Goal: Task Accomplishment & Management: Manage account settings

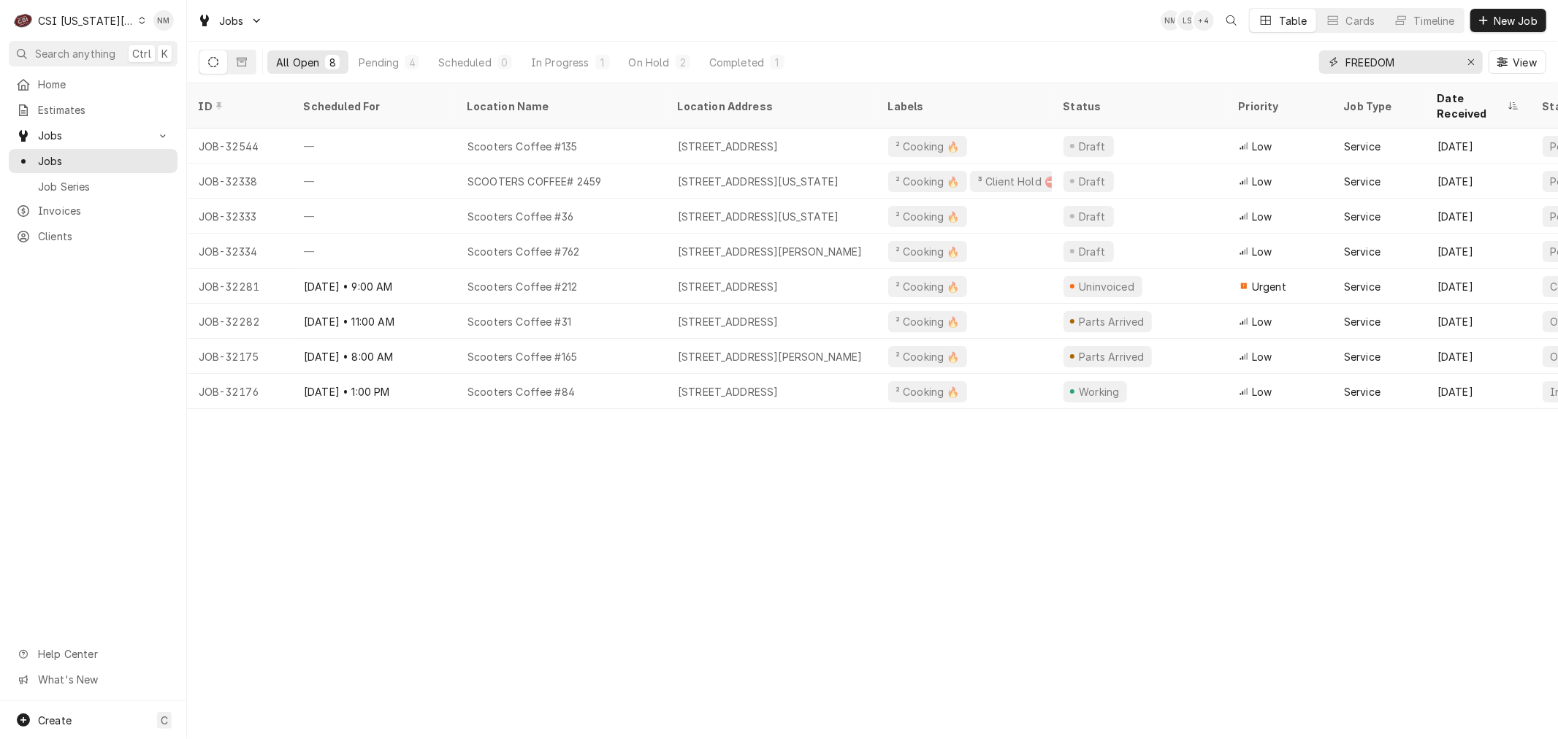
drag, startPoint x: 1361, startPoint y: 53, endPoint x: 1319, endPoint y: 48, distance: 42.6
click at [1319, 48] on div "FREEDOM View" at bounding box center [1432, 62] width 227 height 41
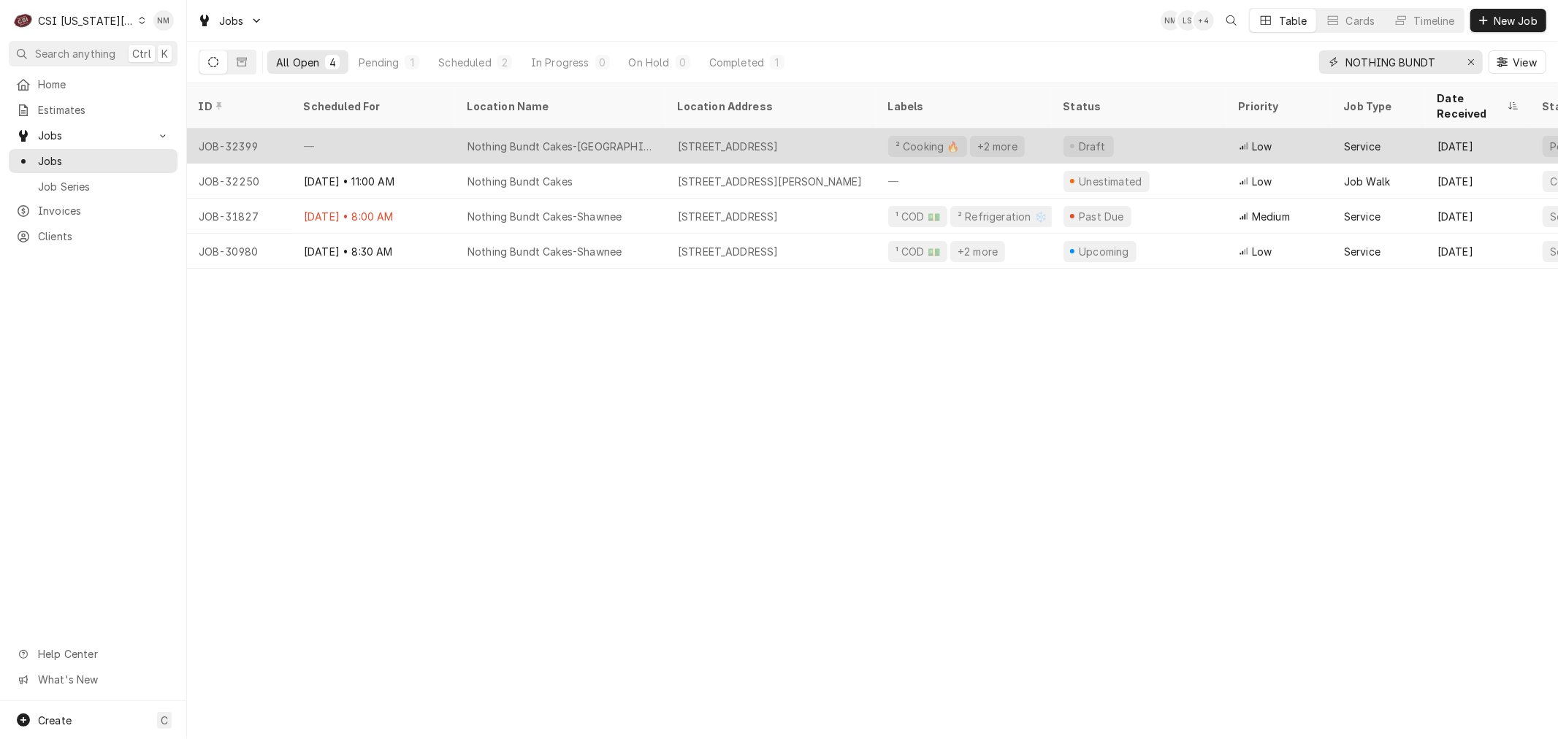
type input "NOTHING BUNDT"
click at [671, 129] on div "1266 NE Coronado Drive, Blue Springs, MO 64014" at bounding box center [771, 146] width 210 height 35
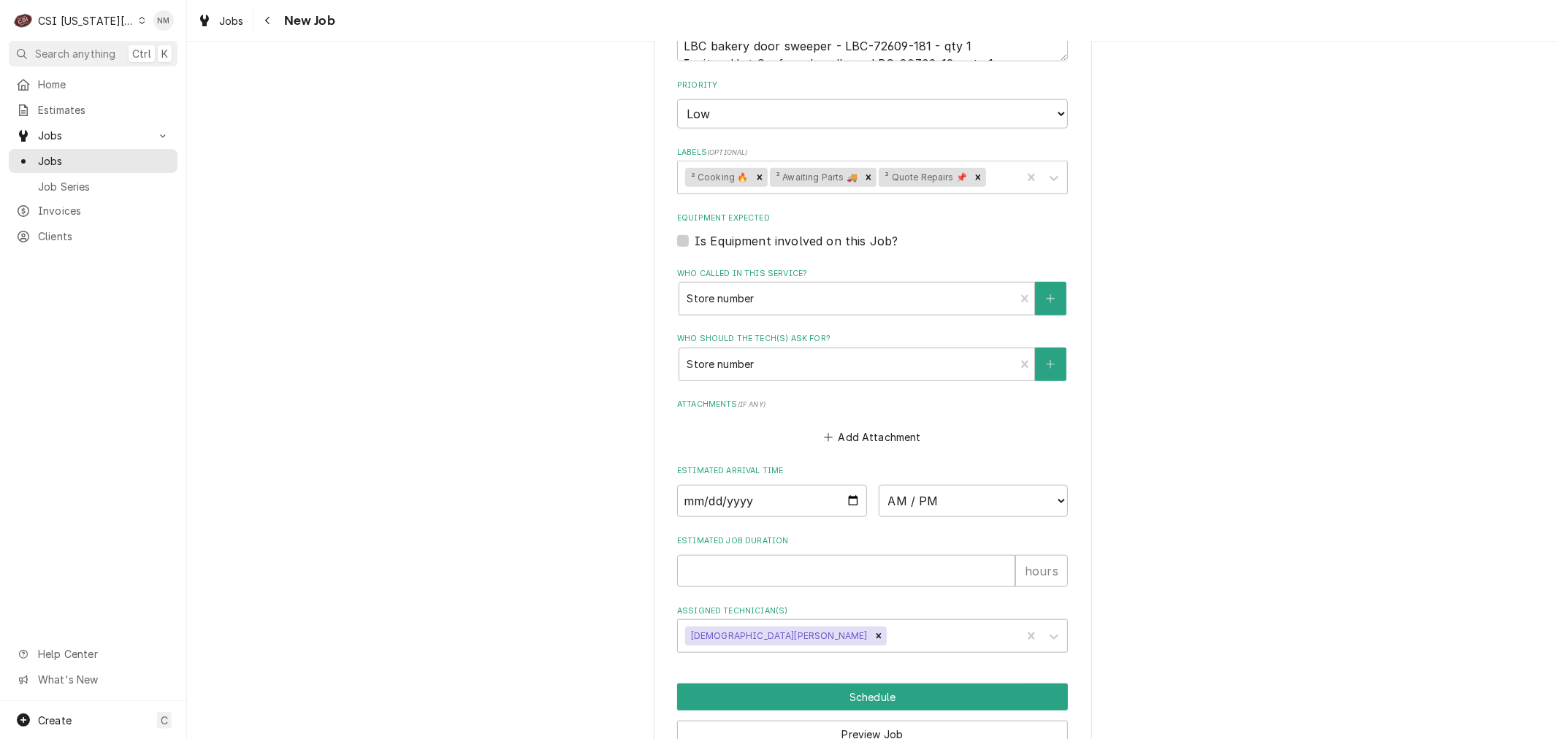
scroll to position [1067, 0]
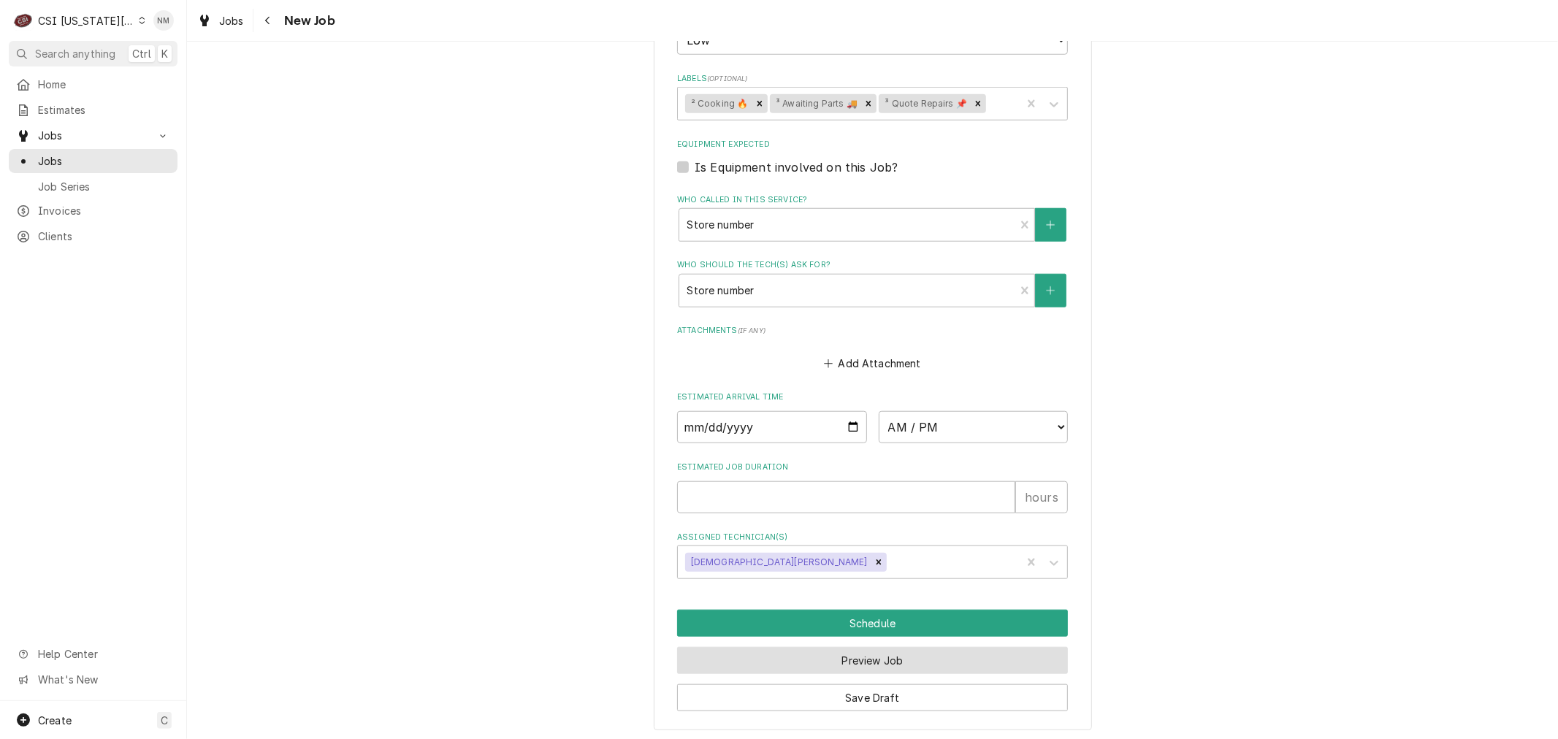
click at [892, 651] on button "Preview Job" at bounding box center [872, 660] width 391 height 27
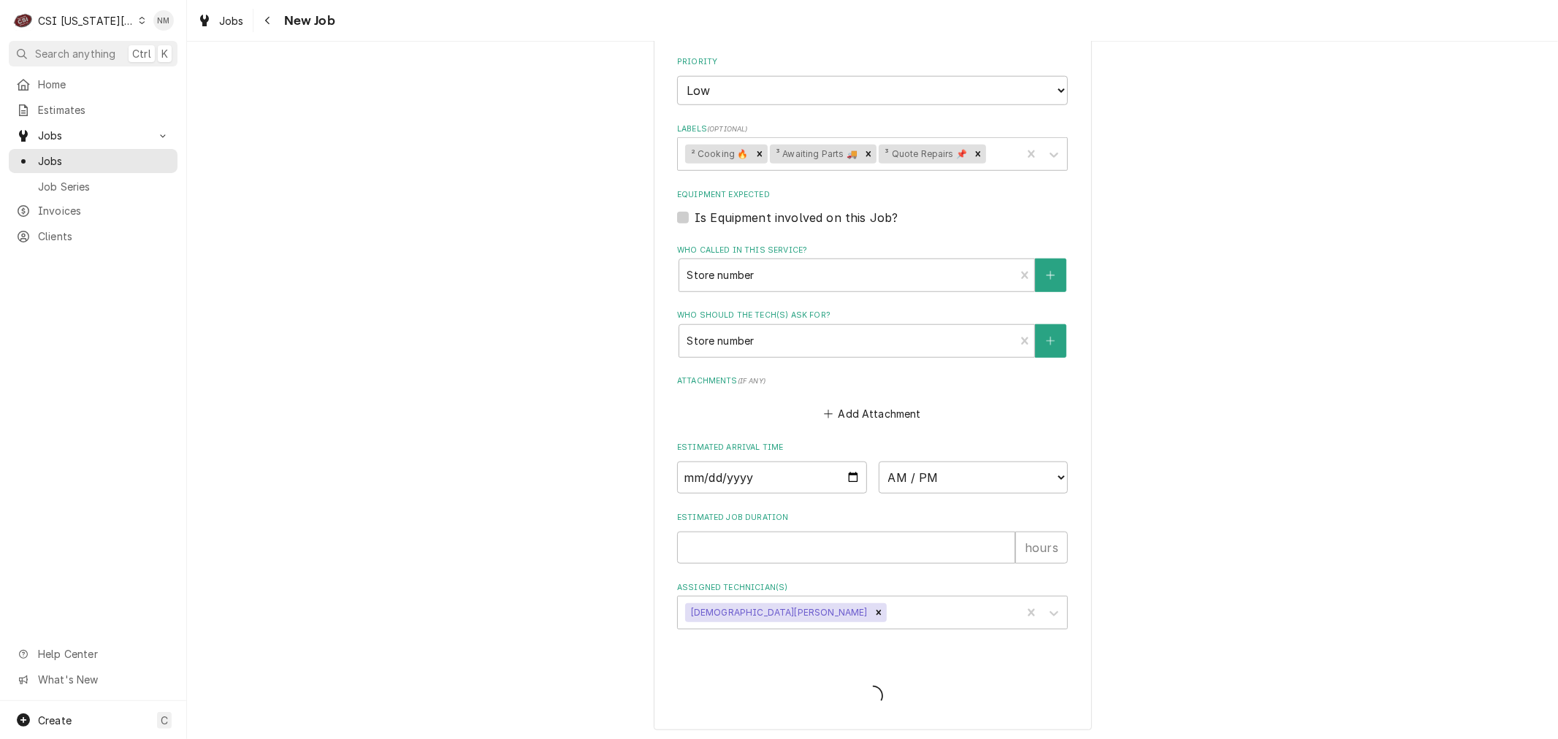
type textarea "x"
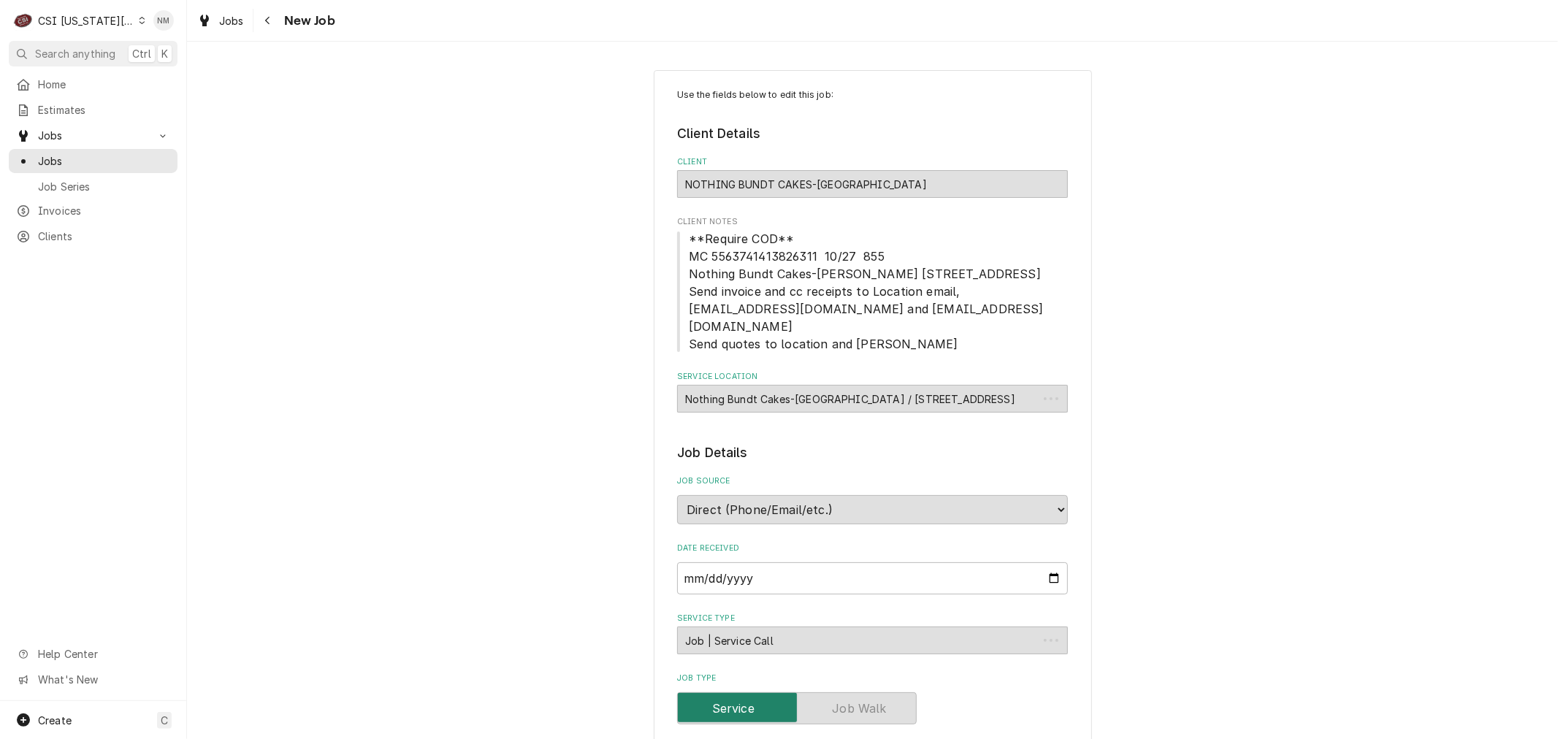
type textarea "x"
click at [71, 155] on span "Jobs" at bounding box center [104, 160] width 132 height 15
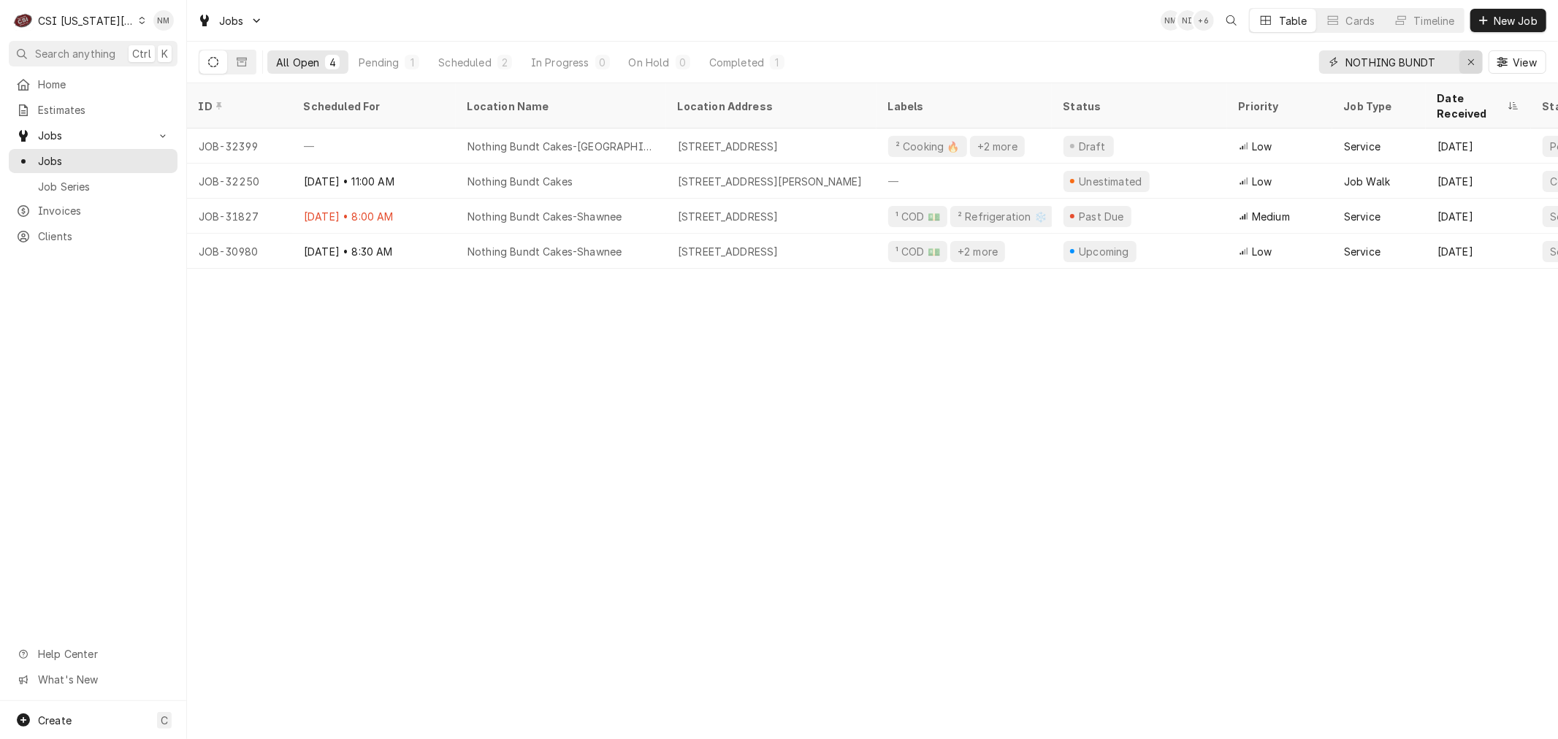
click at [1469, 63] on icon "Erase input" at bounding box center [1472, 62] width 8 height 10
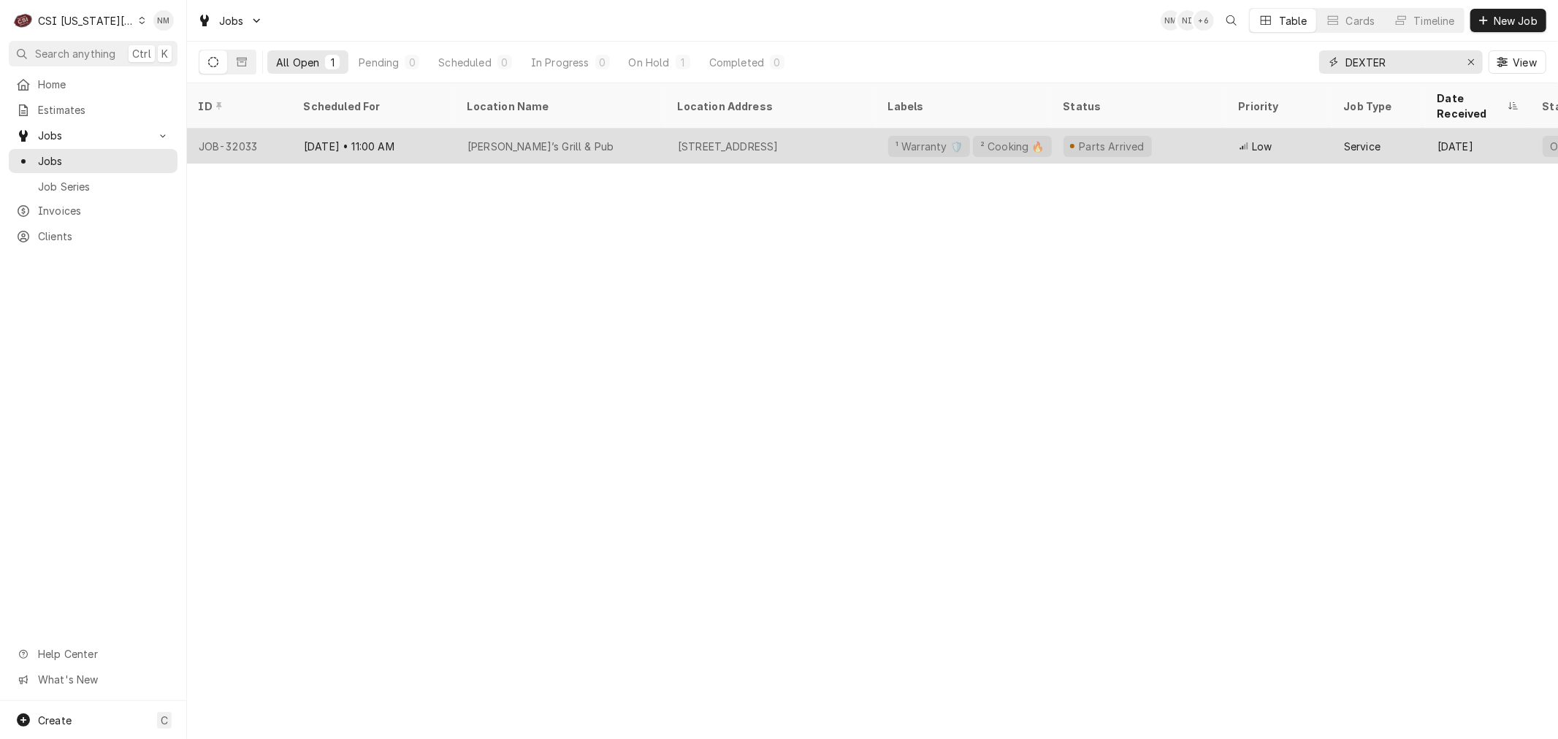
type input "DEXTER"
click at [636, 133] on div "Dexter’s Grill & Pub" at bounding box center [561, 146] width 210 height 35
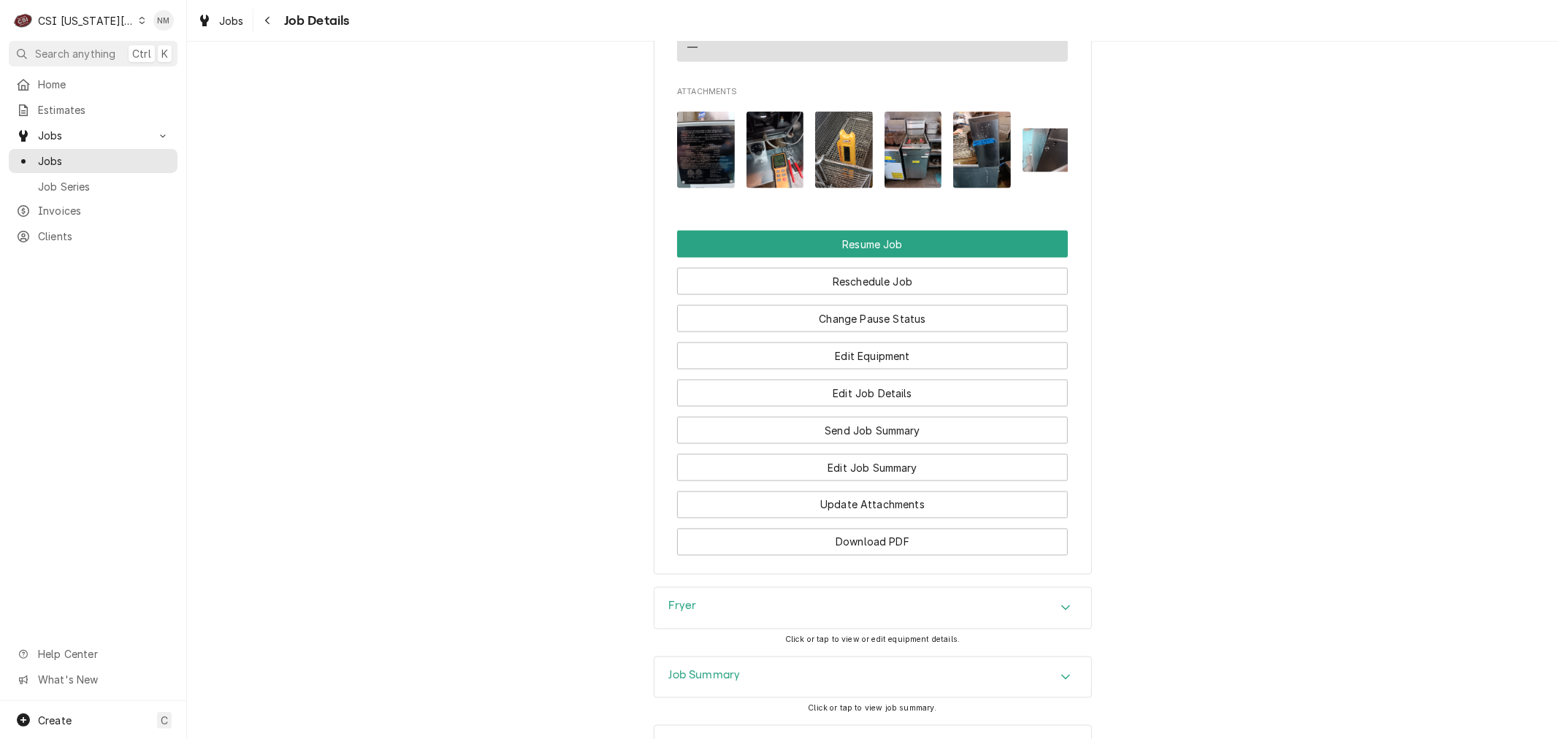
scroll to position [1993, 0]
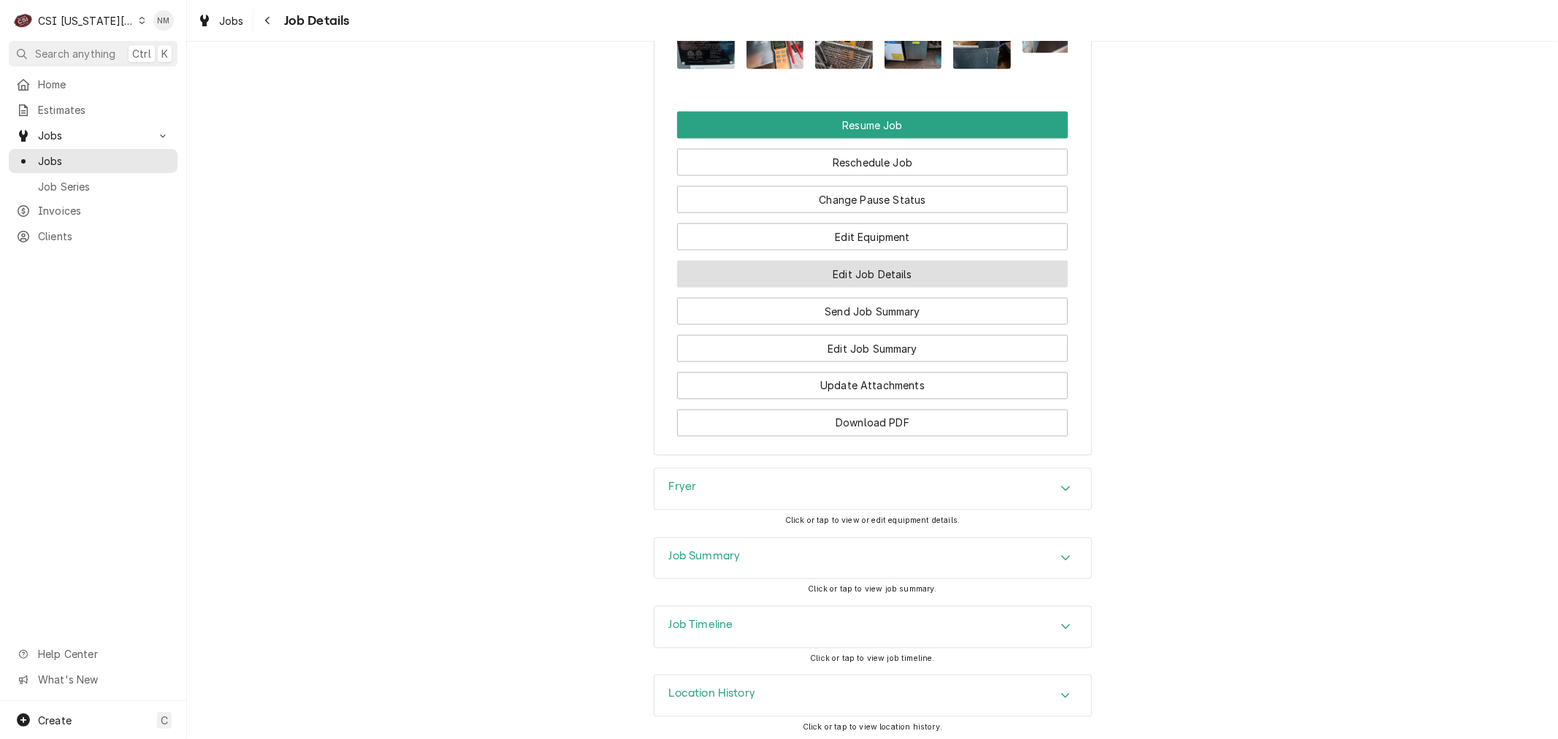
click at [872, 267] on button "Edit Job Details" at bounding box center [872, 274] width 391 height 27
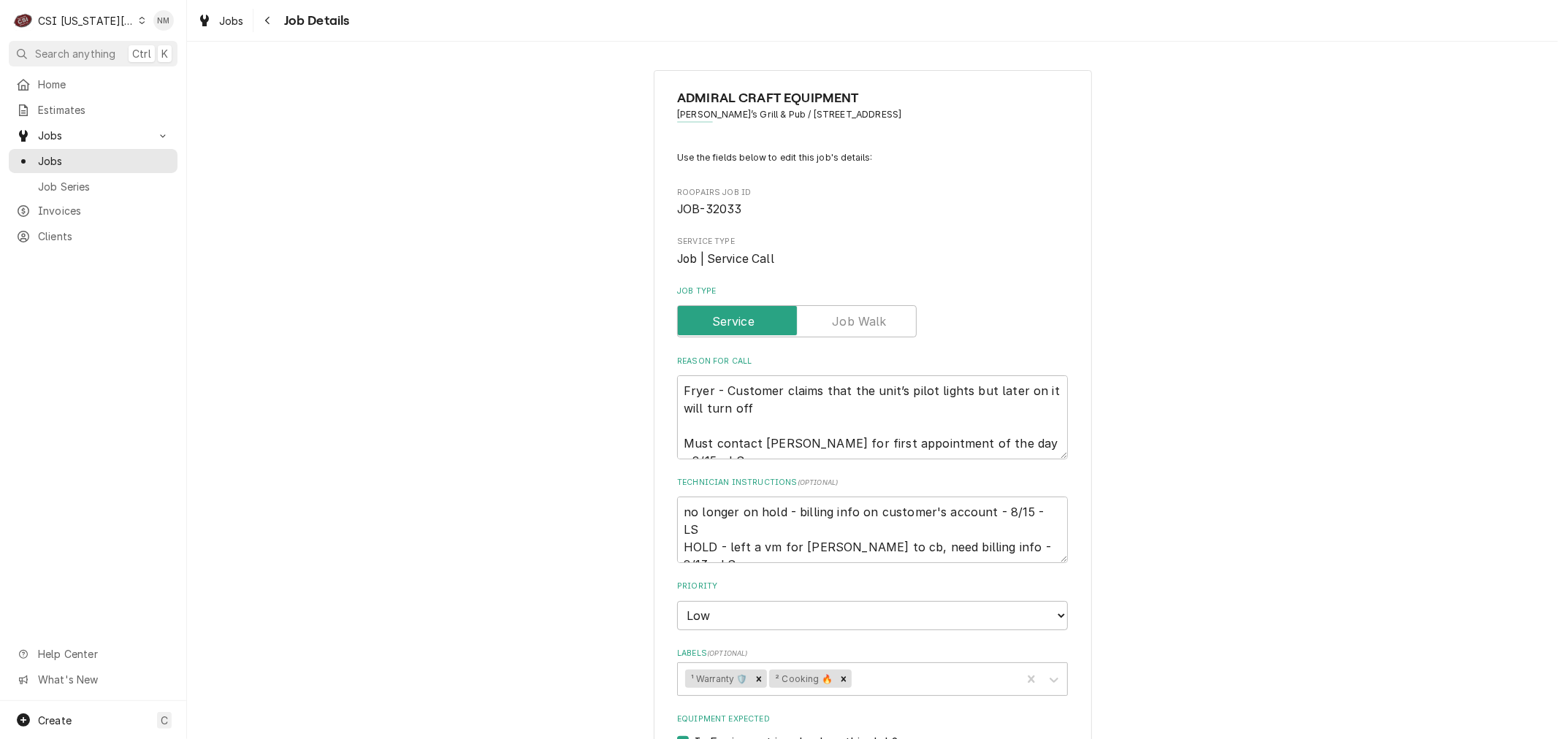
type textarea "x"
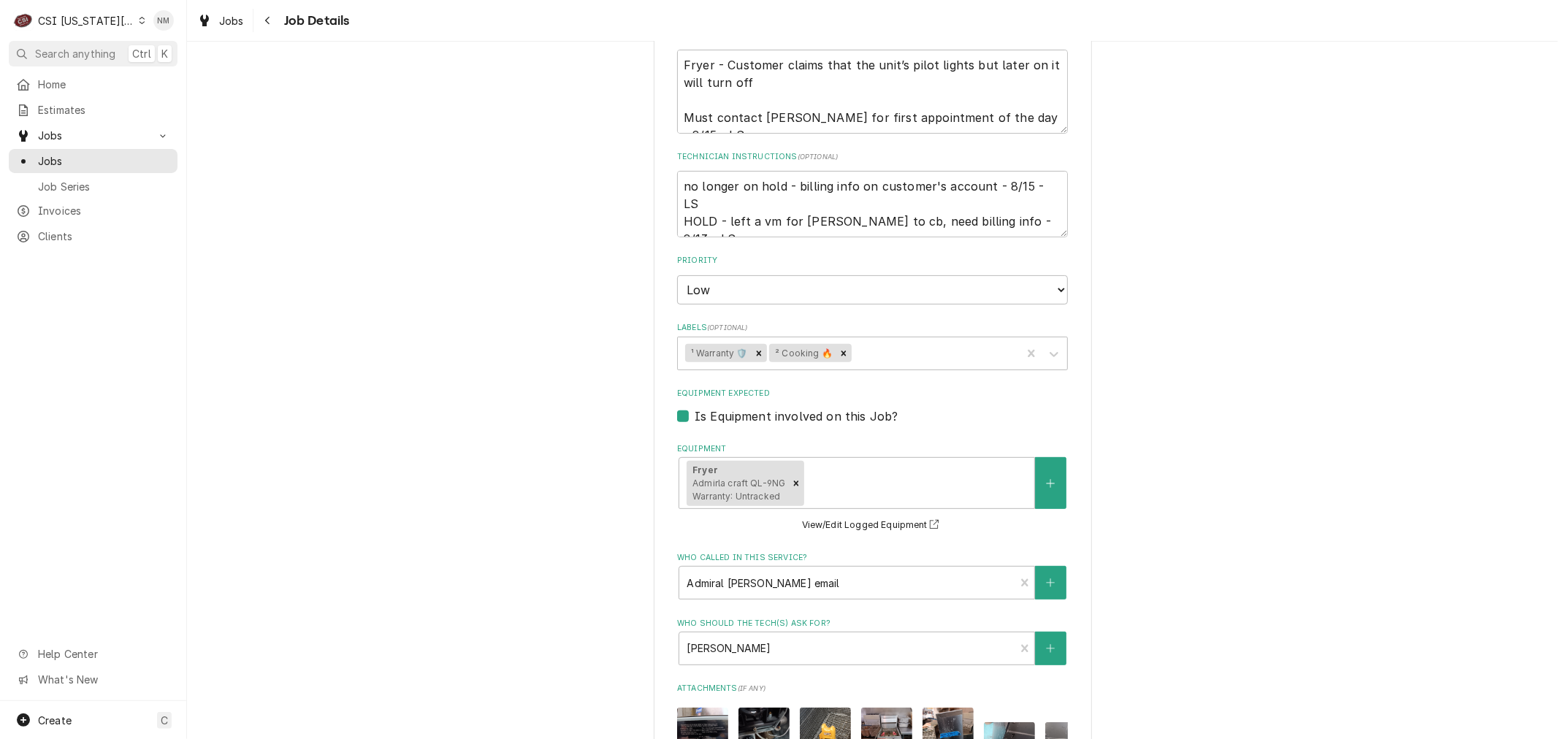
scroll to position [405, 0]
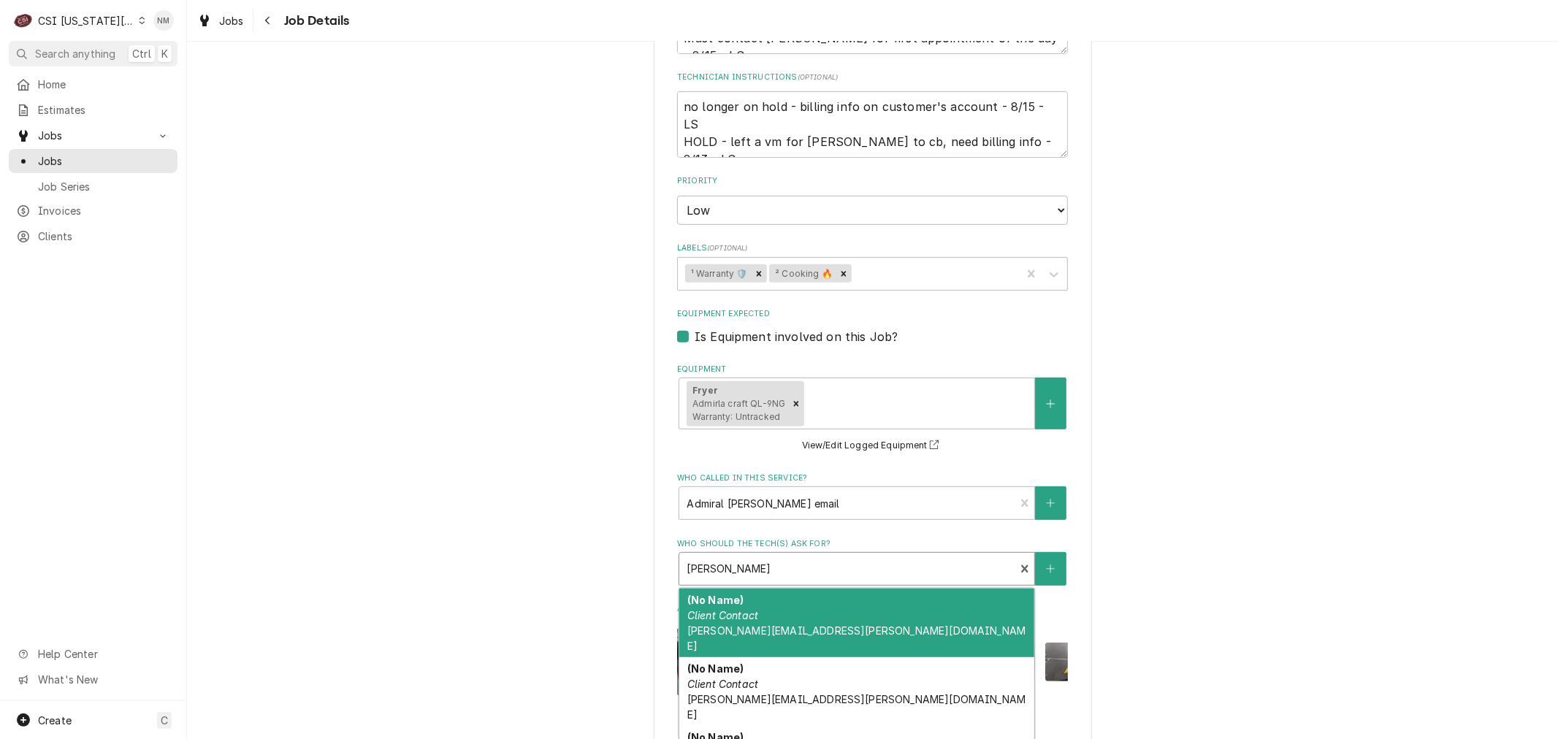
click at [842, 560] on div "Who should the tech(s) ask for?" at bounding box center [847, 569] width 321 height 26
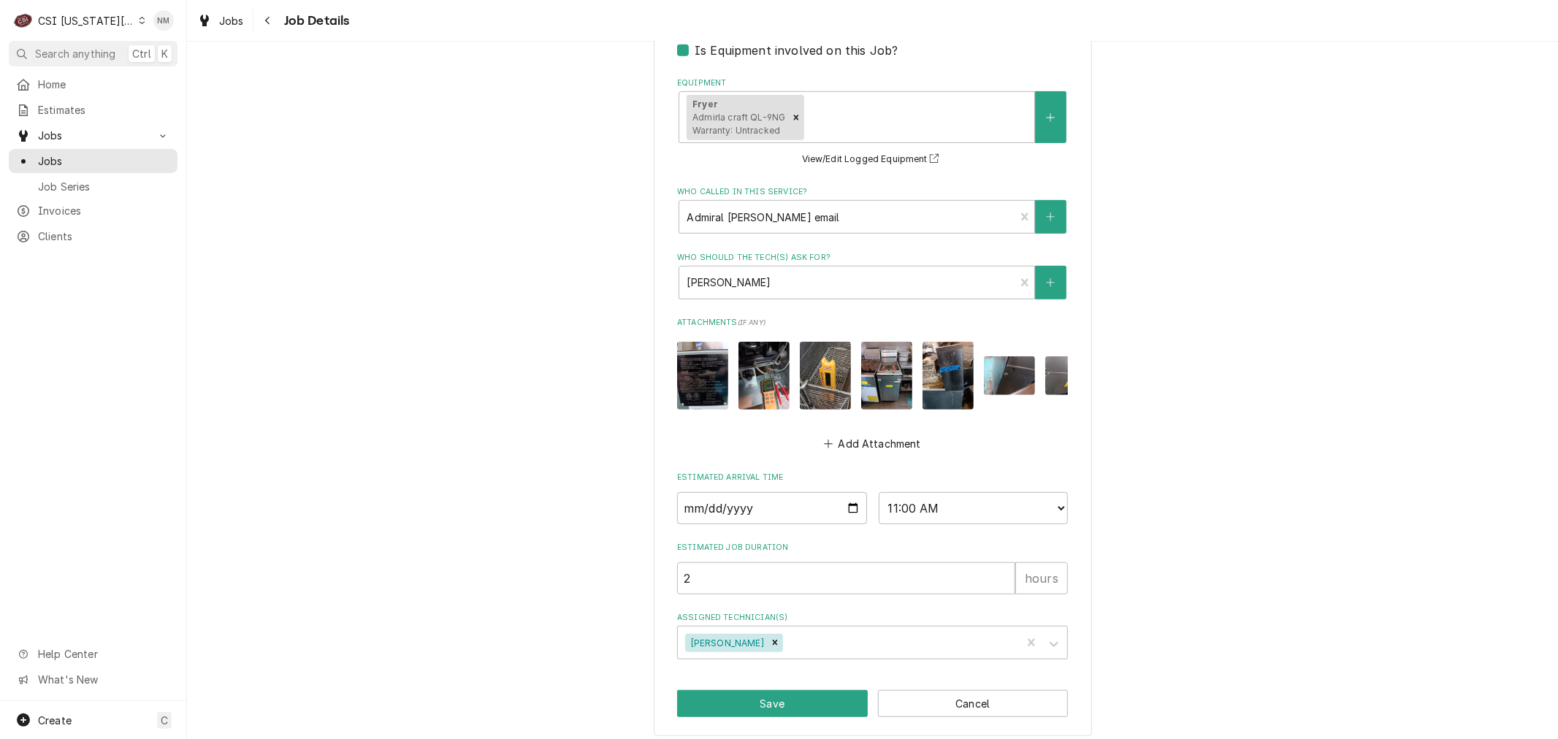
scroll to position [712, 0]
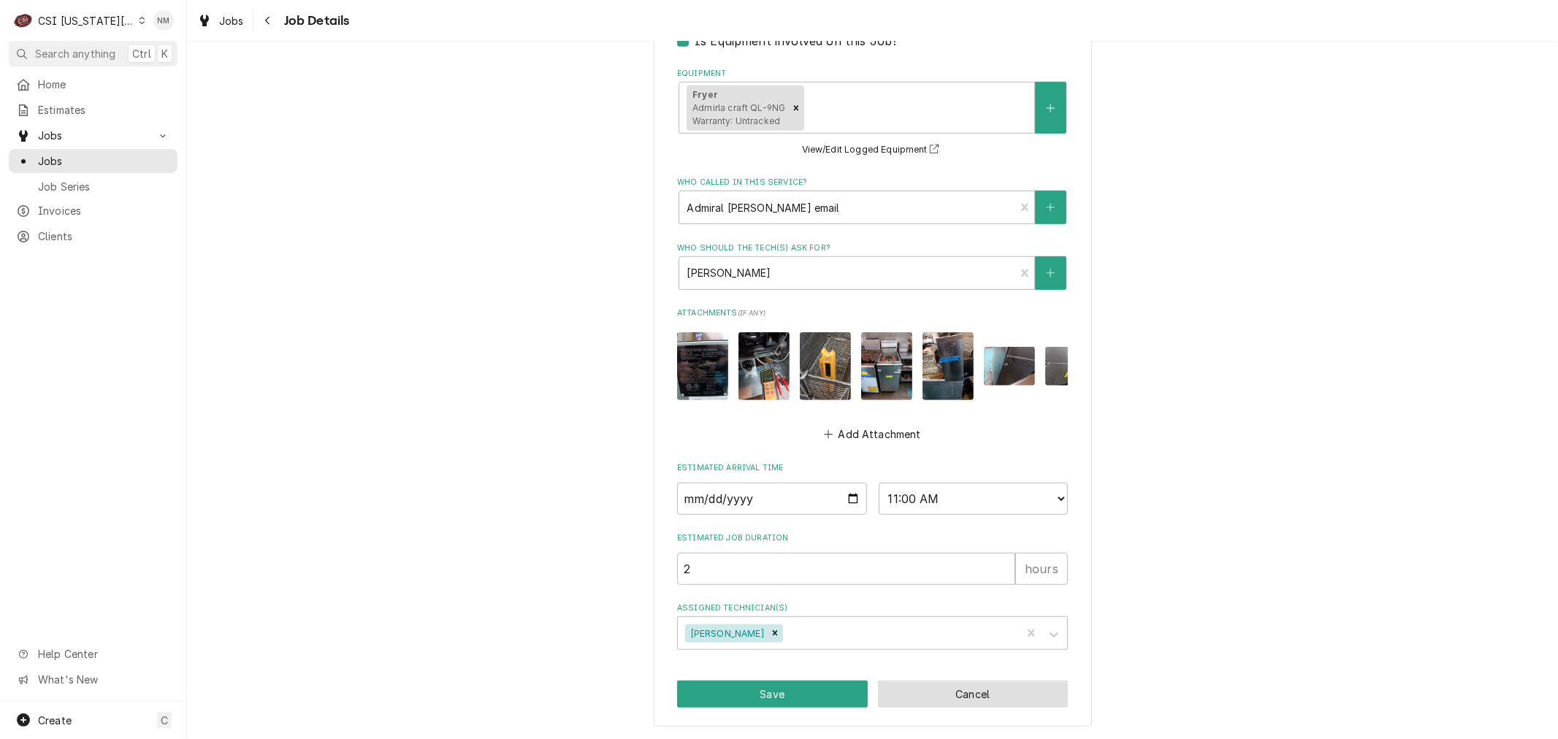
click at [959, 693] on button "Cancel" at bounding box center [973, 694] width 191 height 27
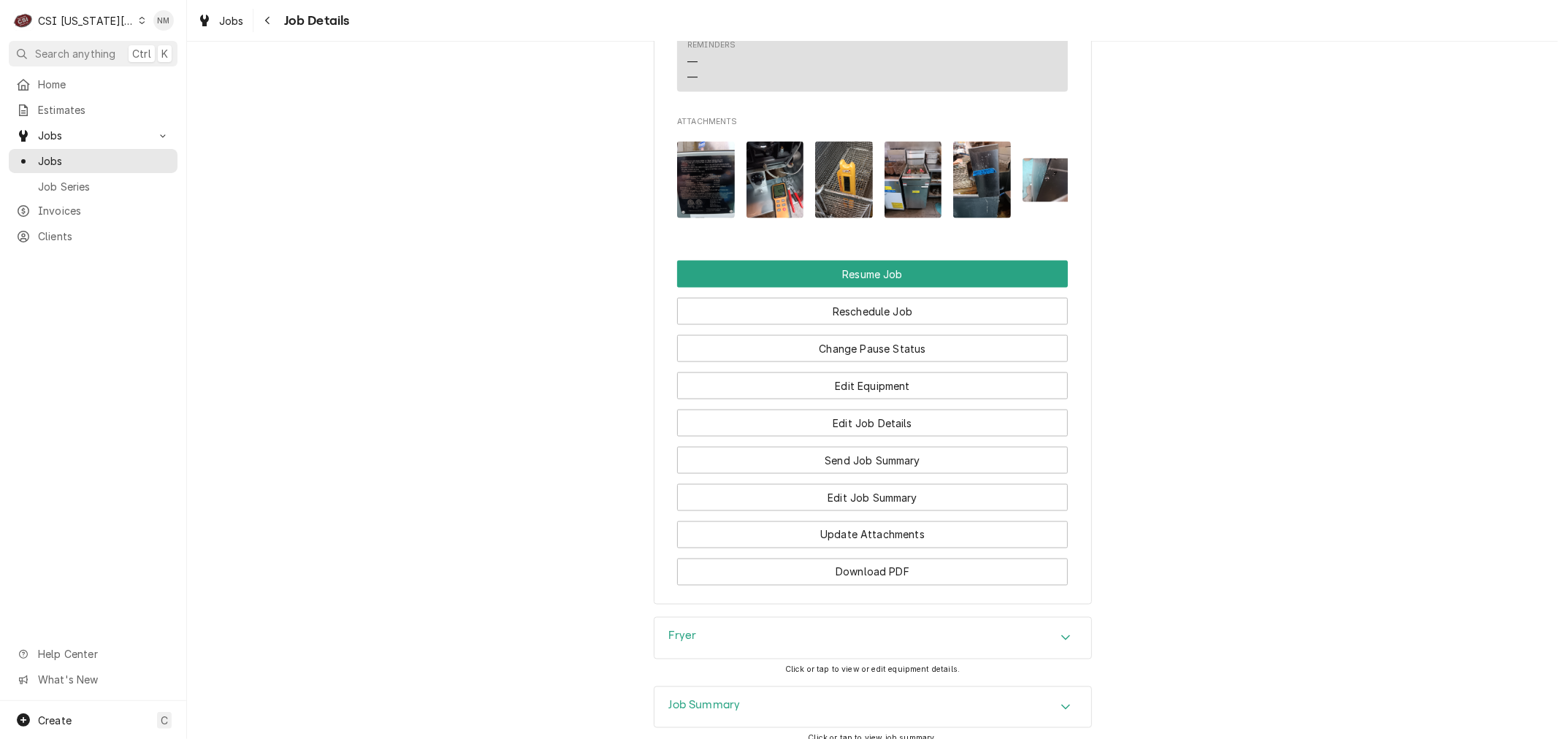
scroll to position [1866, 0]
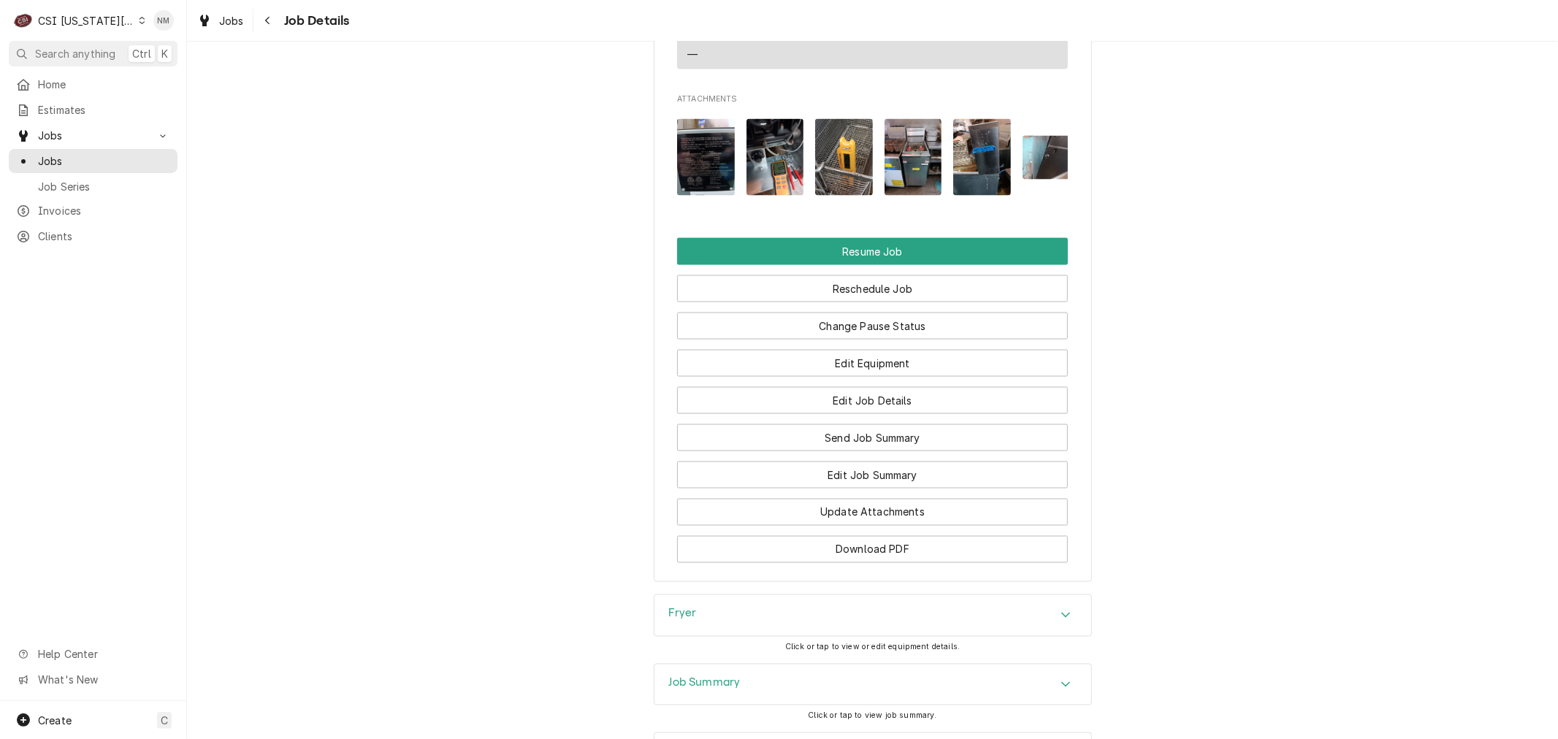
click at [717, 676] on h3 "Job Summary" at bounding box center [705, 683] width 72 height 14
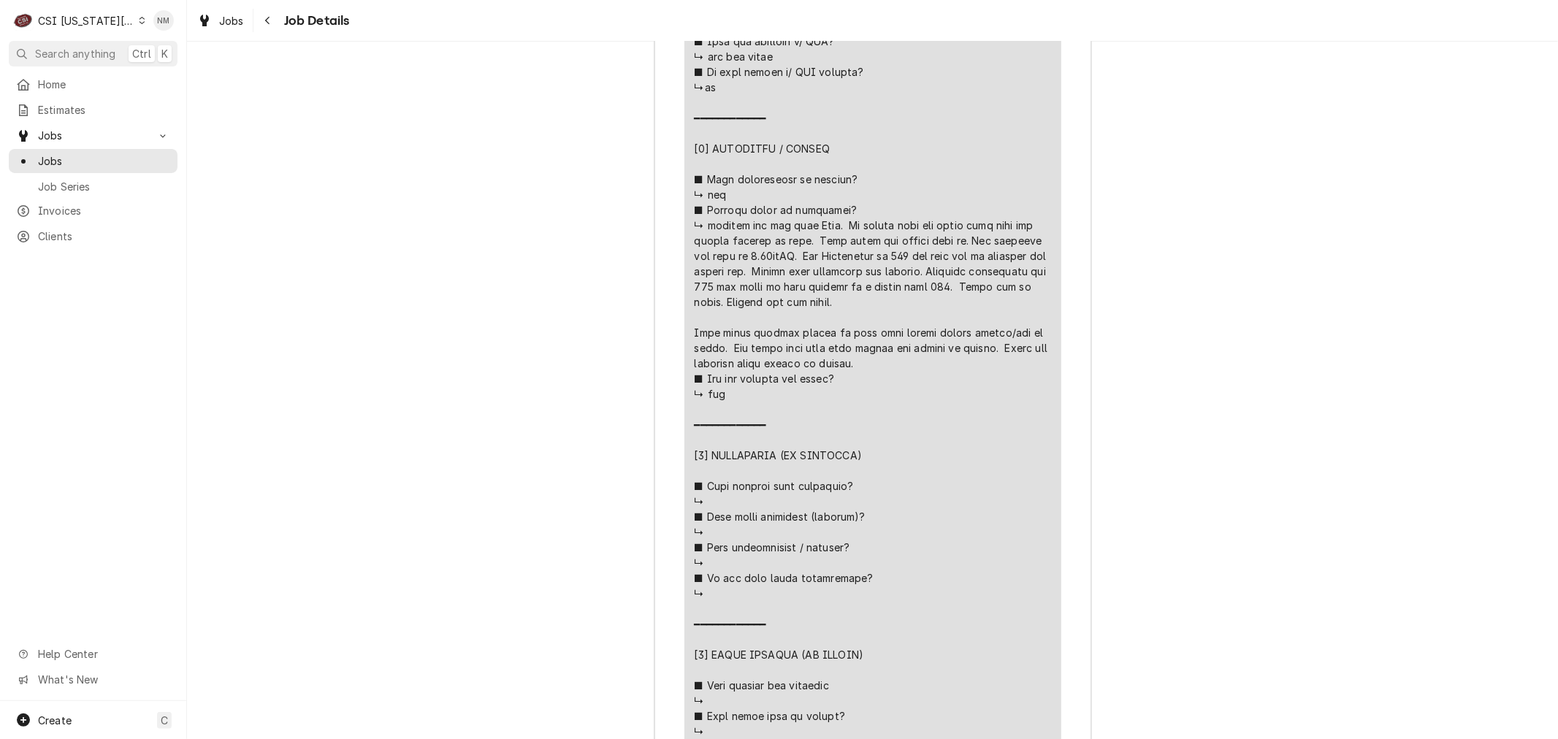
scroll to position [3246, 0]
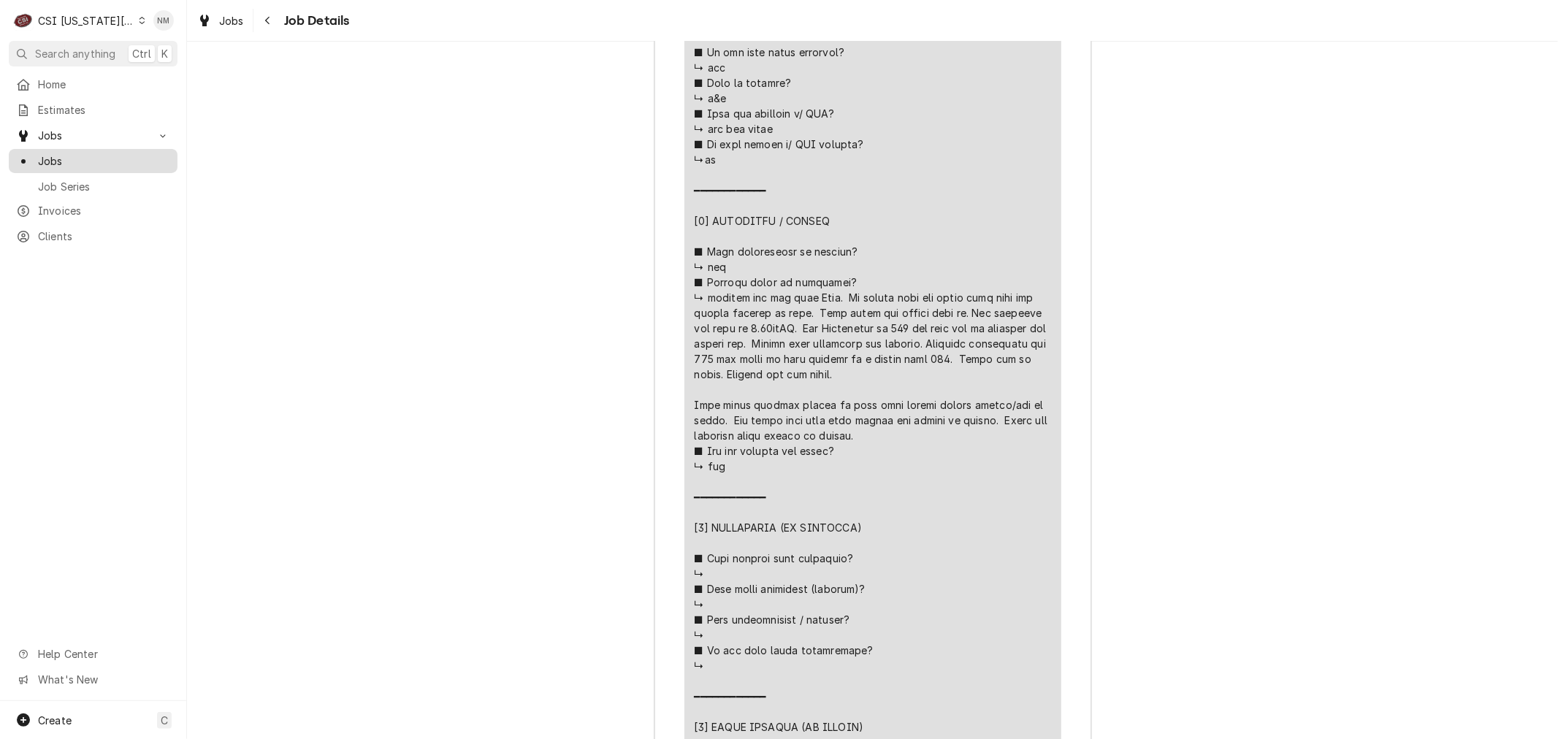
click at [69, 153] on span "Jobs" at bounding box center [104, 160] width 132 height 15
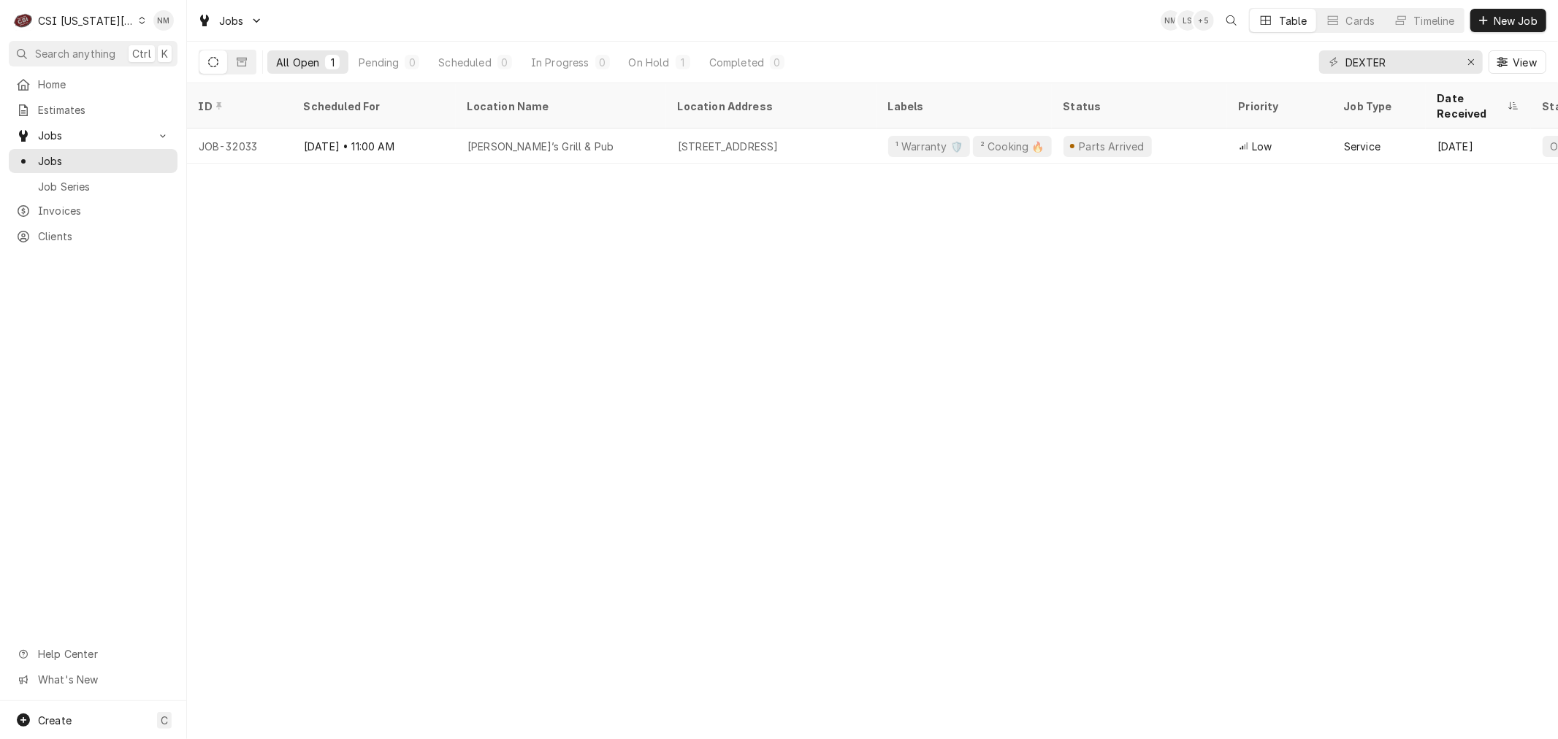
click at [140, 22] on icon "Dynamic Content Wrapper" at bounding box center [143, 20] width 6 height 7
click at [188, 74] on div "CSI St. [PERSON_NAME]" at bounding box center [250, 79] width 213 height 15
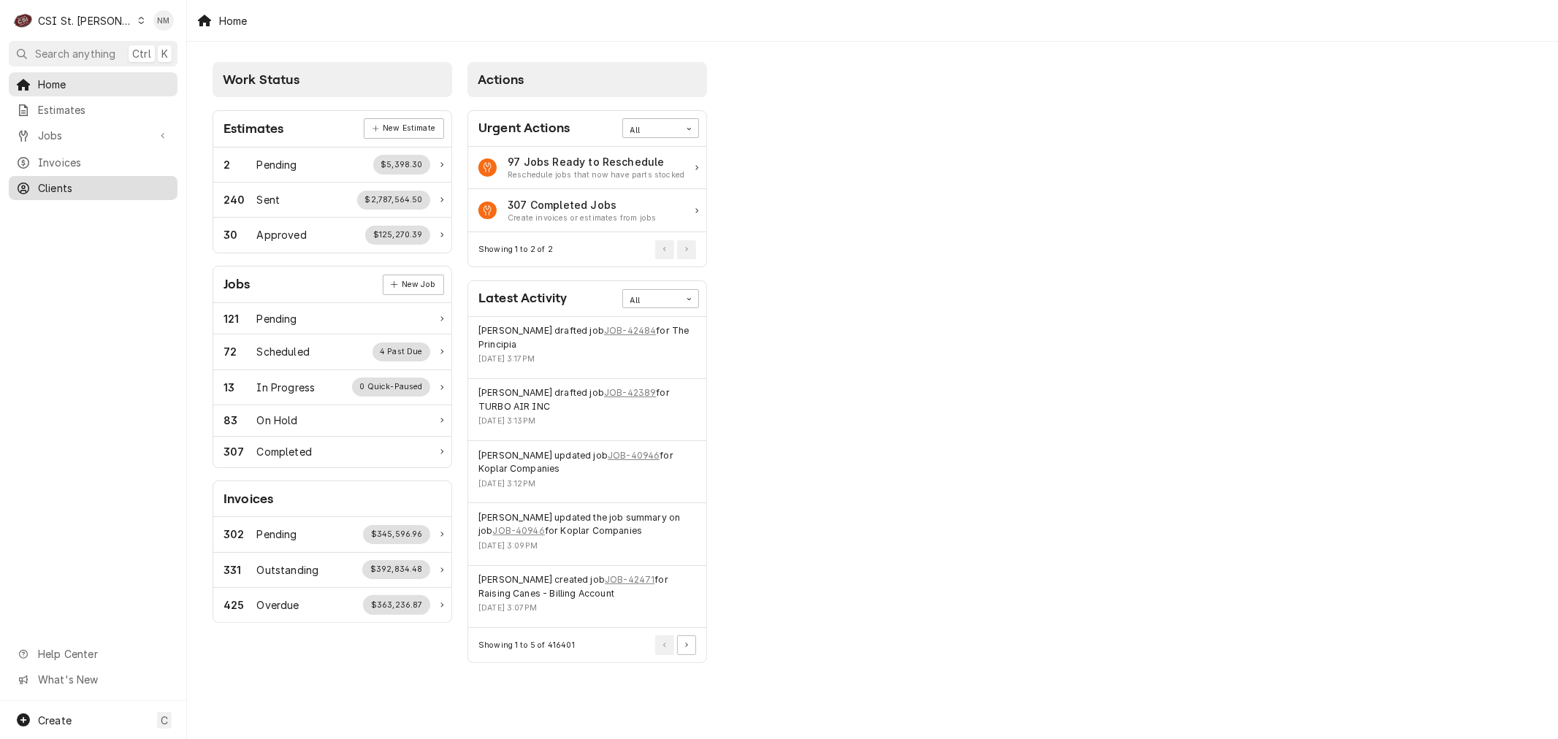
click at [51, 184] on span "Clients" at bounding box center [104, 187] width 132 height 15
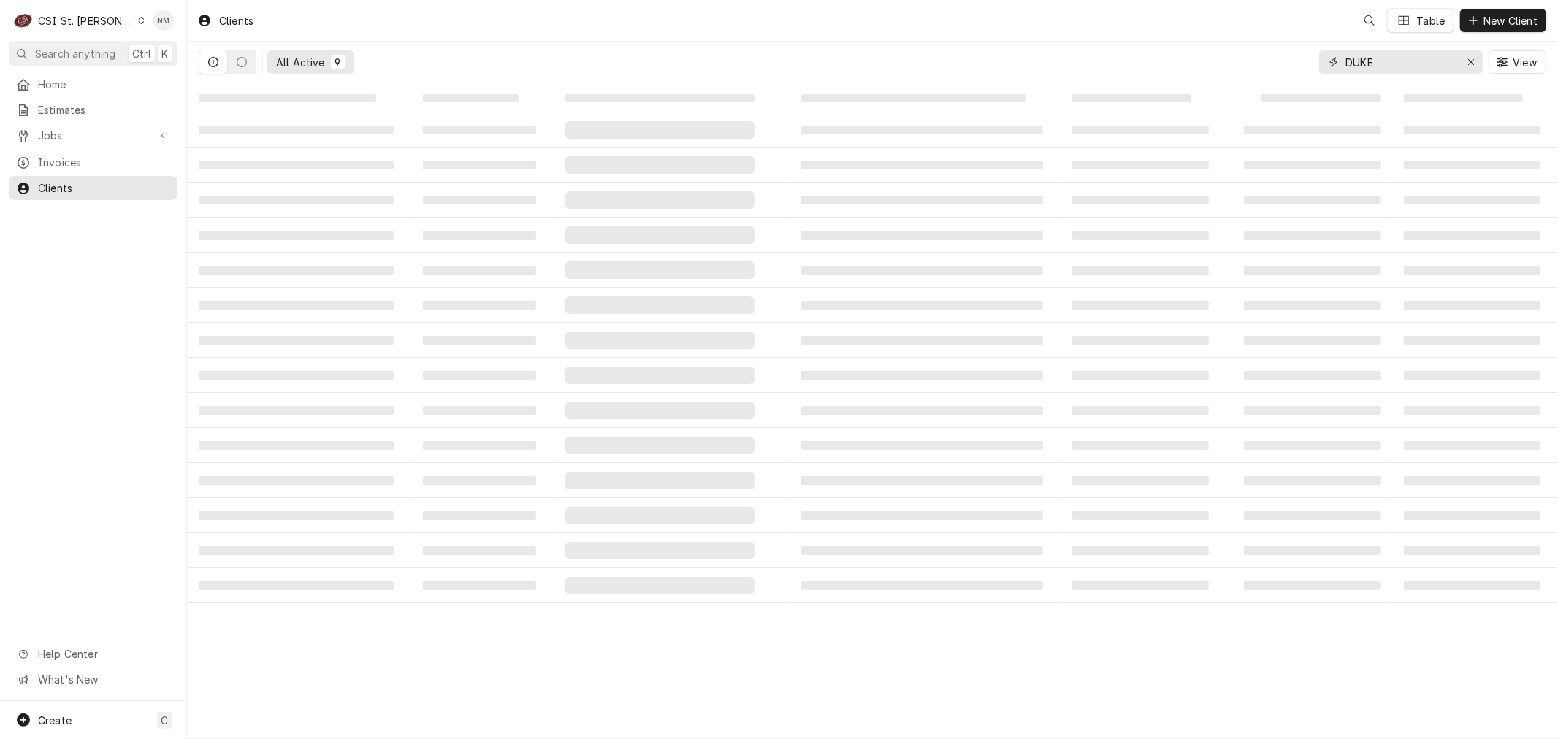
drag, startPoint x: 1406, startPoint y: 61, endPoint x: 1331, endPoint y: 62, distance: 74.5
click at [1331, 62] on div "DUKE" at bounding box center [1401, 61] width 164 height 23
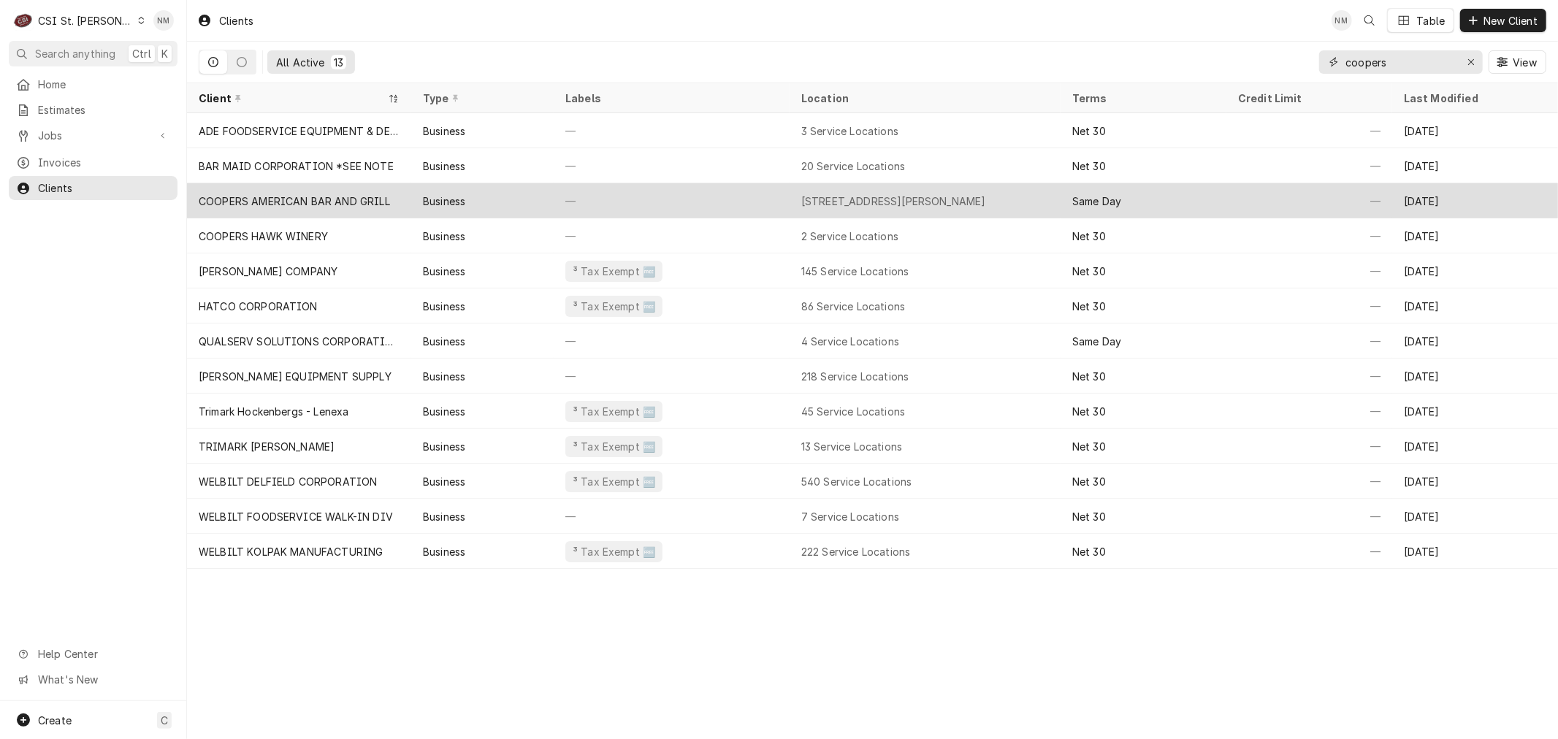
type input "coopers"
click at [719, 195] on div "—" at bounding box center [672, 200] width 236 height 35
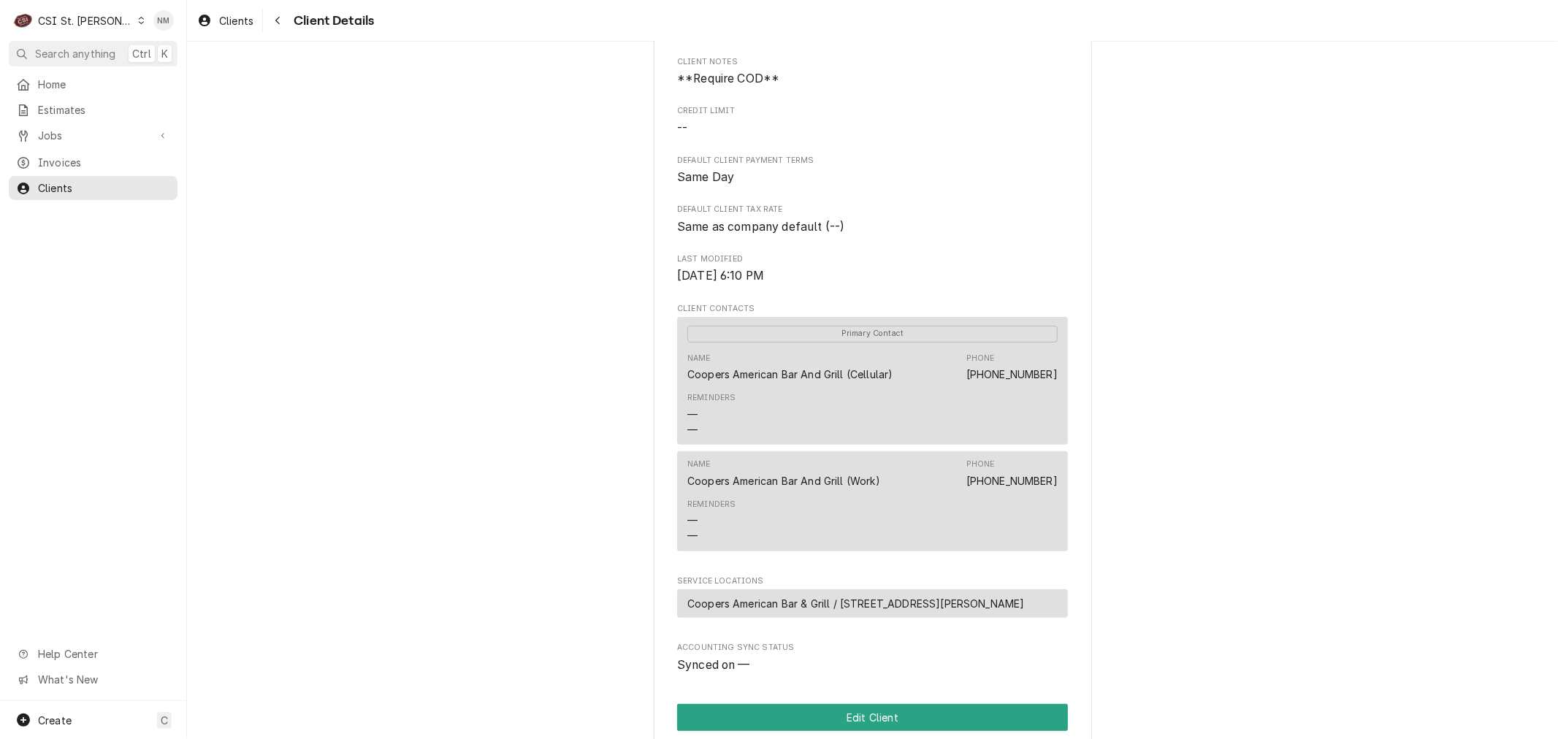
scroll to position [324, 0]
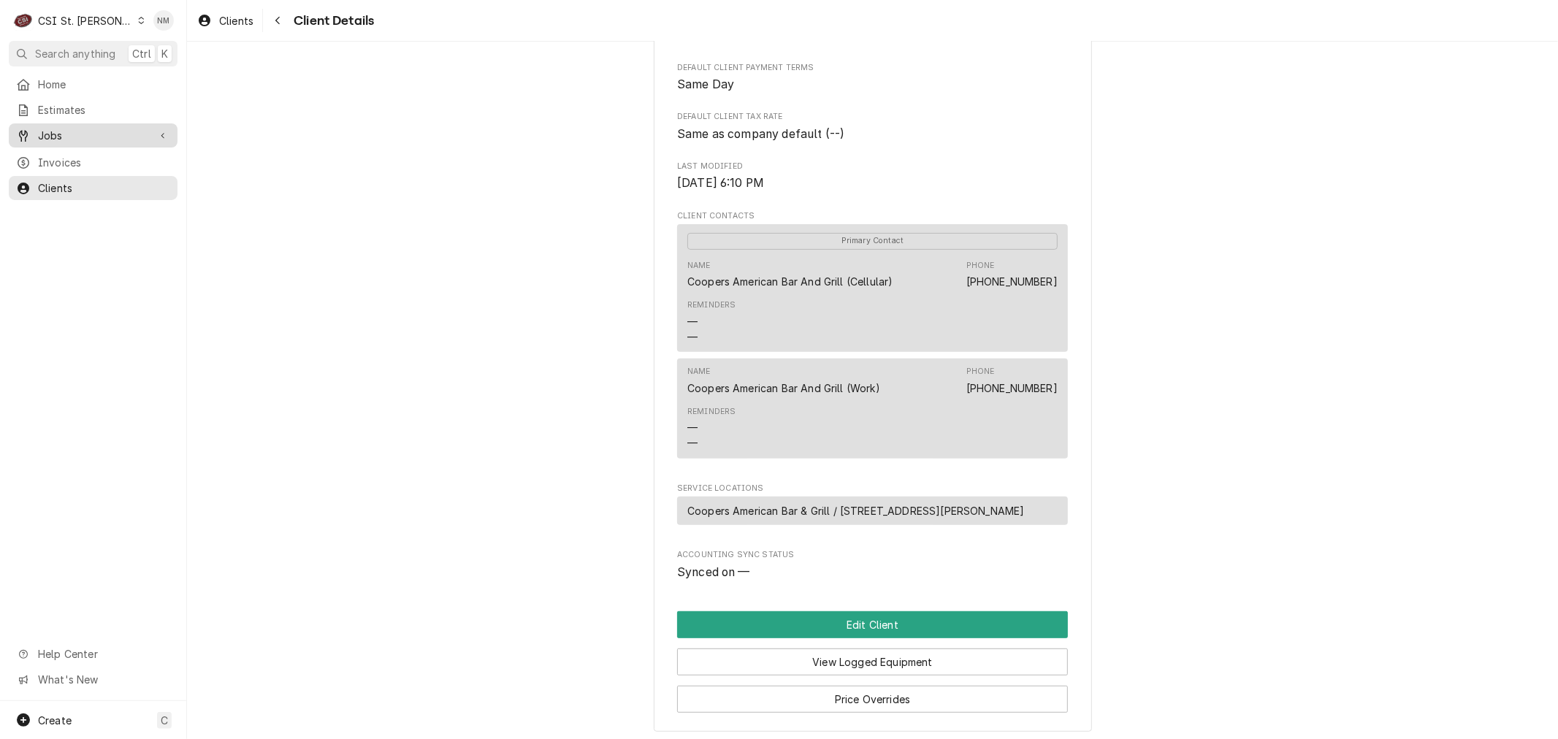
click at [89, 128] on span "Jobs" at bounding box center [93, 135] width 110 height 15
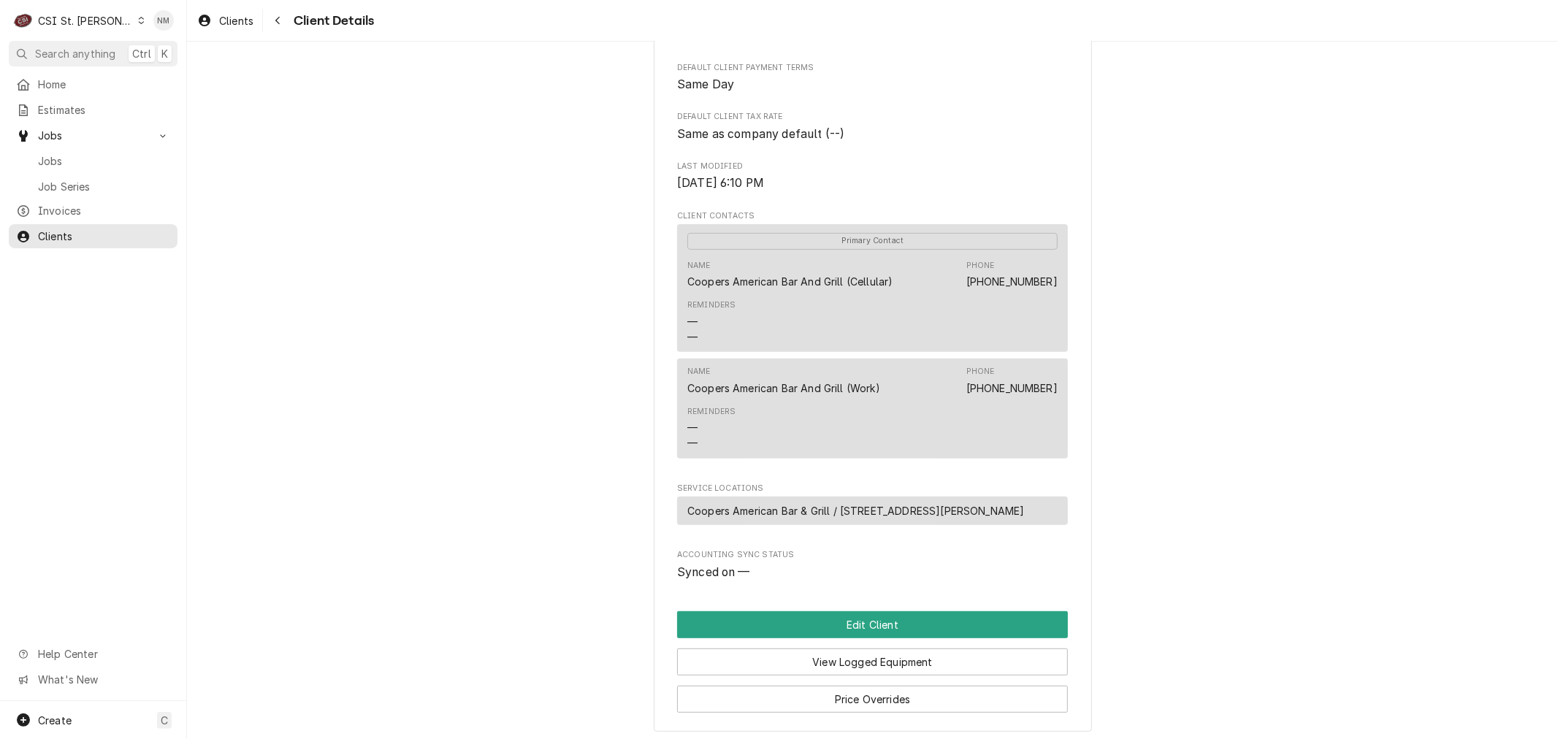
click at [137, 22] on div "Dynamic Content Wrapper" at bounding box center [141, 20] width 8 height 10
click at [187, 23] on div "CSI [US_STATE][GEOGRAPHIC_DATA]" at bounding box center [224, 28] width 193 height 15
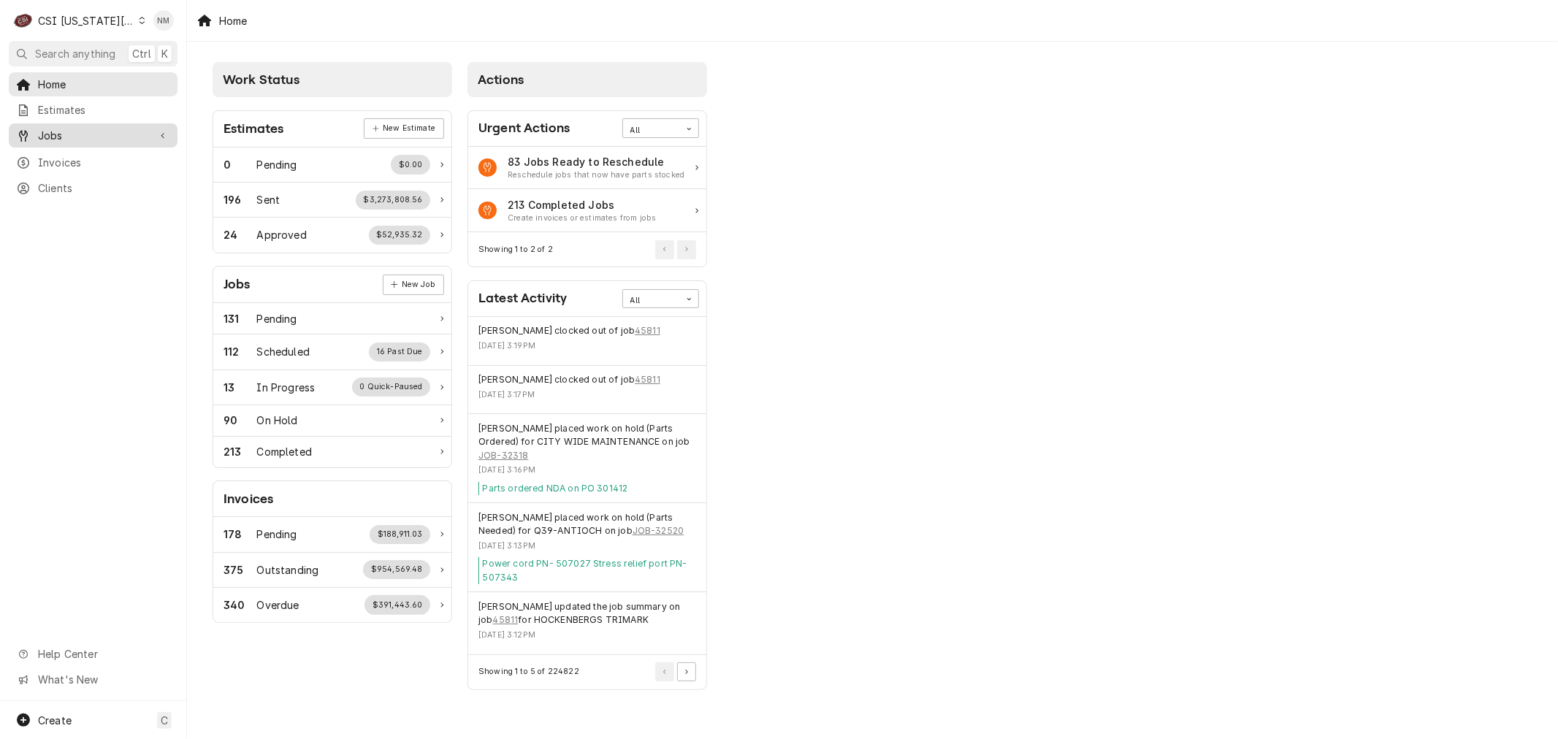
click at [108, 129] on span "Jobs" at bounding box center [93, 135] width 110 height 15
click at [83, 156] on span "Jobs" at bounding box center [104, 160] width 132 height 15
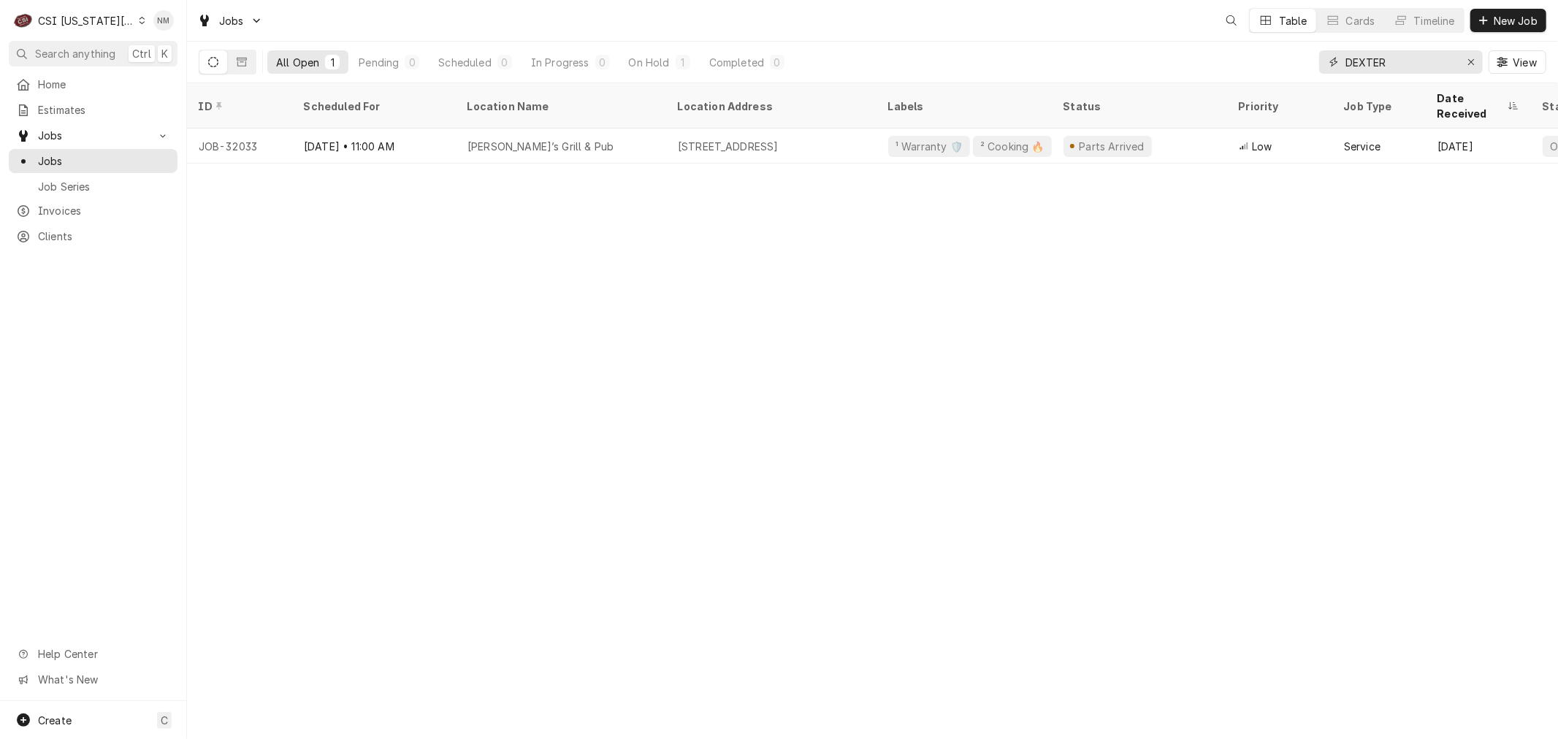
drag, startPoint x: 1406, startPoint y: 62, endPoint x: 1319, endPoint y: 61, distance: 86.9
click at [1319, 61] on div "DEXTER" at bounding box center [1401, 61] width 164 height 23
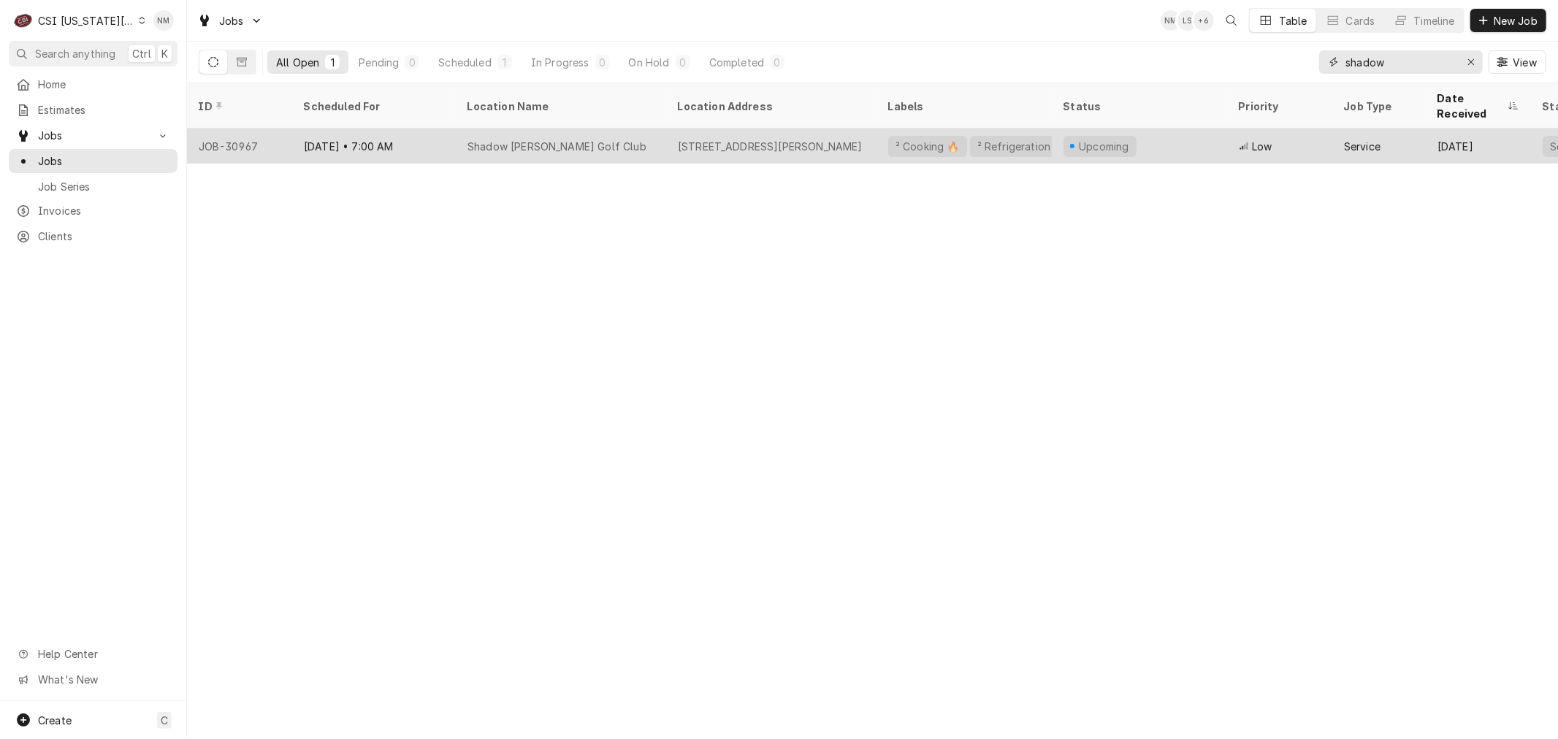
type input "shadow"
click at [626, 129] on div "Shadow Glen Golf Club" at bounding box center [561, 146] width 210 height 35
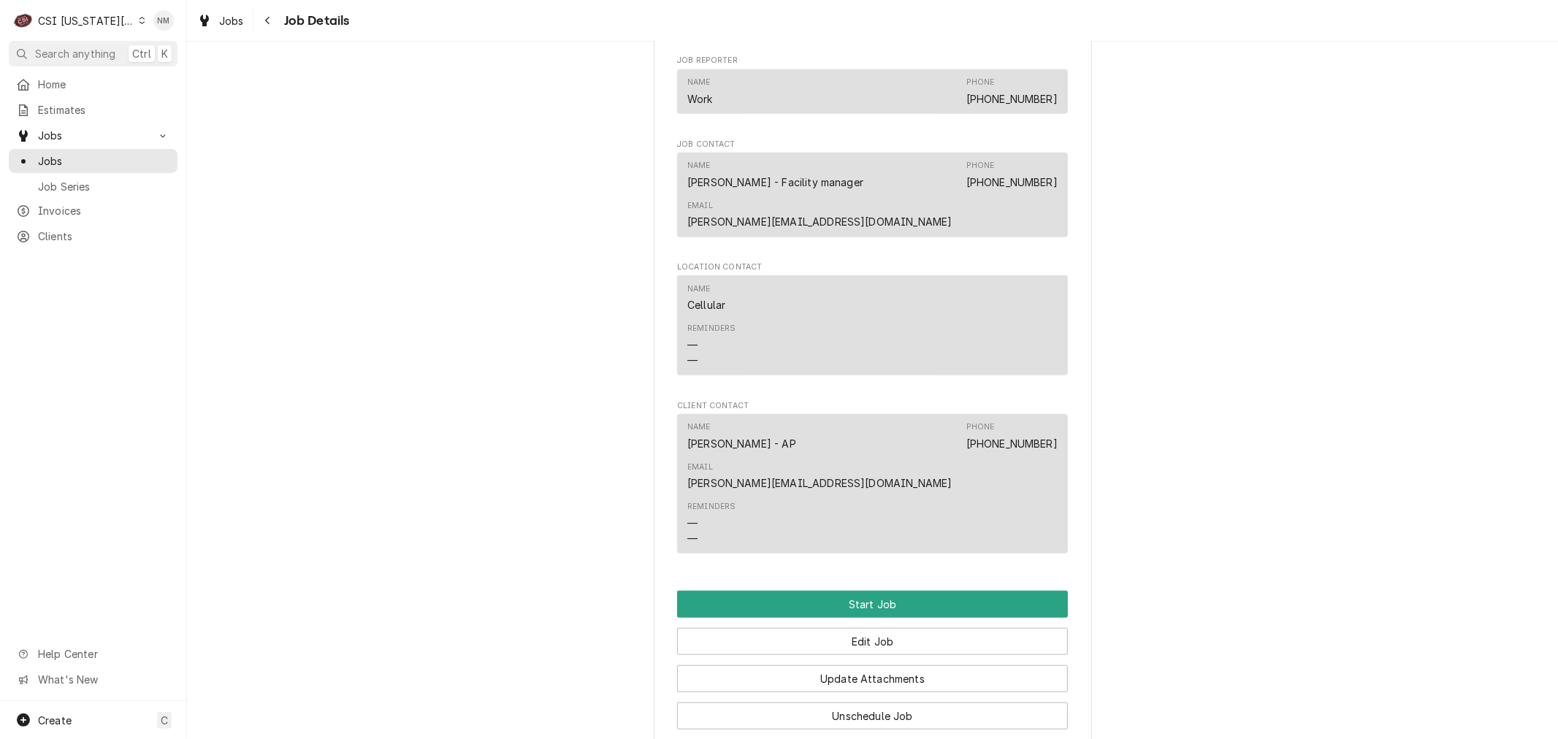
scroll to position [1055, 0]
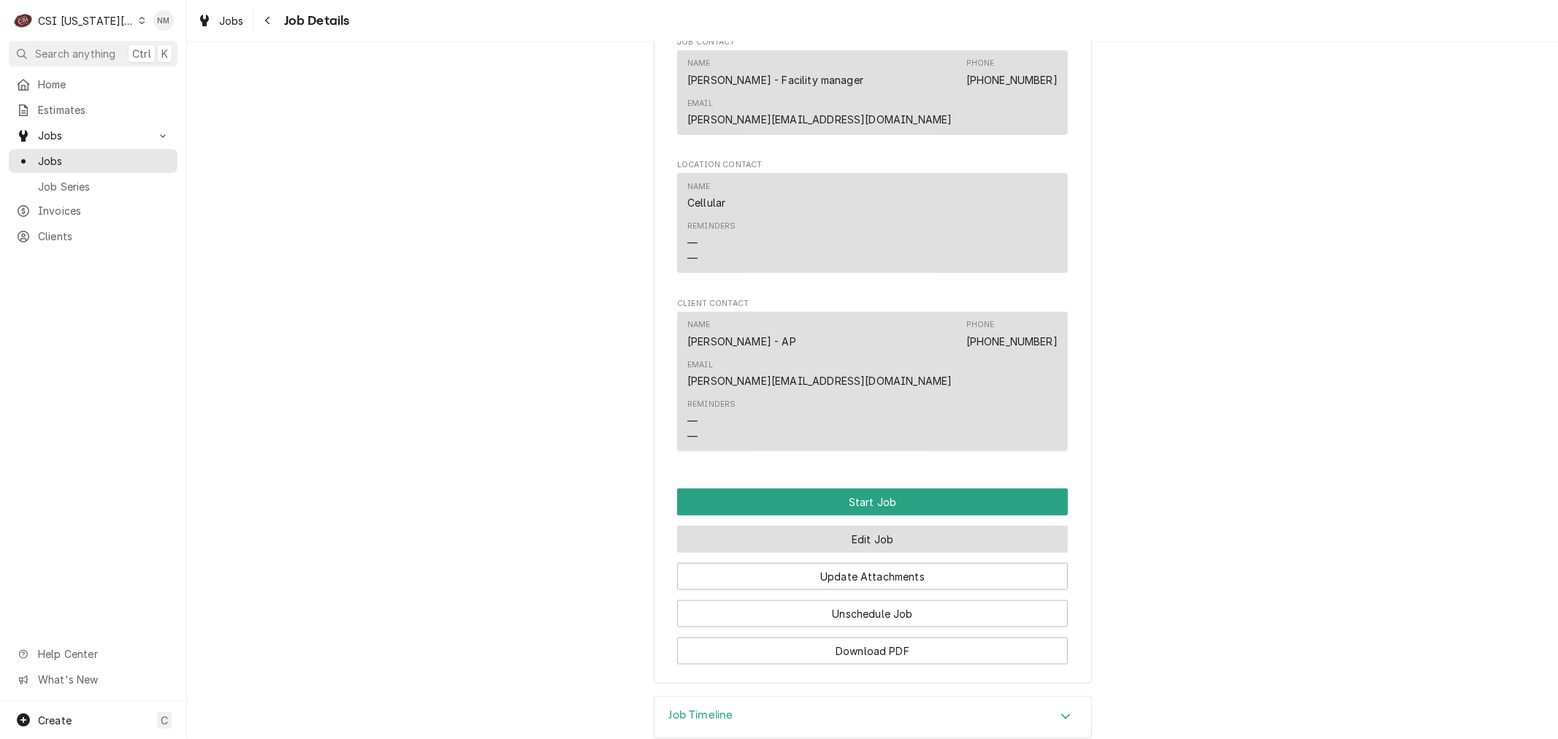
click at [901, 526] on button "Edit Job" at bounding box center [872, 539] width 391 height 27
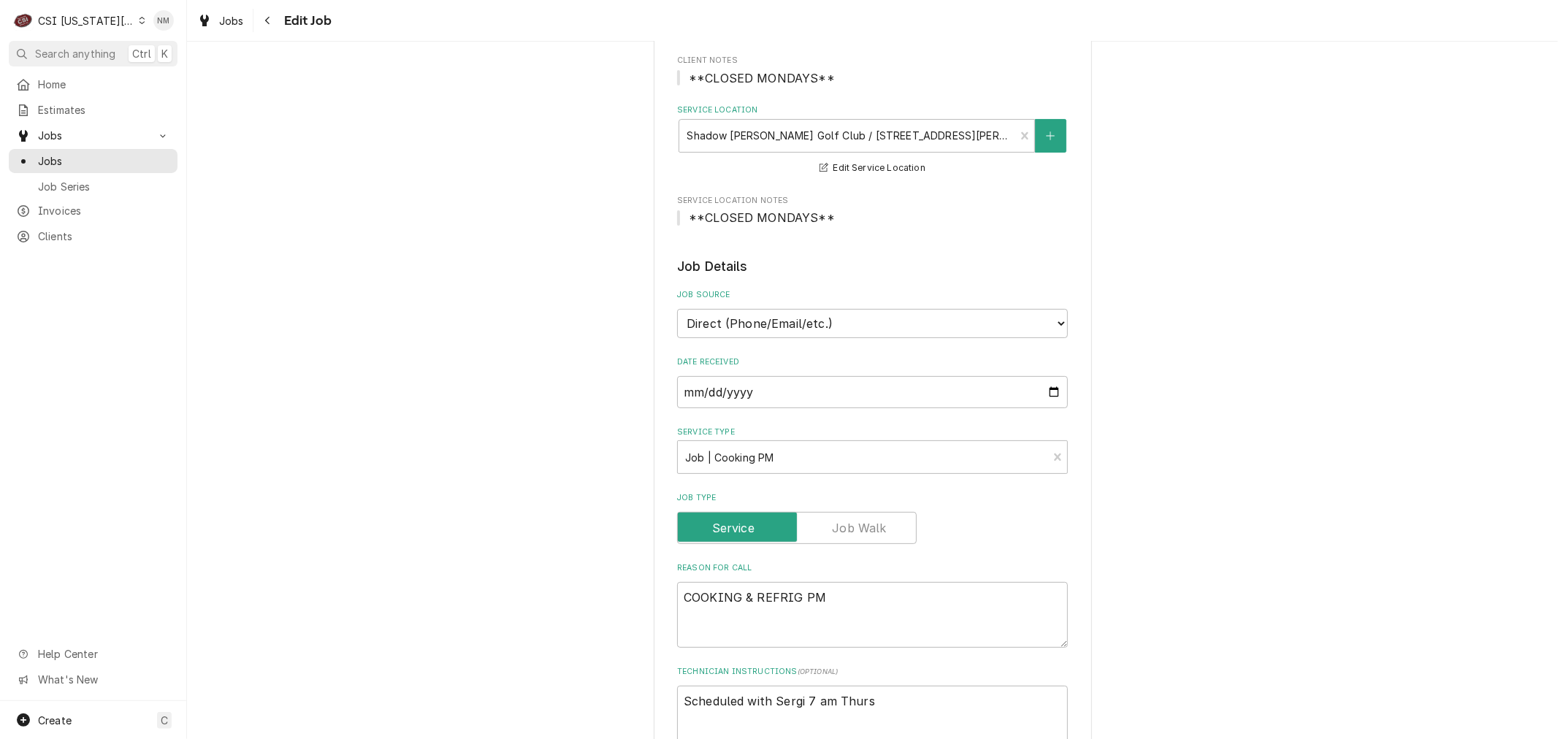
scroll to position [324, 0]
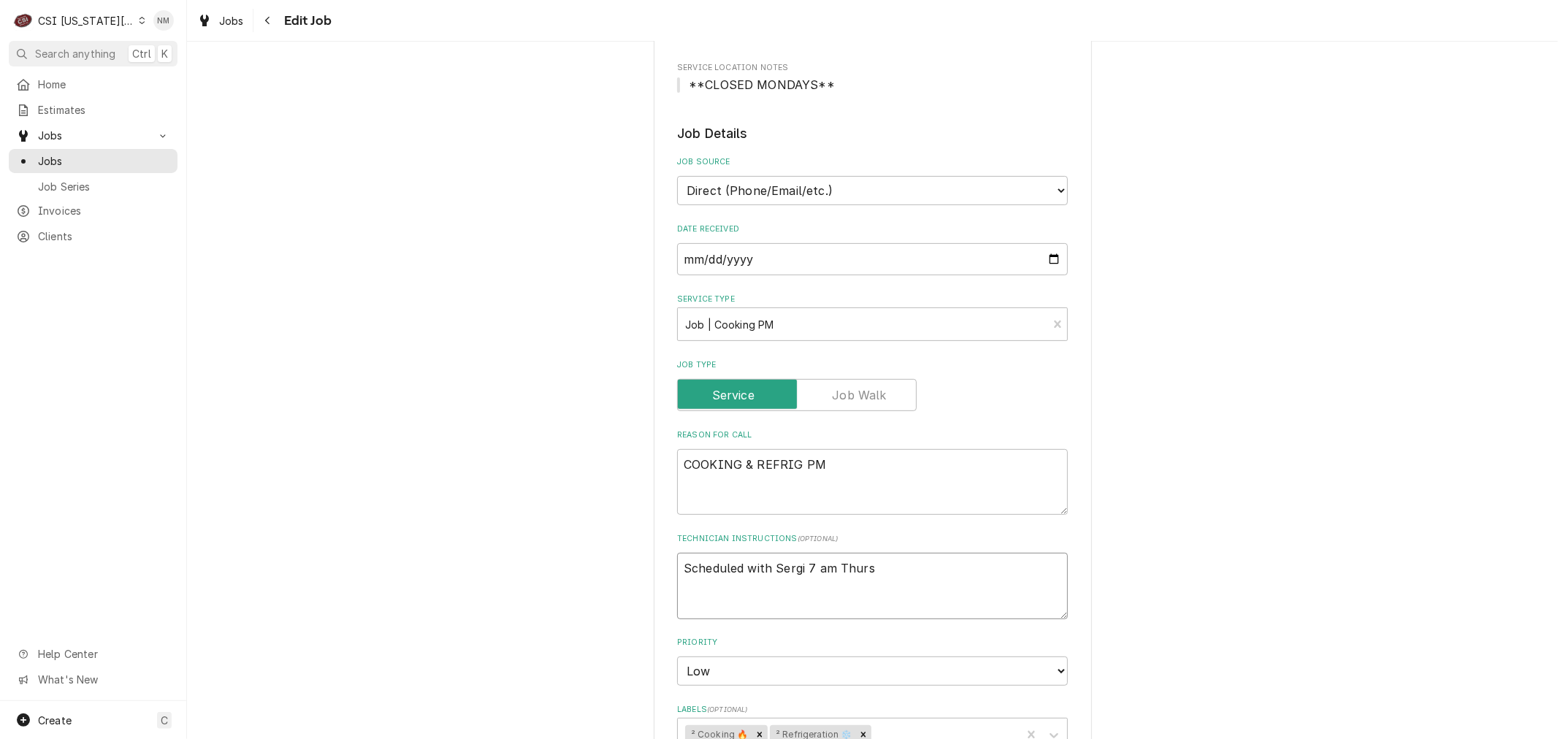
click at [872, 565] on textarea "Scheduled with Sergi 7 am Thurs" at bounding box center [872, 586] width 391 height 66
click at [677, 568] on textarea "Scheduled with Sergi 7 am Thurs" at bounding box center [872, 586] width 391 height 66
type textarea "x"
type textarea "Scheduled with Sergi 7 am Thurs"
type textarea "x"
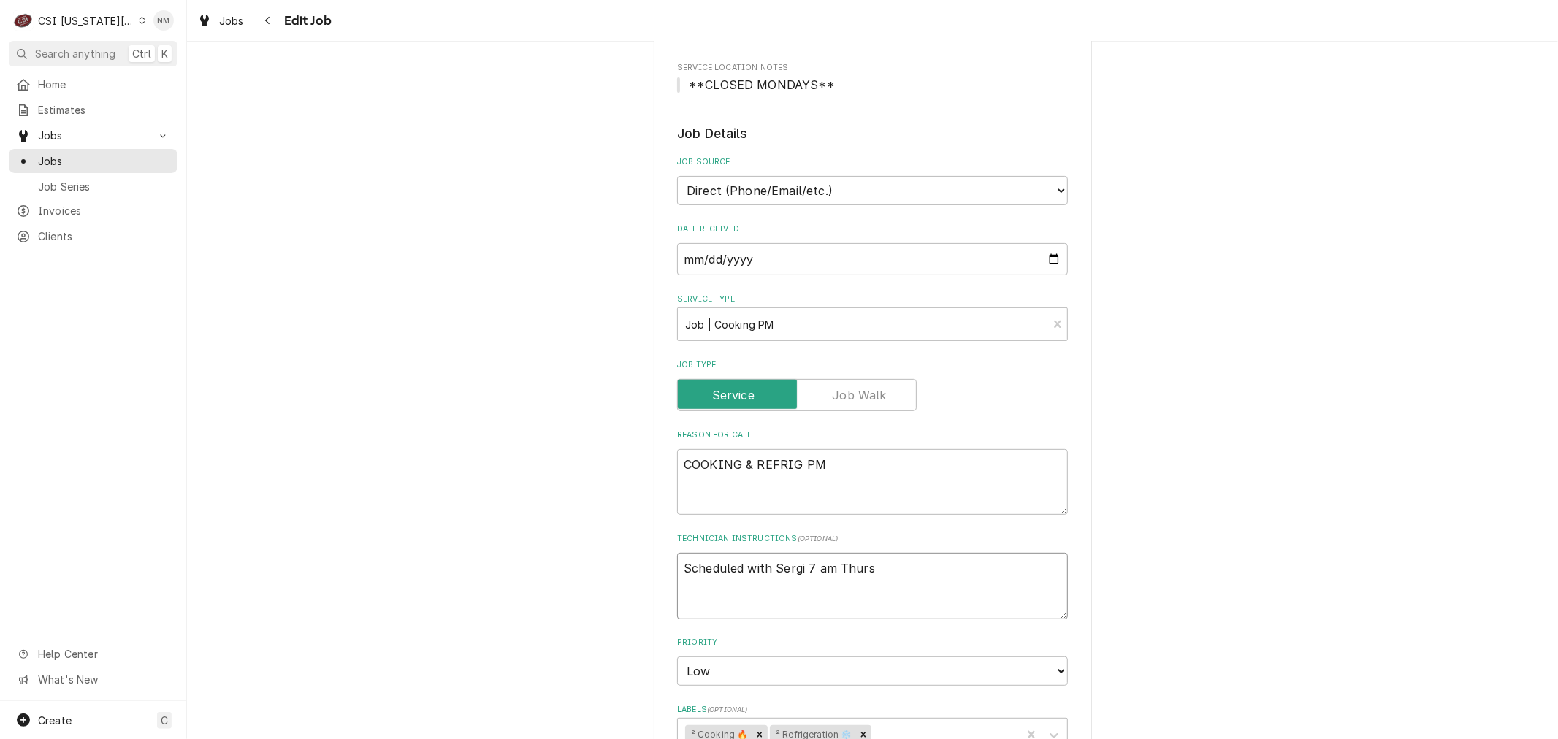
type textarea "S Scheduled with Sergi 7 am Thurs"
type textarea "x"
type textarea "Se Scheduled with Sergi 7 am Thurs"
type textarea "x"
type textarea "Ser Scheduled with Sergi 7 am Thurs"
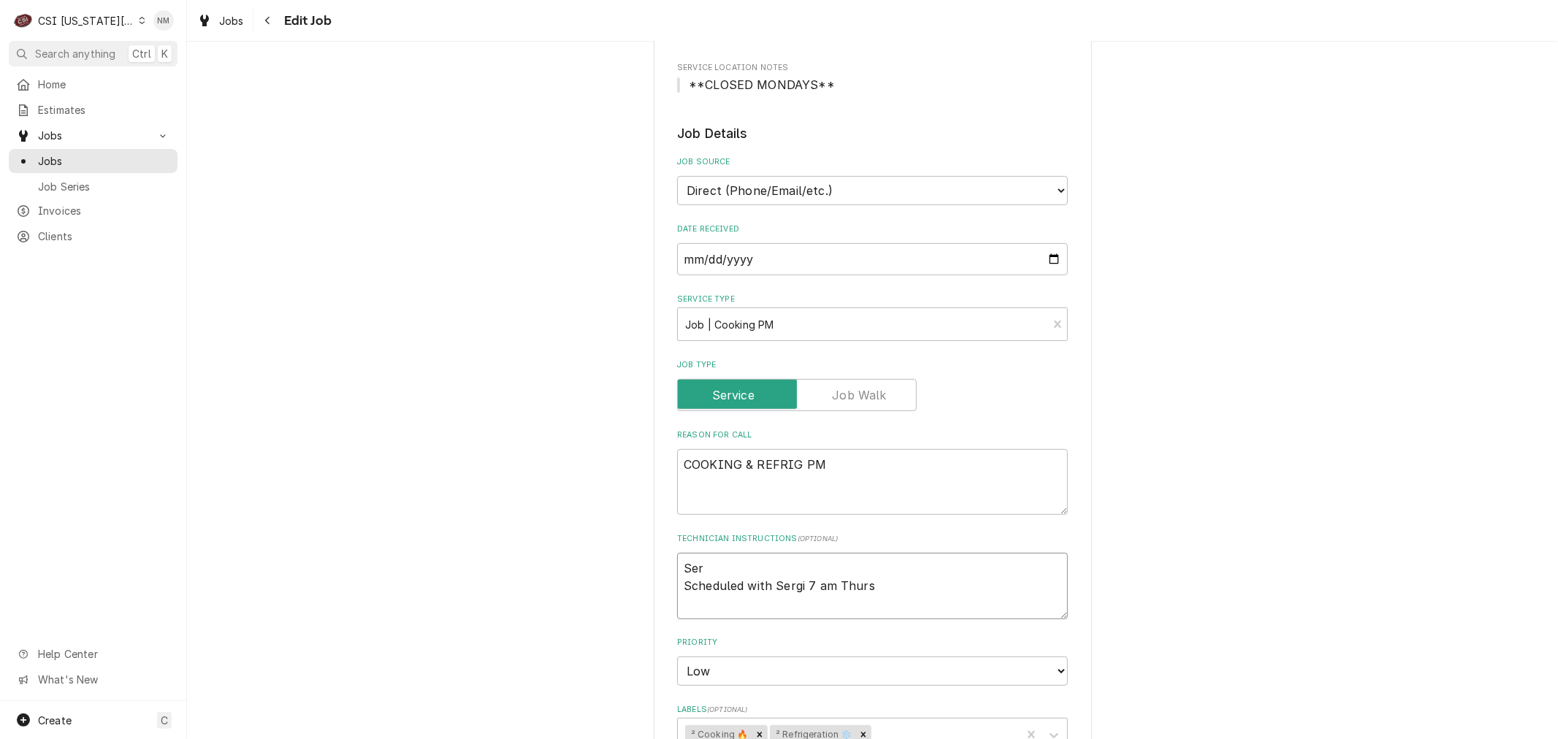
type textarea "x"
type textarea "Seri Scheduled with Sergi 7 am Thurs"
type textarea "x"
type textarea "Serig Scheduled with Sergi 7 am Thurs"
type textarea "x"
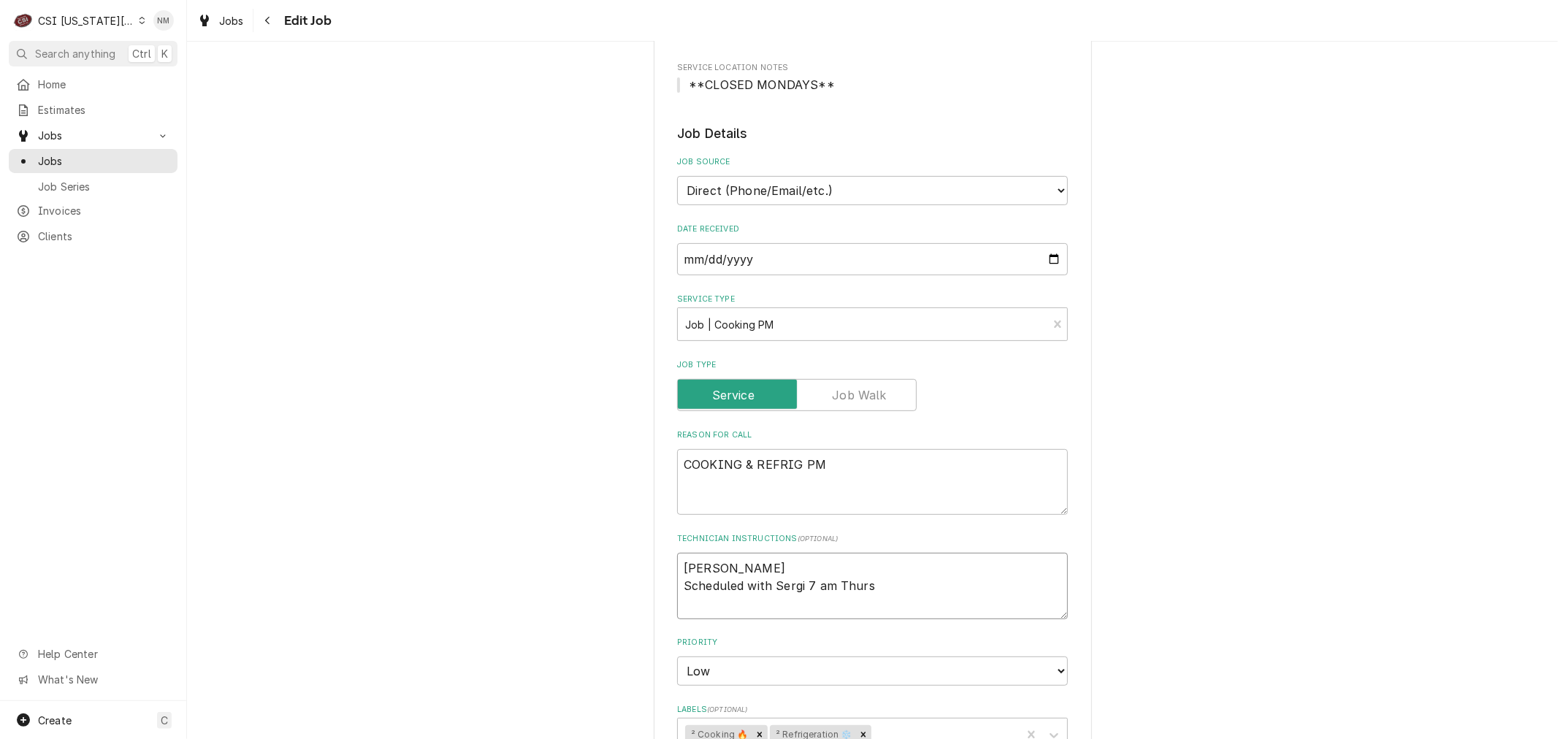
type textarea "Seri Scheduled with Sergi 7 am Thurs"
type textarea "x"
type textarea "Ser Scheduled with Sergi 7 am Thurs"
type textarea "x"
type textarea "Serg Scheduled with Sergi 7 am Thurs"
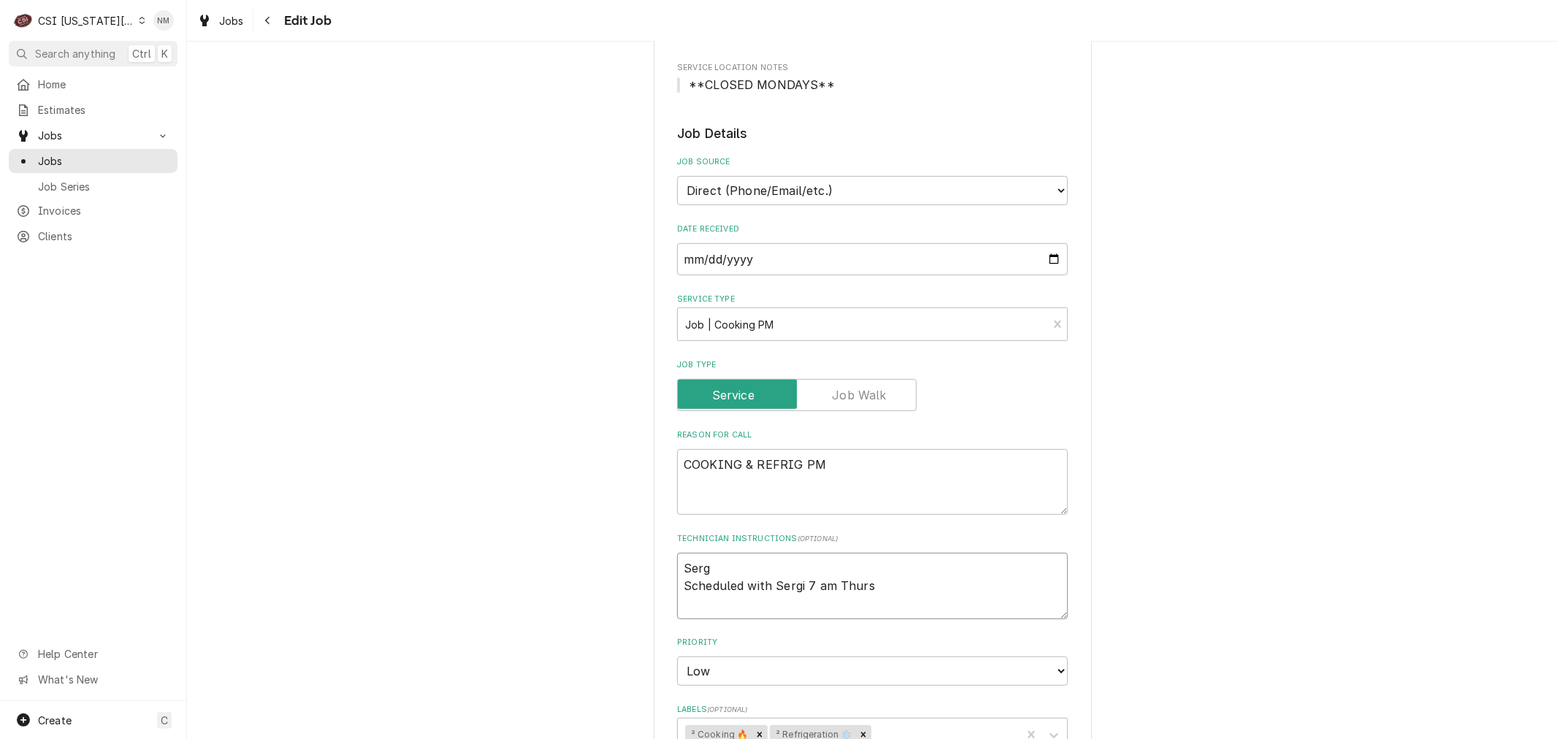
type textarea "x"
type textarea "Sergi Scheduled with Sergi 7 am Thurs"
type textarea "x"
type textarea "Sergi Scheduled with Sergi 7 am Thurs"
type textarea "x"
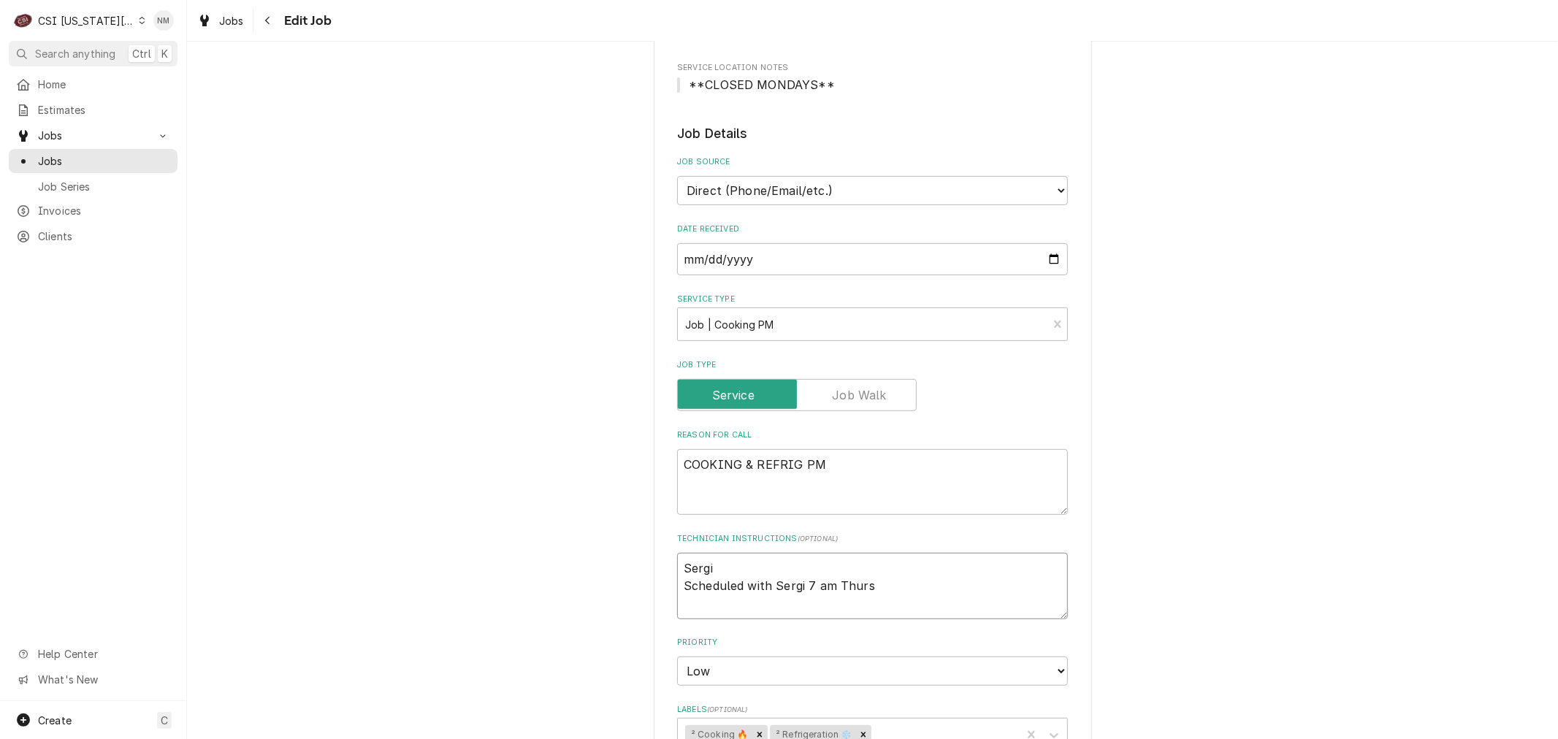
type textarea "Sergi c Scheduled with Sergi 7 am Thurs"
type textarea "x"
type textarea "Sergi ca Scheduled with Sergi 7 am Thurs"
type textarea "x"
type textarea "Sergi cal Scheduled with Sergi 7 am Thurs"
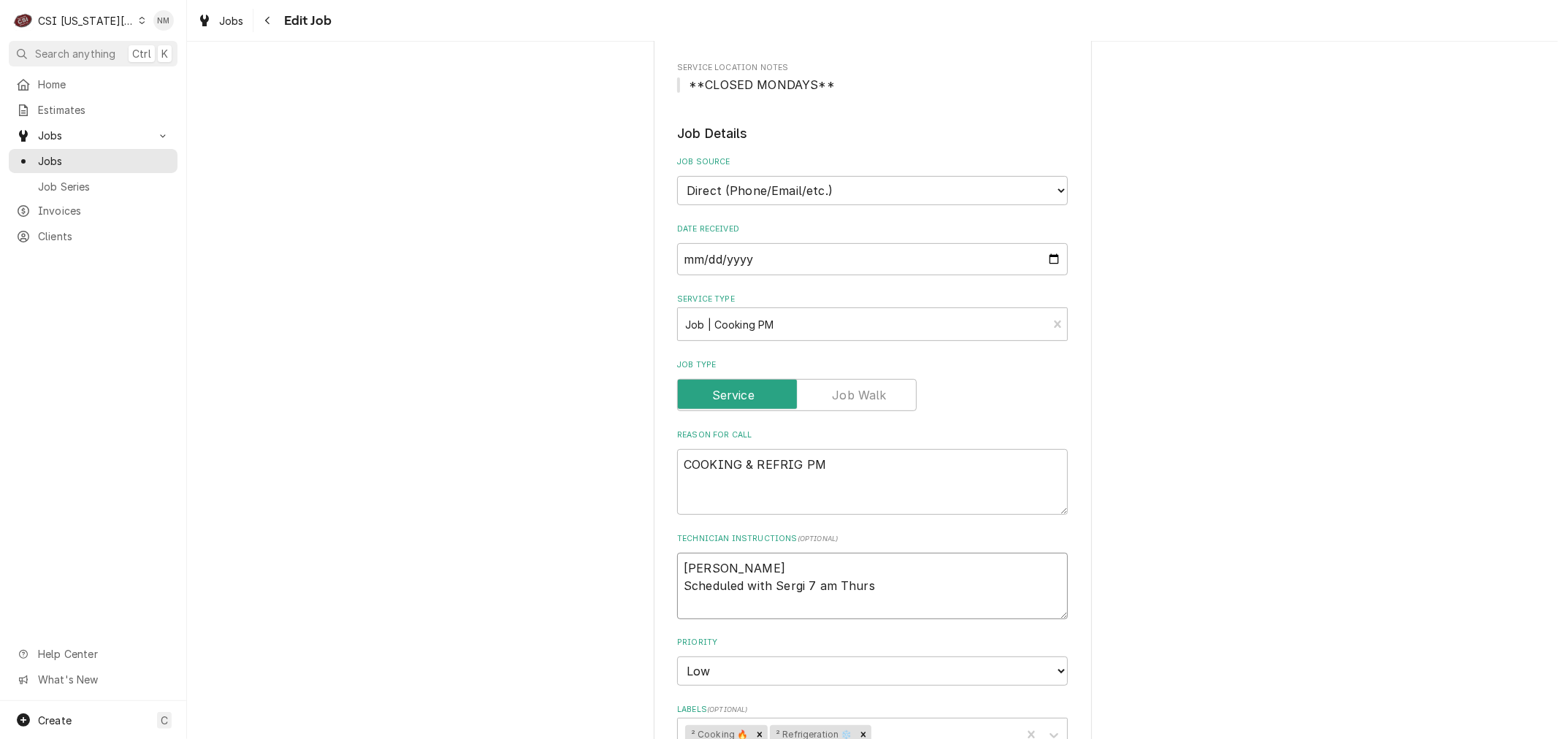
type textarea "x"
type textarea "Sergi call Scheduled with Sergi 7 am Thurs"
type textarea "x"
type textarea "Sergi calle Scheduled with Sergi 7 am Thurs"
type textarea "x"
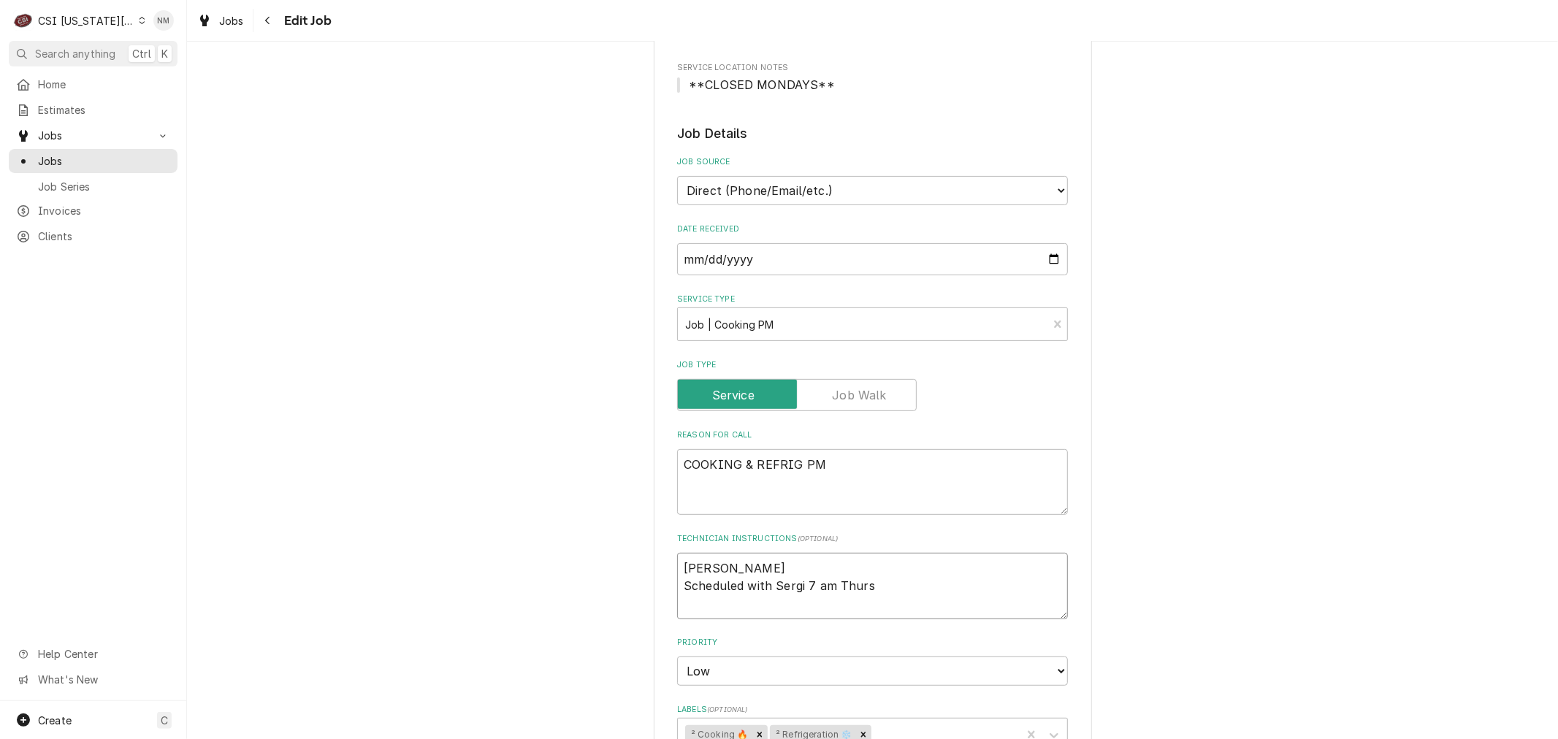
type textarea "Sergi called Scheduled with Sergi 7 am Thurs"
type textarea "x"
type textarea "Sergi called Scheduled with Sergi 7 am Thurs"
type textarea "x"
type textarea "Sergi called a Scheduled with Sergi 7 am Thurs"
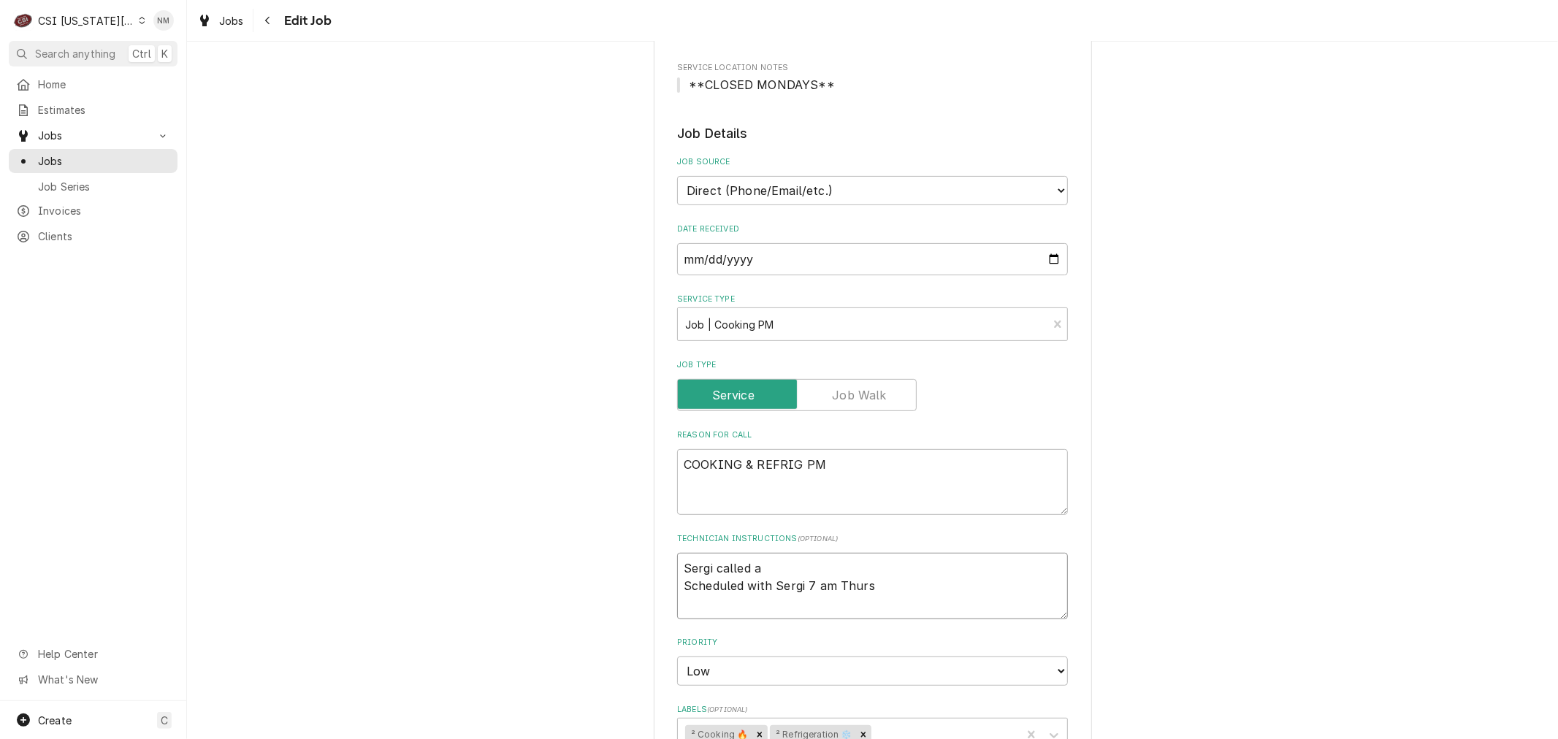
type textarea "x"
type textarea "Sergi called an Scheduled with Sergi 7 am Thurs"
type textarea "x"
type textarea "Sergi called and Scheduled with Sergi 7 am Thurs"
type textarea "x"
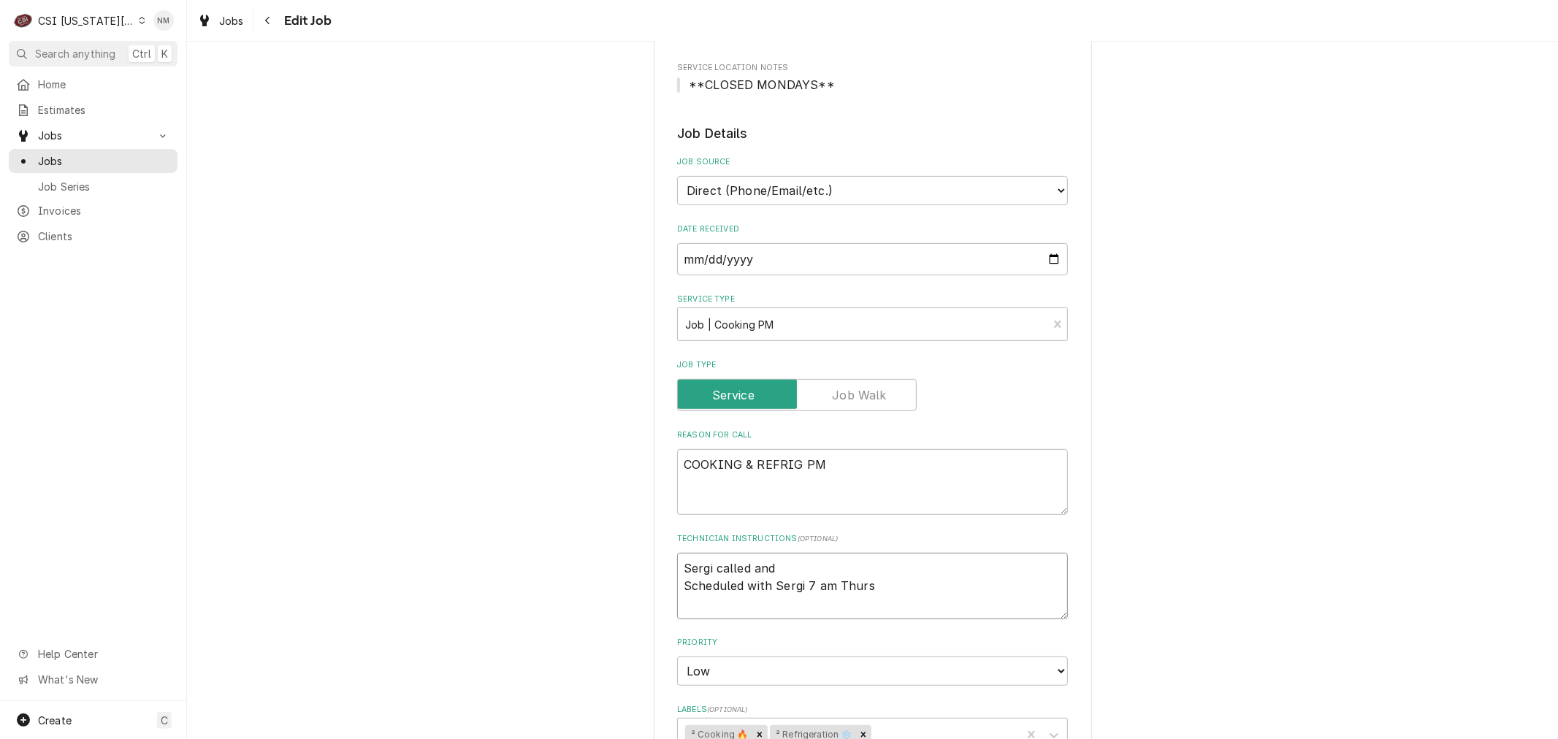
type textarea "Sergi called and Scheduled with Sergi 7 am Thurs"
type textarea "x"
type textarea "Sergi called and c Scheduled with Sergi 7 am Thurs"
type textarea "x"
type textarea "Sergi called and ca Scheduled with Sergi 7 am Thurs"
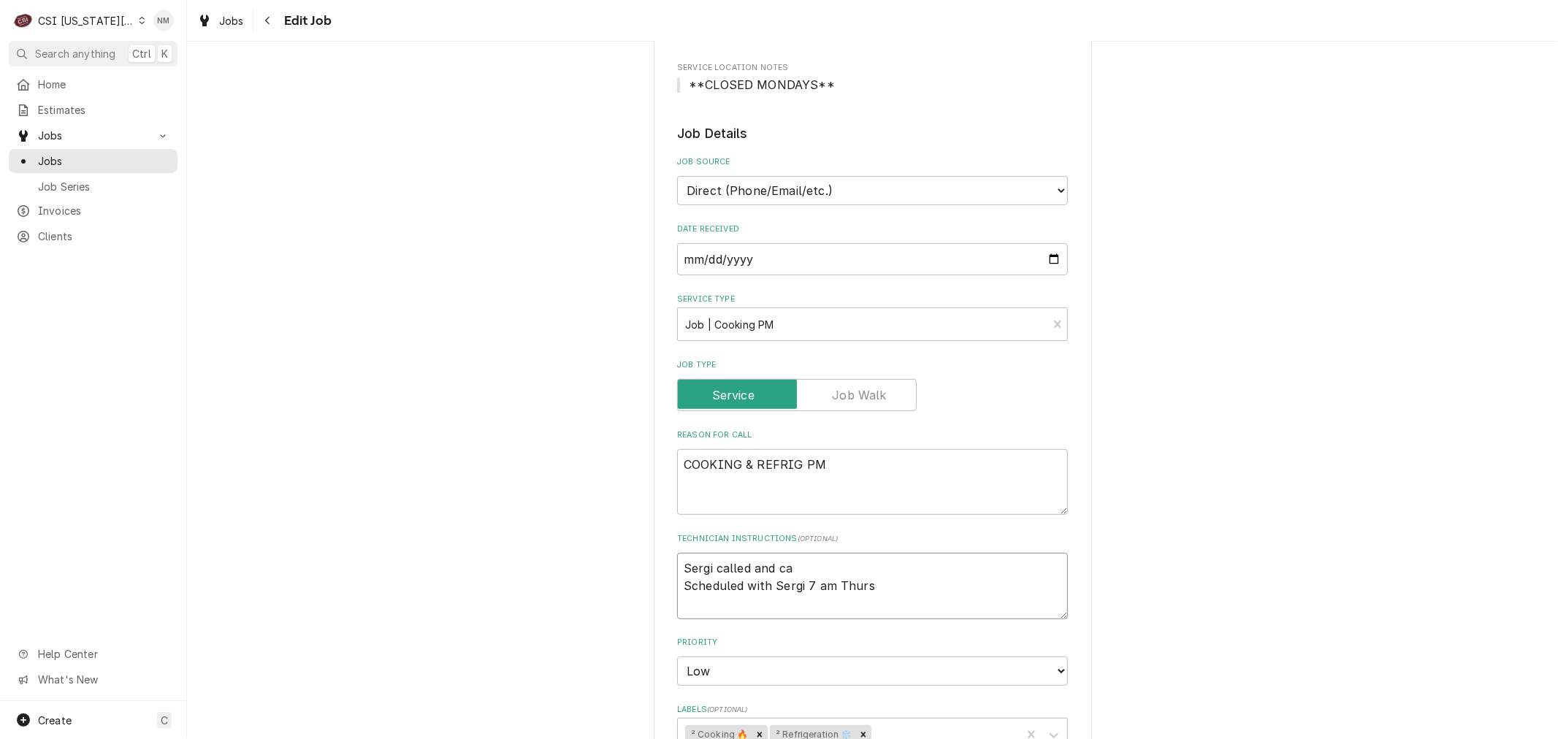
type textarea "x"
type textarea "Sergi called and can Scheduled with Sergi 7 am Thurs"
type textarea "x"
type textarea "Sergi called and cann Scheduled with Sergi 7 am Thurs"
type textarea "x"
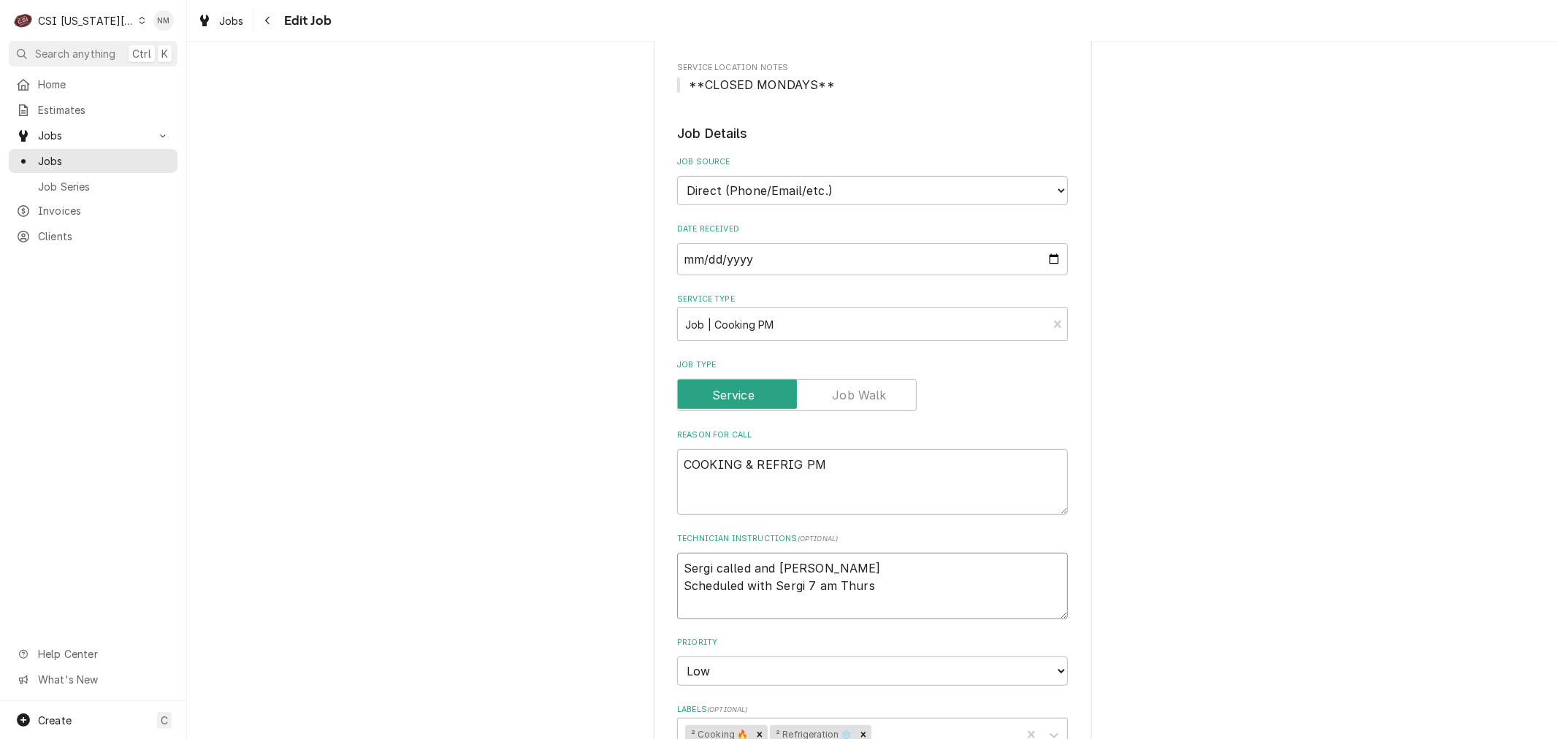
type textarea "Sergi called and canno Scheduled with Sergi 7 am Thurs"
type textarea "x"
type textarea "Sergi called and cannot Scheduled with Sergi 7 am Thurs"
type textarea "x"
type textarea "Sergi called and cannot Scheduled with Sergi 7 am Thurs"
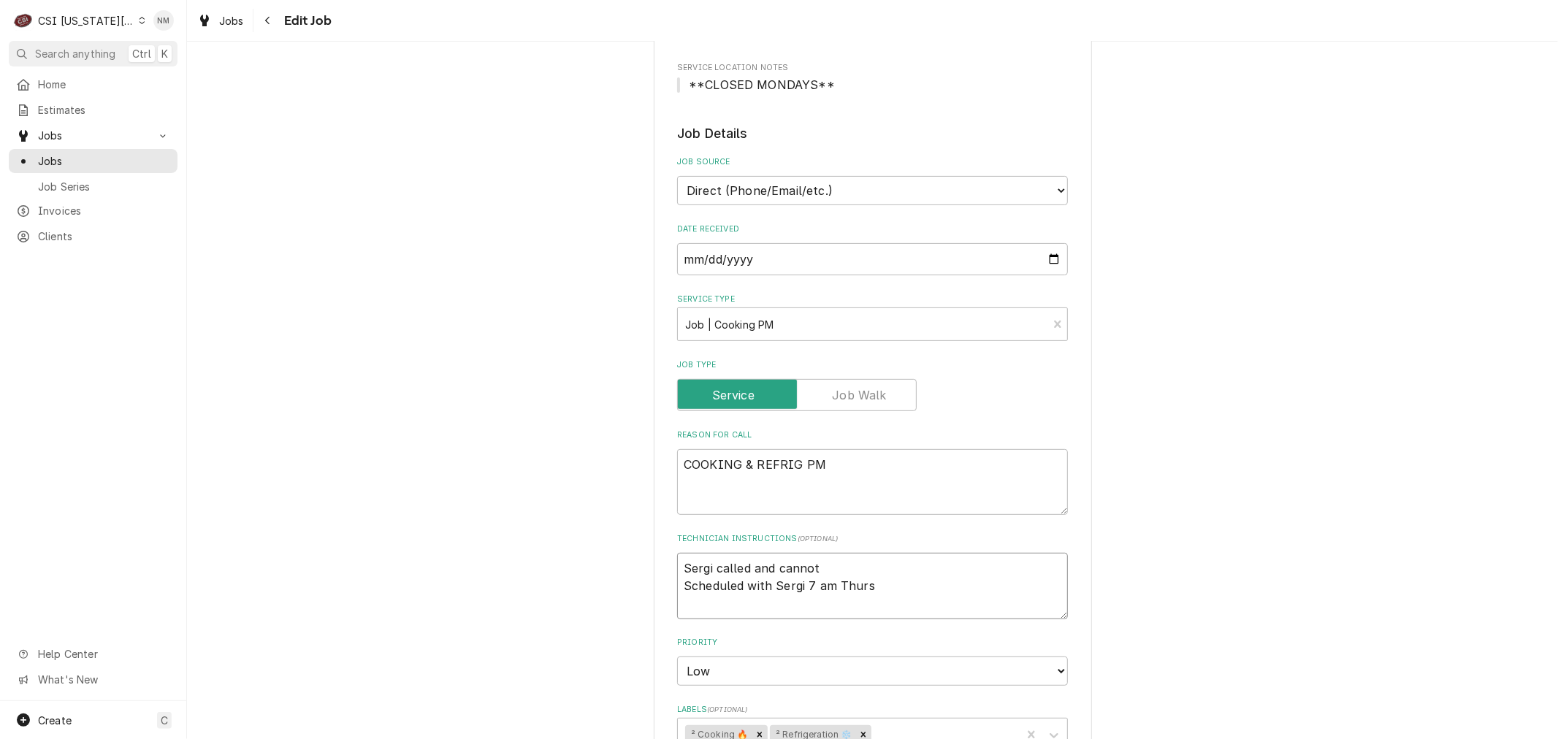
type textarea "x"
type textarea "Sergi called and cannot d Scheduled with Sergi 7 am Thurs"
type textarea "x"
type textarea "Sergi called and cannot do Scheduled with Sergi 7 am Thurs"
type textarea "x"
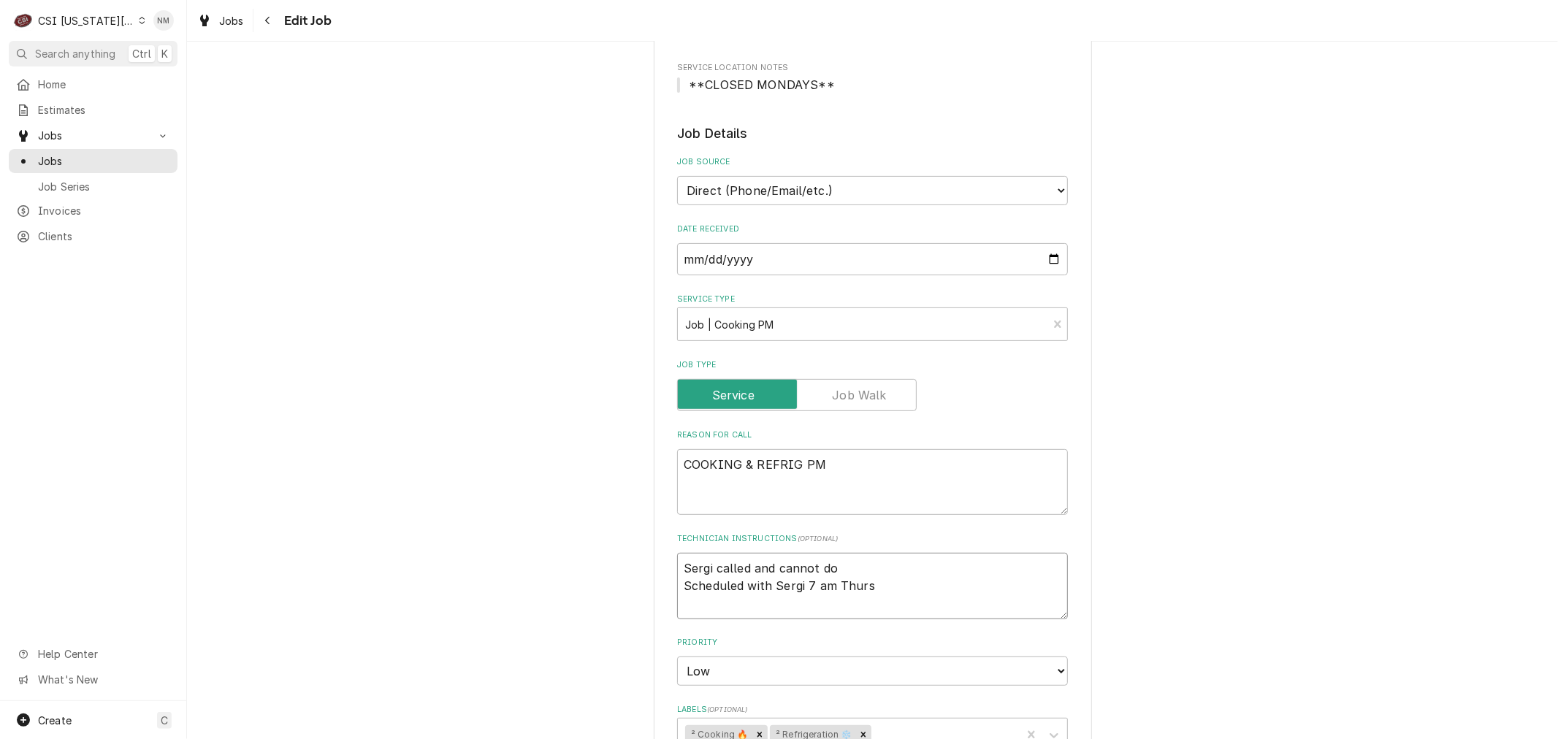
type textarea "Sergi called and cannot do Scheduled with Sergi 7 am Thurs"
type textarea "x"
type textarea "Sergi called and cannot do T Scheduled with Sergi 7 am Thurs"
type textarea "x"
type textarea "Sergi called and cannot do Th Scheduled with Sergi 7 am Thurs"
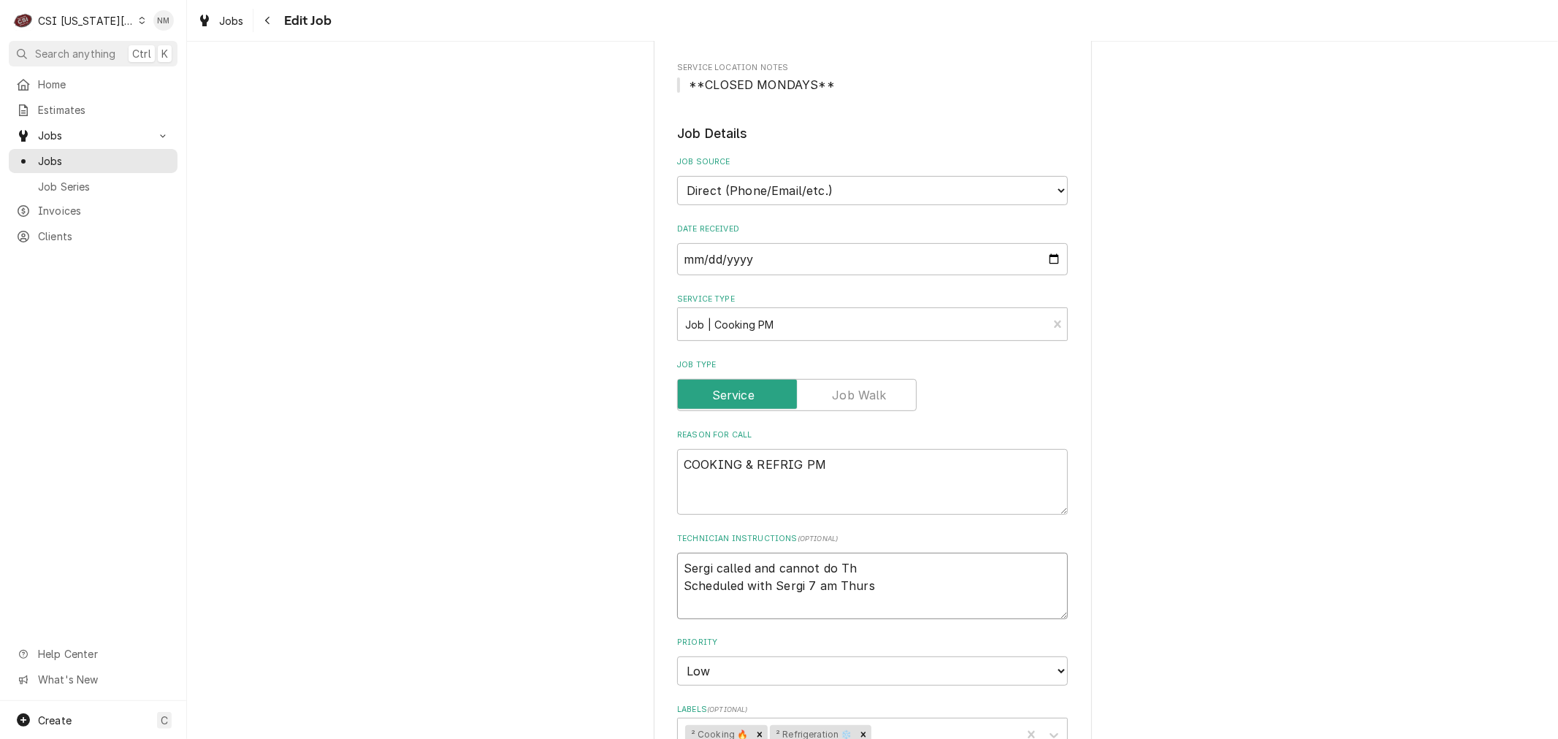
type textarea "x"
type textarea "Sergi called and cannot do Thu Scheduled with Sergi 7 am Thurs"
type textarea "x"
type textarea "Sergi called and cannot do Thur Scheduled with Sergi 7 am Thurs"
type textarea "x"
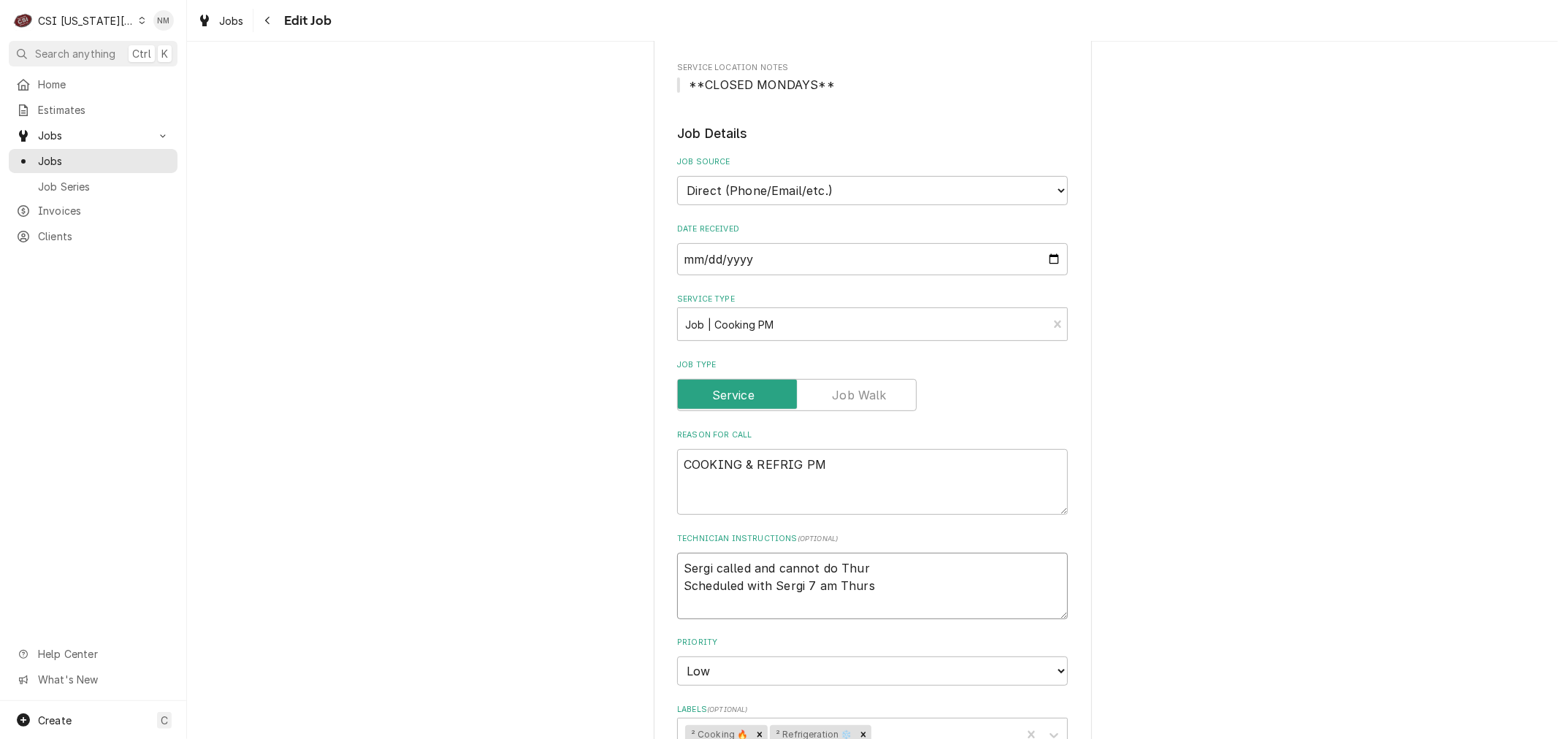
type textarea "Sergi called and cannot do Thurs Scheduled with Sergi 7 am Thurs"
type textarea "x"
type textarea "Sergi called and cannot do Thurs Scheduled with Sergi 7 am Thurs"
type textarea "x"
type textarea "Sergi called and cannot do Thurs - Scheduled with Sergi 7 am Thurs"
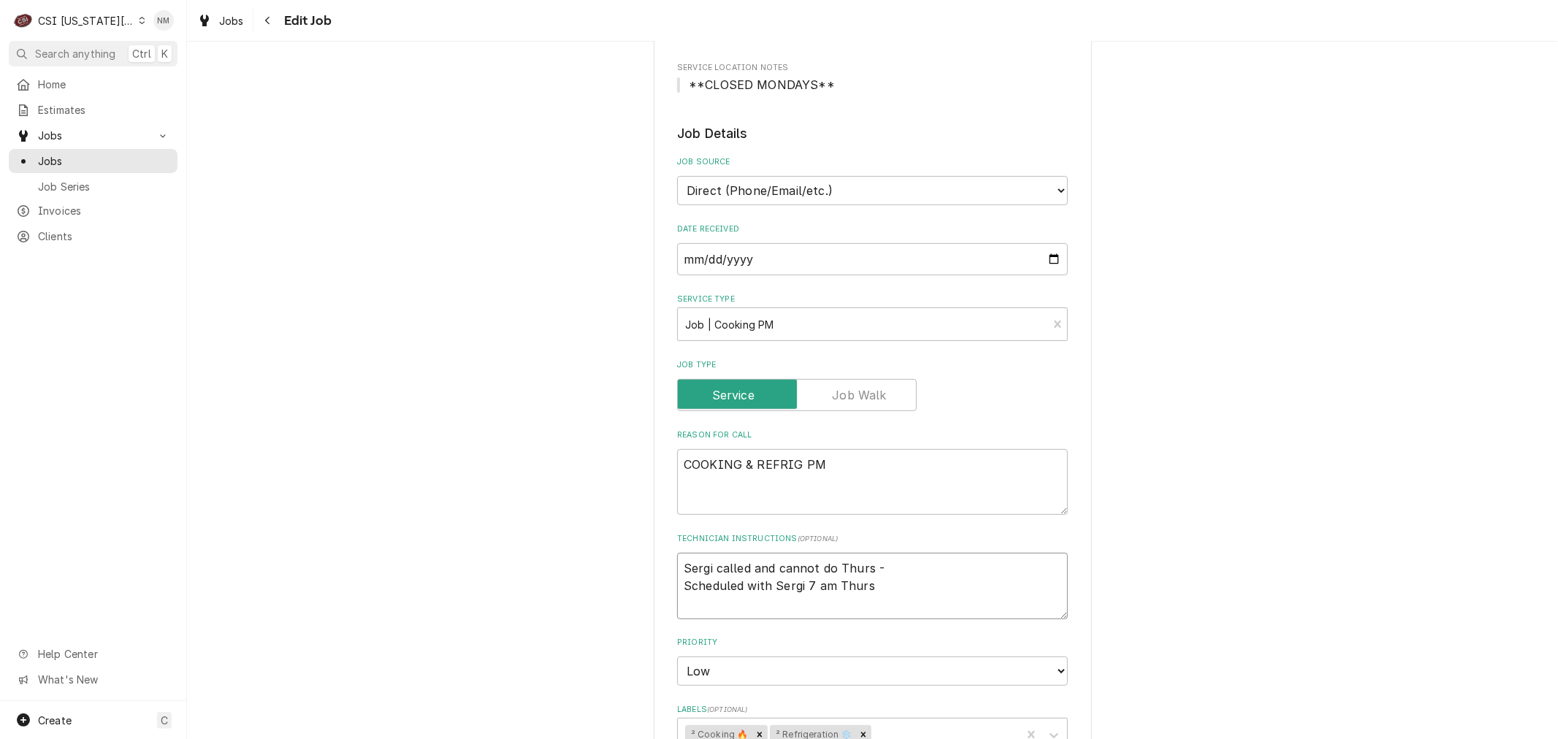
type textarea "x"
type textarea "Sergi called and cannot do Thurs - Scheduled with Sergi 7 am Thurs"
type textarea "x"
type textarea "Sergi called and cannot do Thurs - s Scheduled with Sergi 7 am Thurs"
type textarea "x"
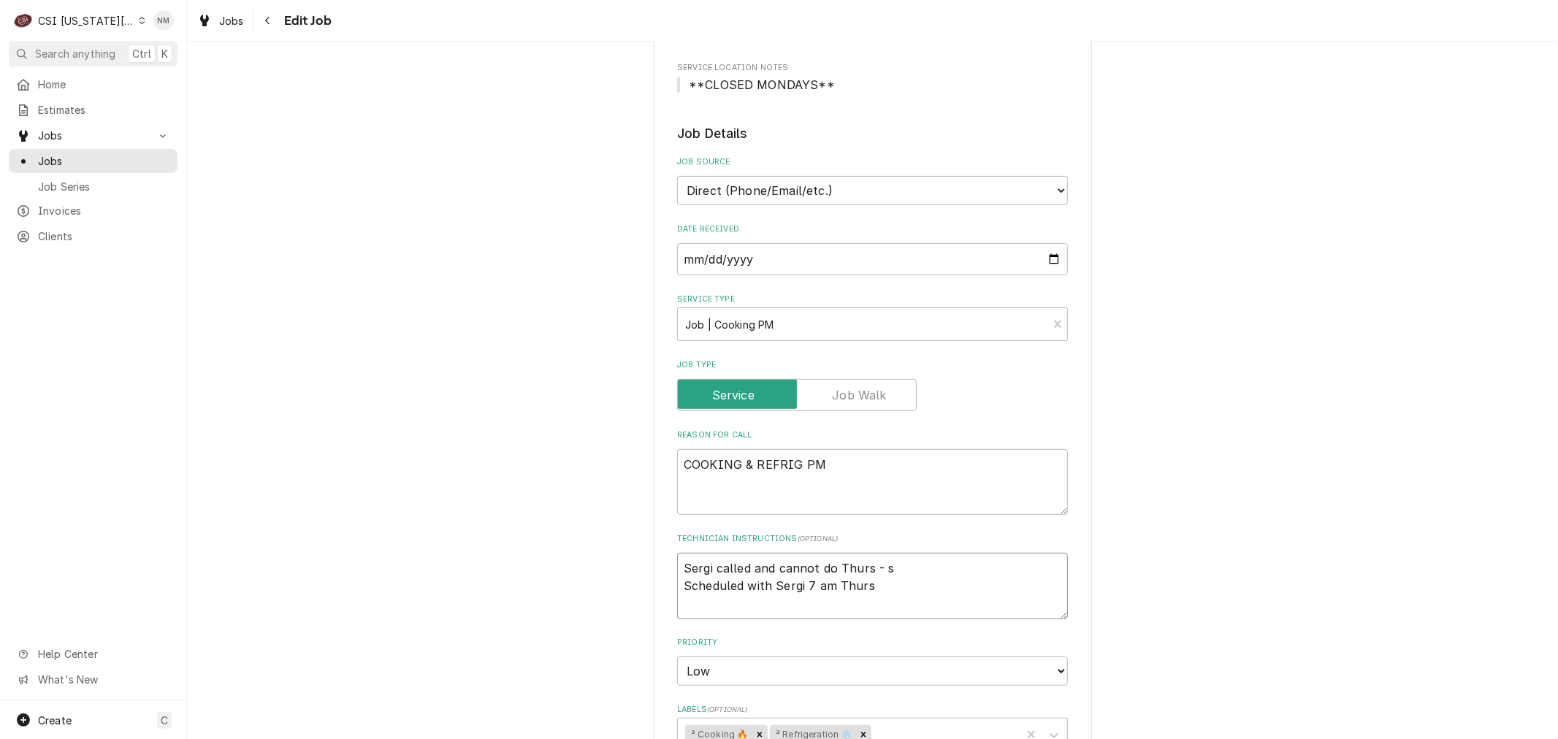
type textarea "Sergi called and cannot do Thurs - su Scheduled with Sergi 7 am Thurs"
type textarea "x"
type textarea "Sergi called and cannot do Thurs - sug Scheduled with Sergi 7 am Thurs"
type textarea "x"
type textarea "Sergi called and cannot do Thurs - sugg Scheduled with Sergi 7 am Thurs"
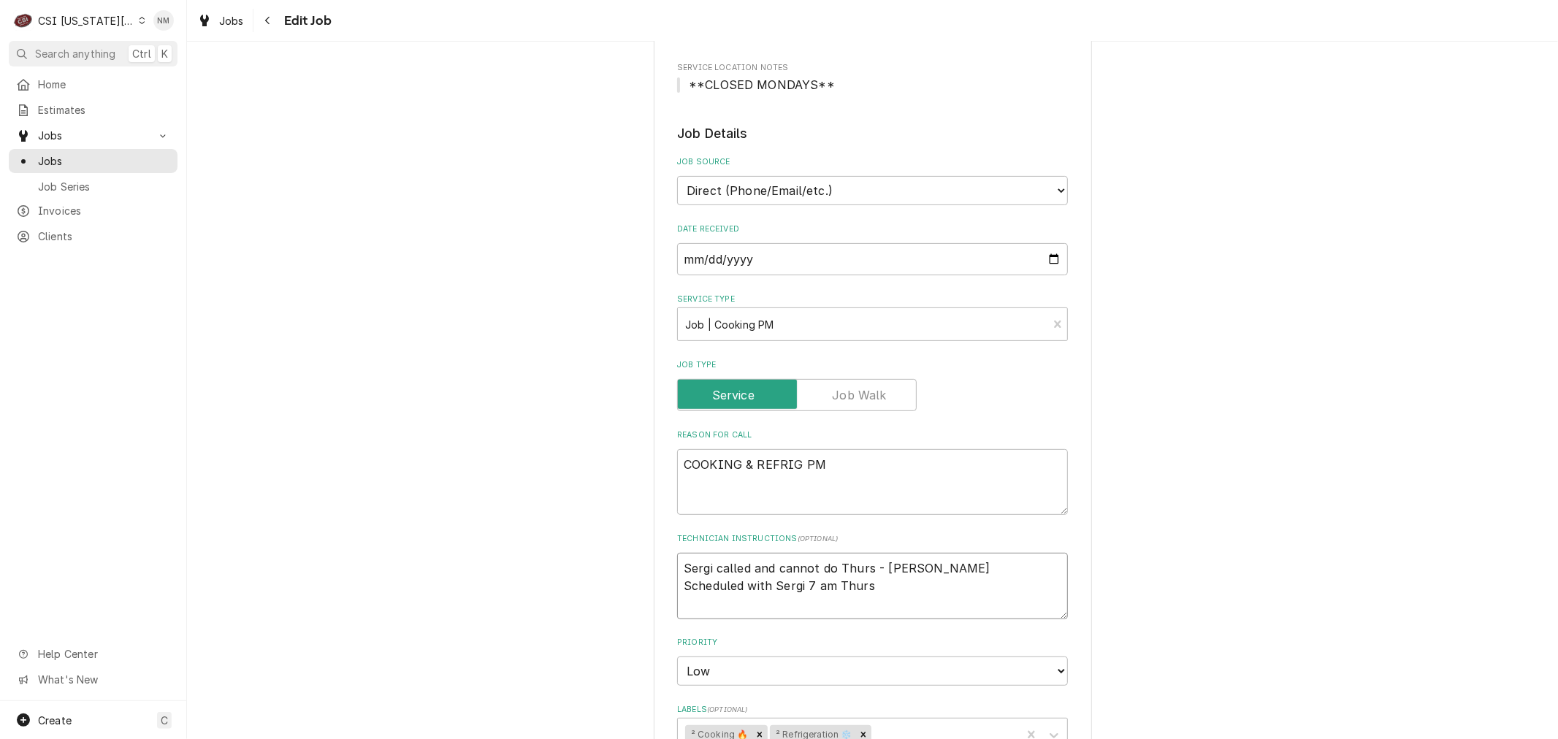
type textarea "x"
type textarea "Sergi called and cannot do Thurs - sugge Scheduled with Sergi 7 am Thurs"
type textarea "x"
type textarea "Sergi called and cannot do Thurs - sugges Scheduled with Sergi 7 am Thurs"
type textarea "x"
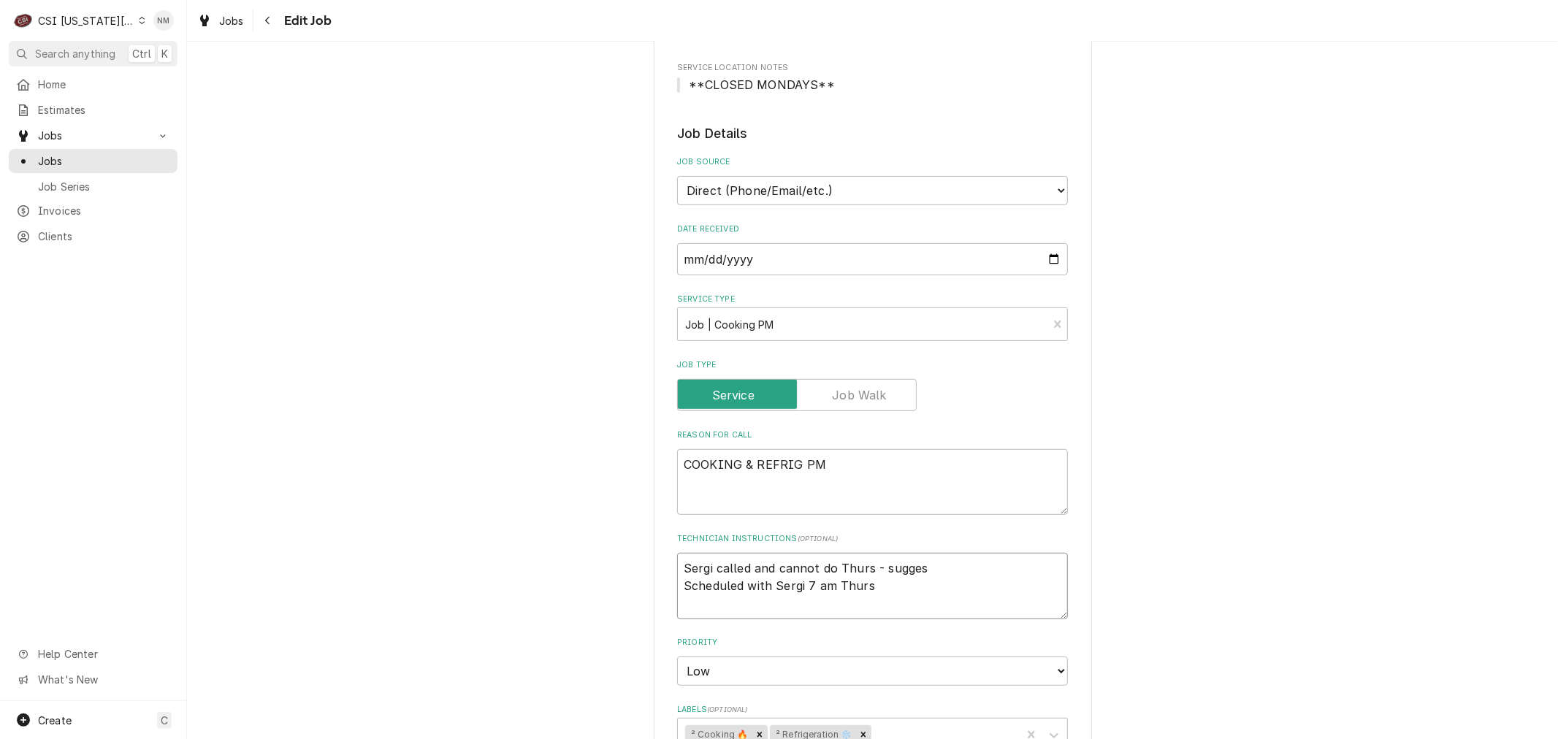
type textarea "Sergi called and cannot do Thurs - suggest Scheduled with Sergi 7 am Thurs"
type textarea "x"
type textarea "Sergi called and cannot do Thurs - suggeste Scheduled with Sergi 7 am Thurs"
type textarea "x"
type textarea "Sergi called and cannot do Thurs - suggested Scheduled with Sergi 7 am Thurs"
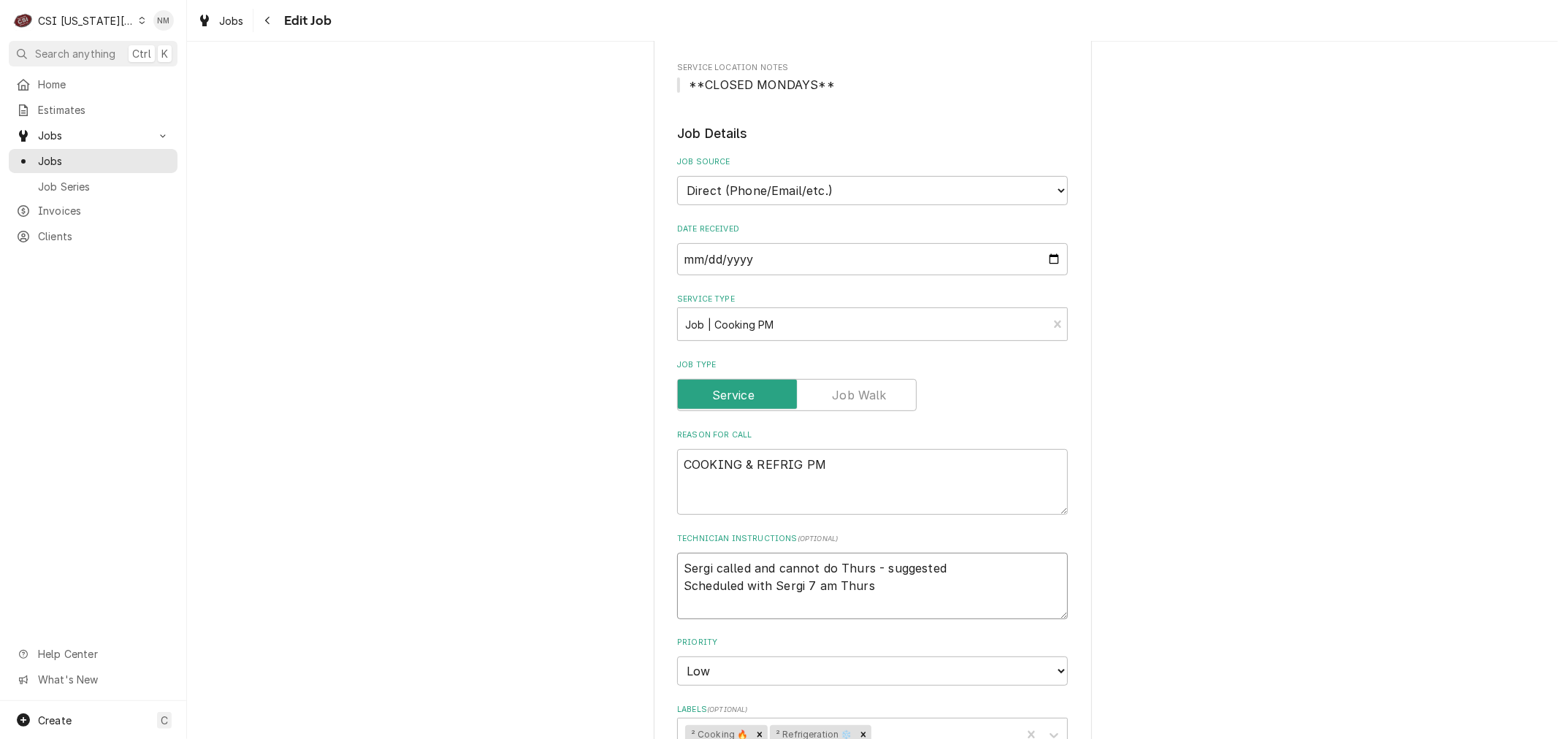
type textarea "x"
type textarea "Sergi called and cannot do Thurs - suggested Scheduled with Sergi 7 am Thurs"
type textarea "x"
type textarea "Sergi called and cannot do Thurs - suggested M Scheduled with Sergi 7 am Thurs"
type textarea "x"
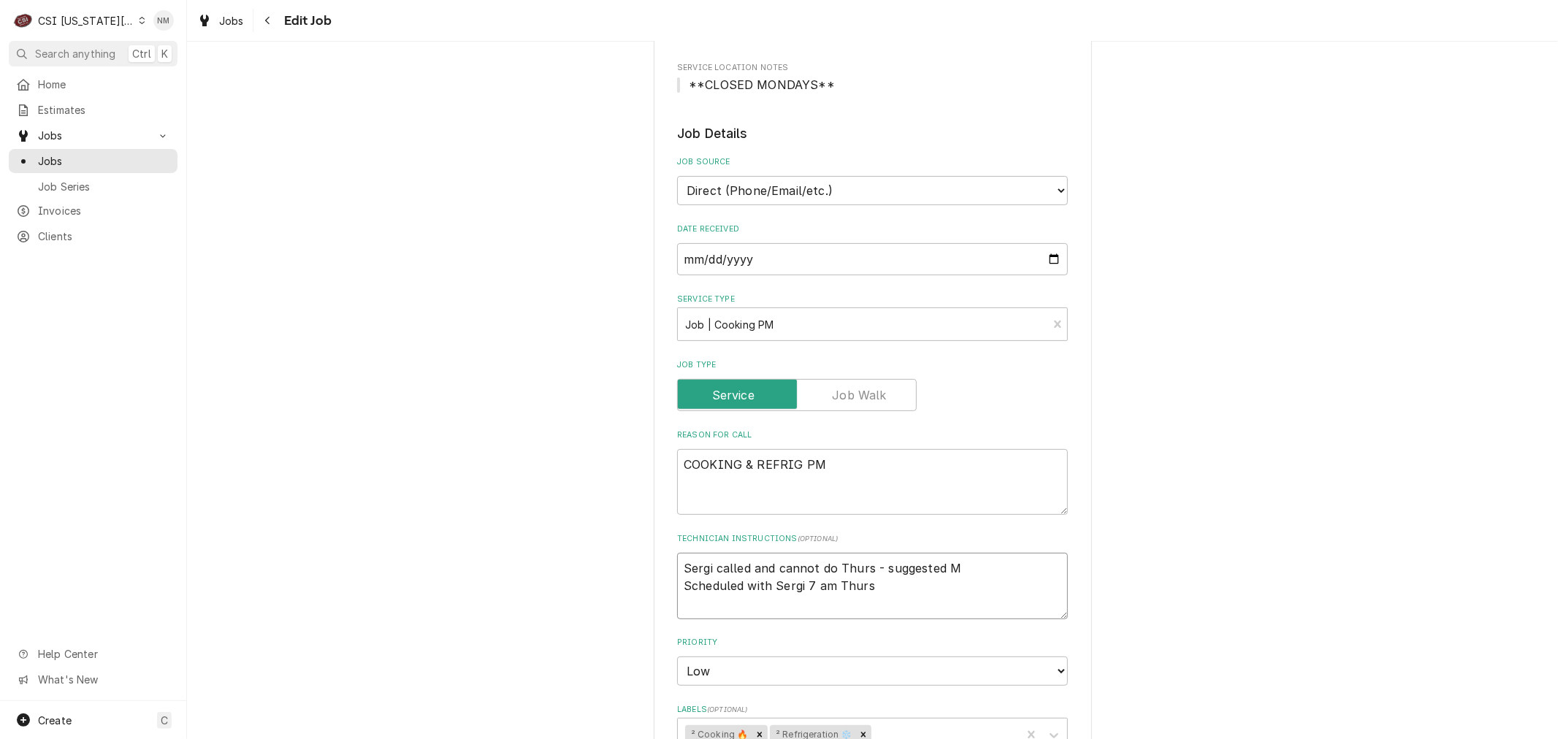
type textarea "Sergi called and cannot do Thurs - suggested Mo Scheduled with Sergi 7 am Thurs"
type textarea "x"
type textarea "Sergi called and cannot do Thurs - suggested Mon Scheduled with Sergi 7 am Thurs"
type textarea "x"
type textarea "Sergi called and cannot do Thurs - suggested Mond Scheduled with Sergi 7 am Thu…"
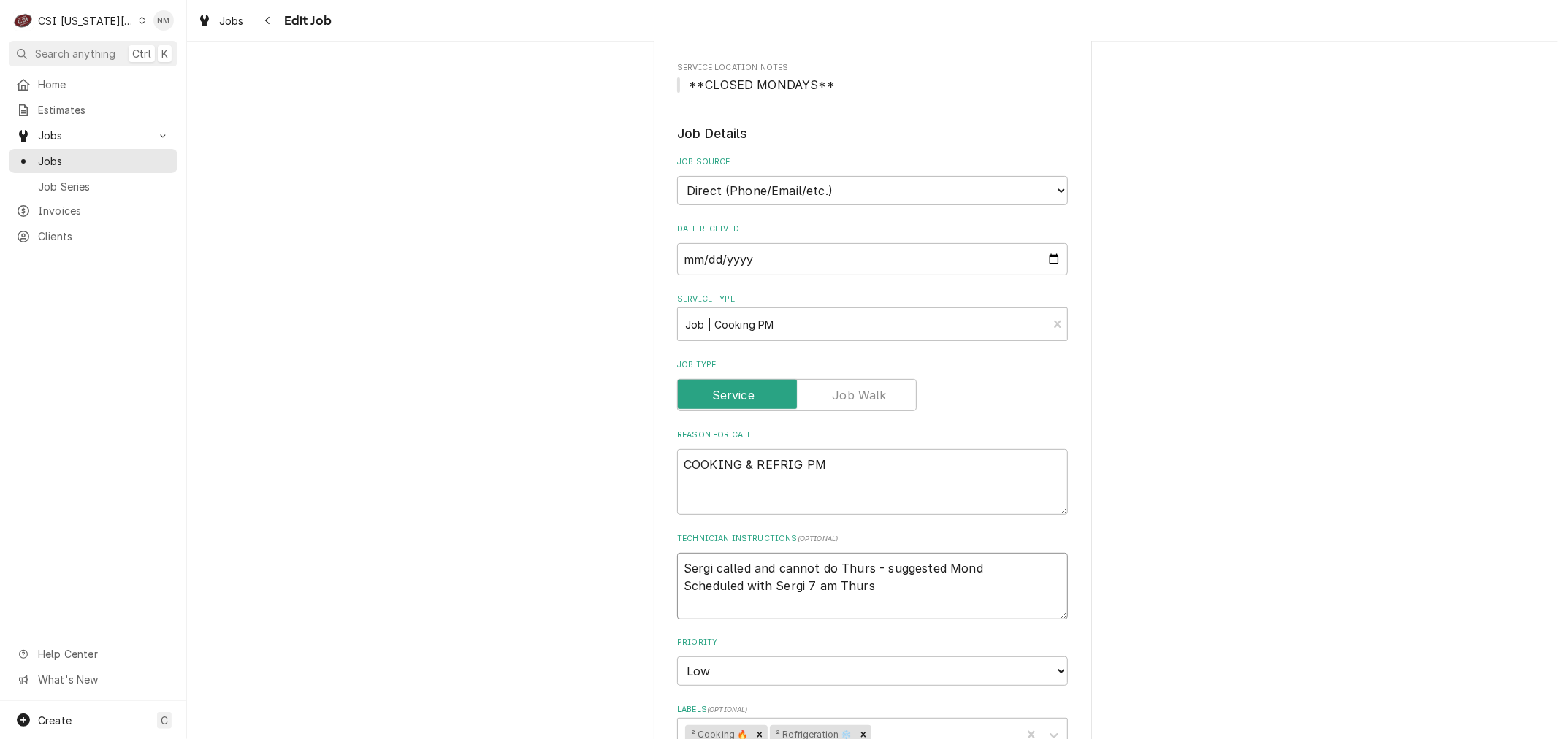
type textarea "x"
type textarea "Sergi called and cannot do Thurs - suggested Monda Scheduled with Sergi 7 am Th…"
type textarea "x"
type textarea "Sergi called and cannot do Thurs - suggested Monday Scheduled with Sergi 7 am T…"
type textarea "x"
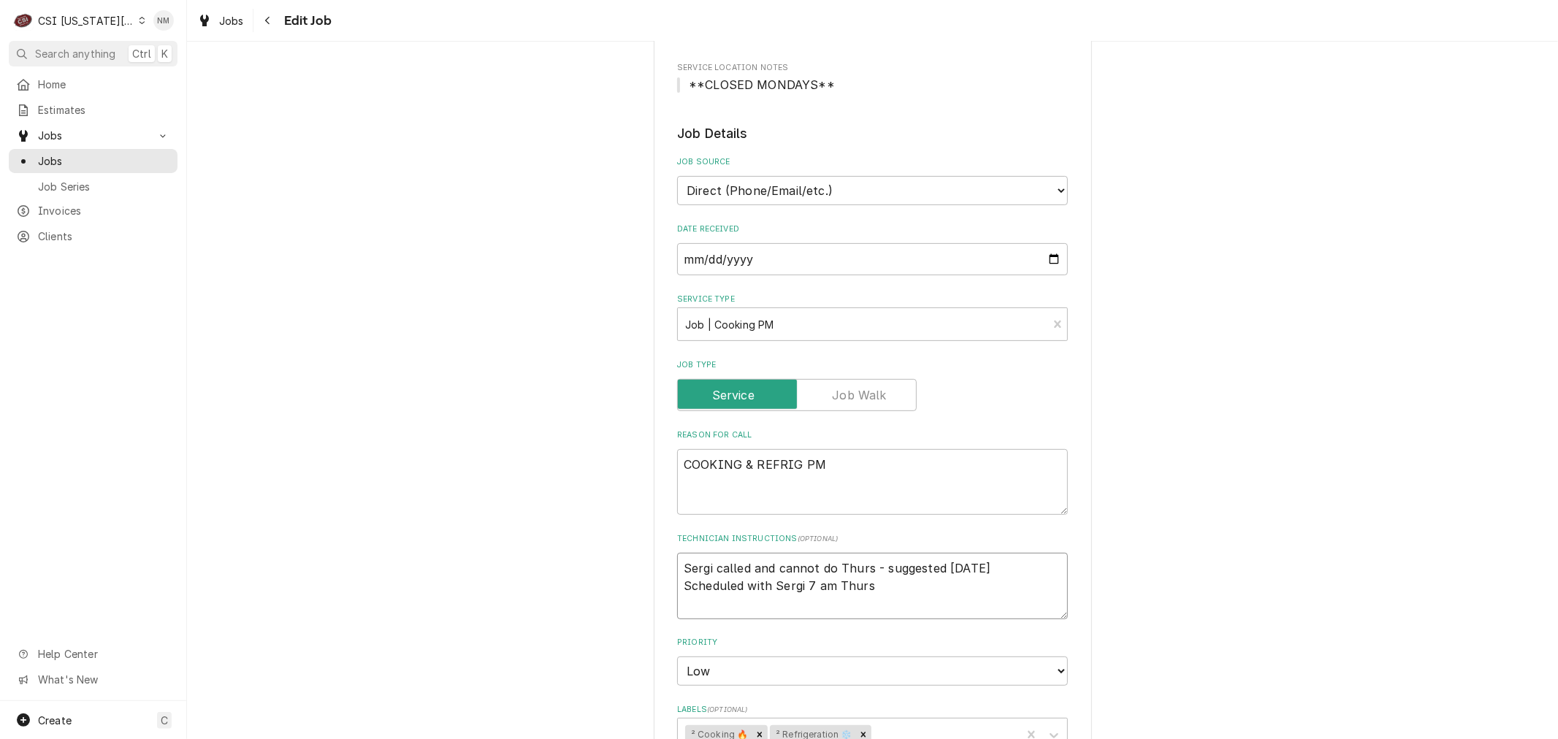
type textarea "Sergi called and cannot do Thurs - suggested Monday Scheduled with Sergi 7 am T…"
type textarea "x"
type textarea "Sergi called and cannot do Thurs - suggested Monday 7 Scheduled with Sergi 7 am…"
type textarea "x"
type textarea "Sergi called and cannot do Thurs - suggested Monday 7 Scheduled with Sergi 7 am…"
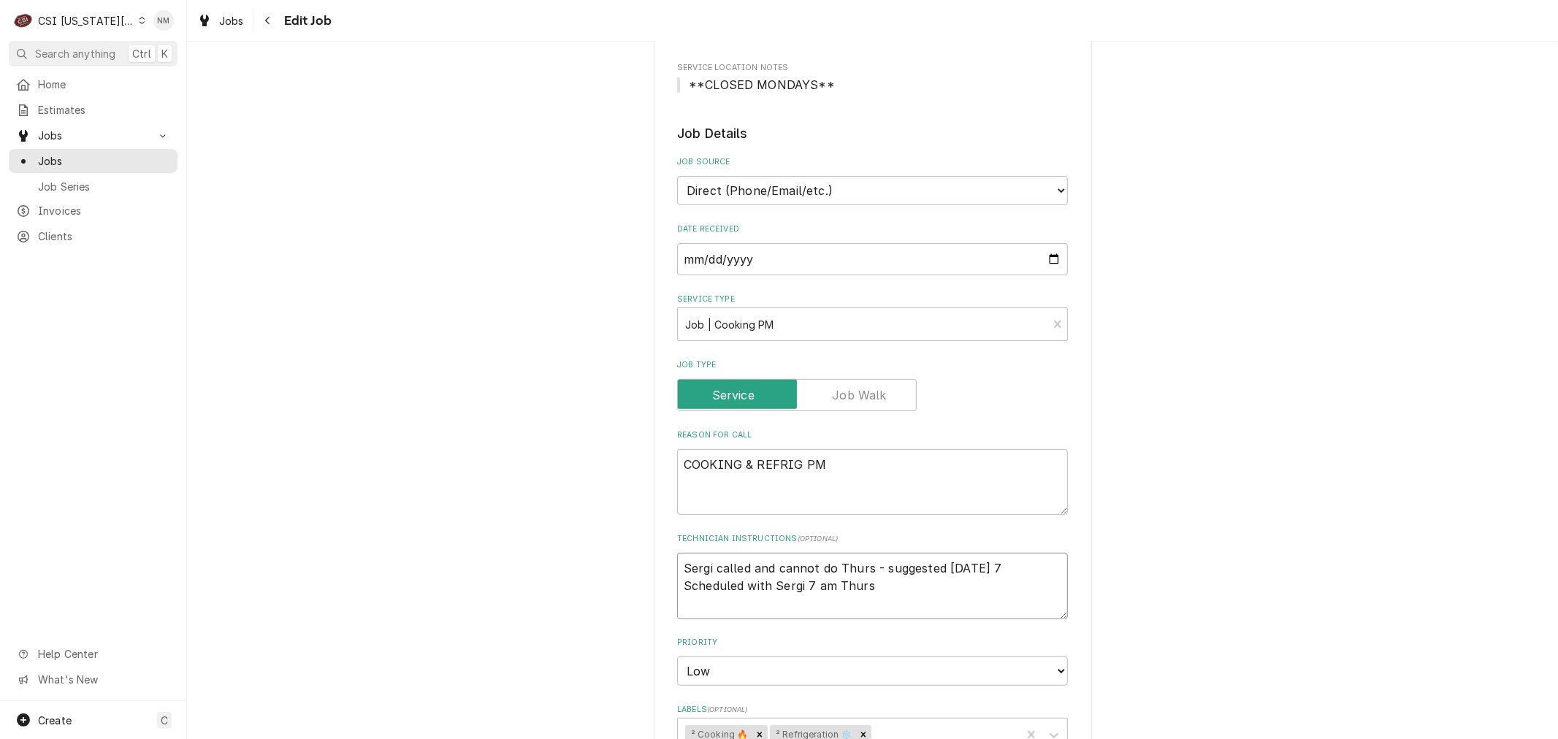
type textarea "x"
type textarea "Sergi called and cannot do Thurs - suggested Monday 7 a Scheduled with Sergi 7 …"
type textarea "x"
type textarea "Sergi called and cannot do Thurs - suggested Monday 7 am Scheduled with Sergi 7…"
type textarea "x"
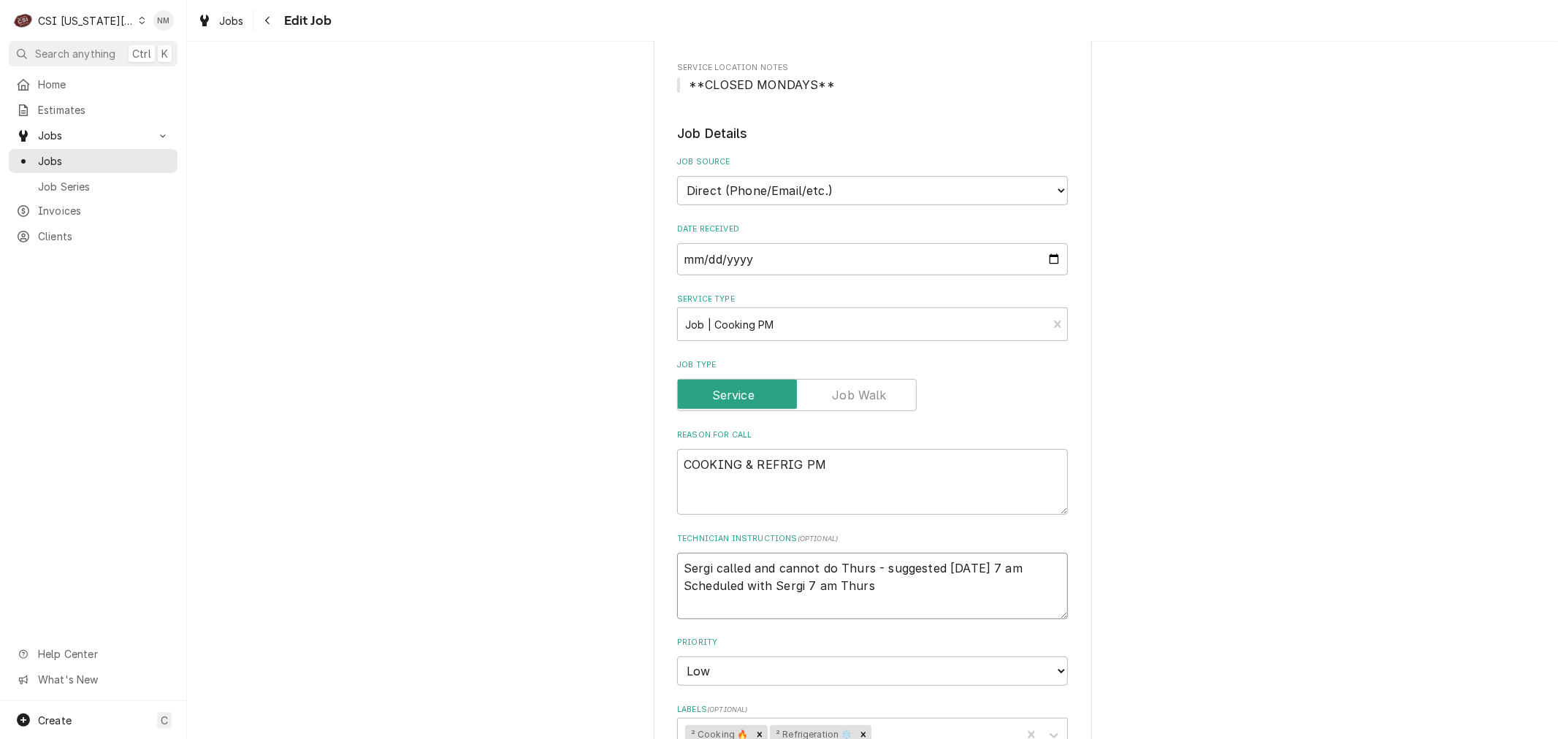
type textarea "Sergi called and cannot do Thurs - suggested Monday 7 am Scheduled with Sergi 7…"
type textarea "x"
type textarea "Sergi called and cannot do Thurs - suggested Monday 7 am H Scheduled with Sergi…"
type textarea "x"
type textarea "Sergi called and cannot do Thurs - suggested Monday 7 am He Scheduled with Serg…"
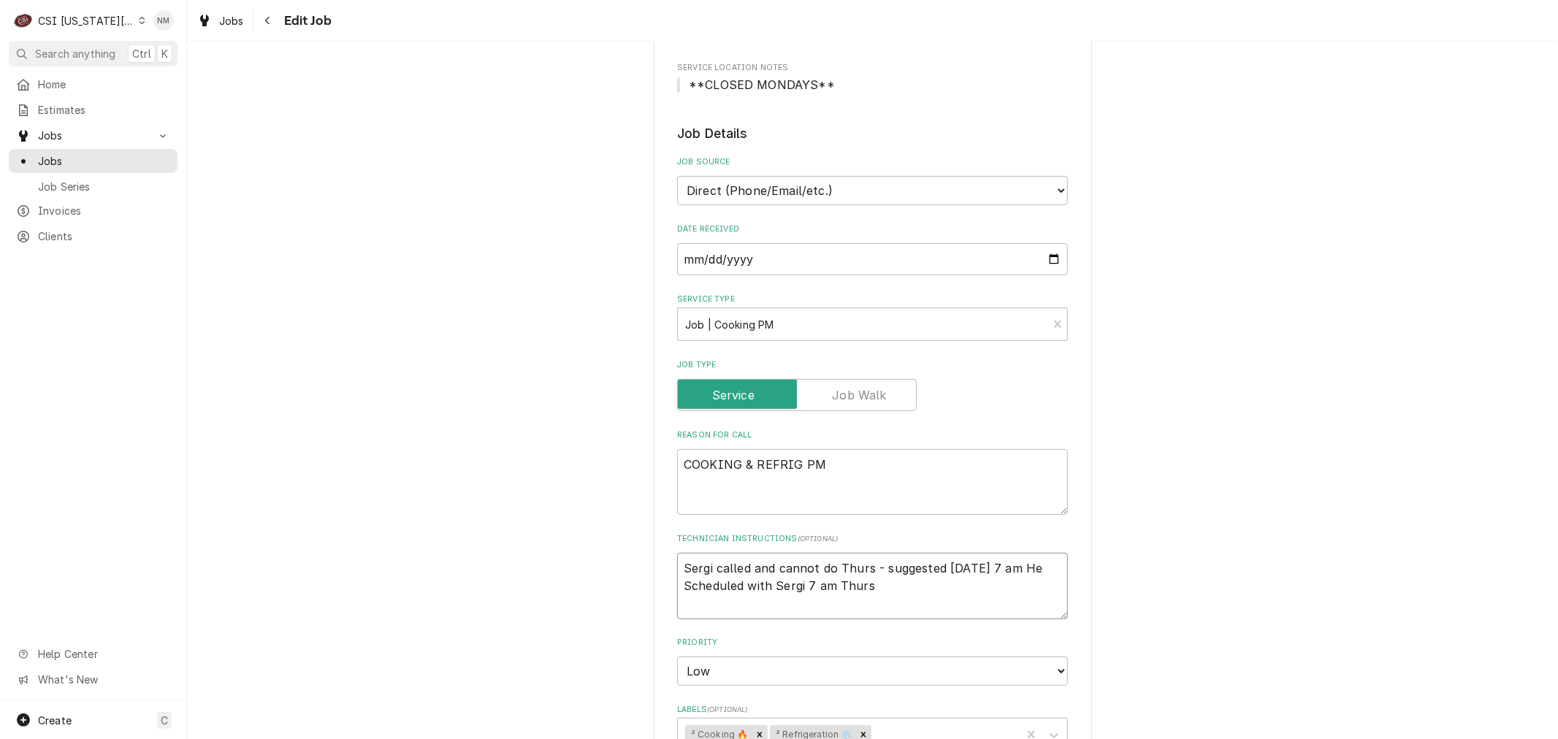
type textarea "x"
type textarea "Sergi called and cannot do Thurs - suggested Monday 7 am He Scheduled with Serg…"
type textarea "x"
type textarea "Sergi called and cannot do Thurs - suggested Monday 7 am He w Scheduled with Se…"
type textarea "x"
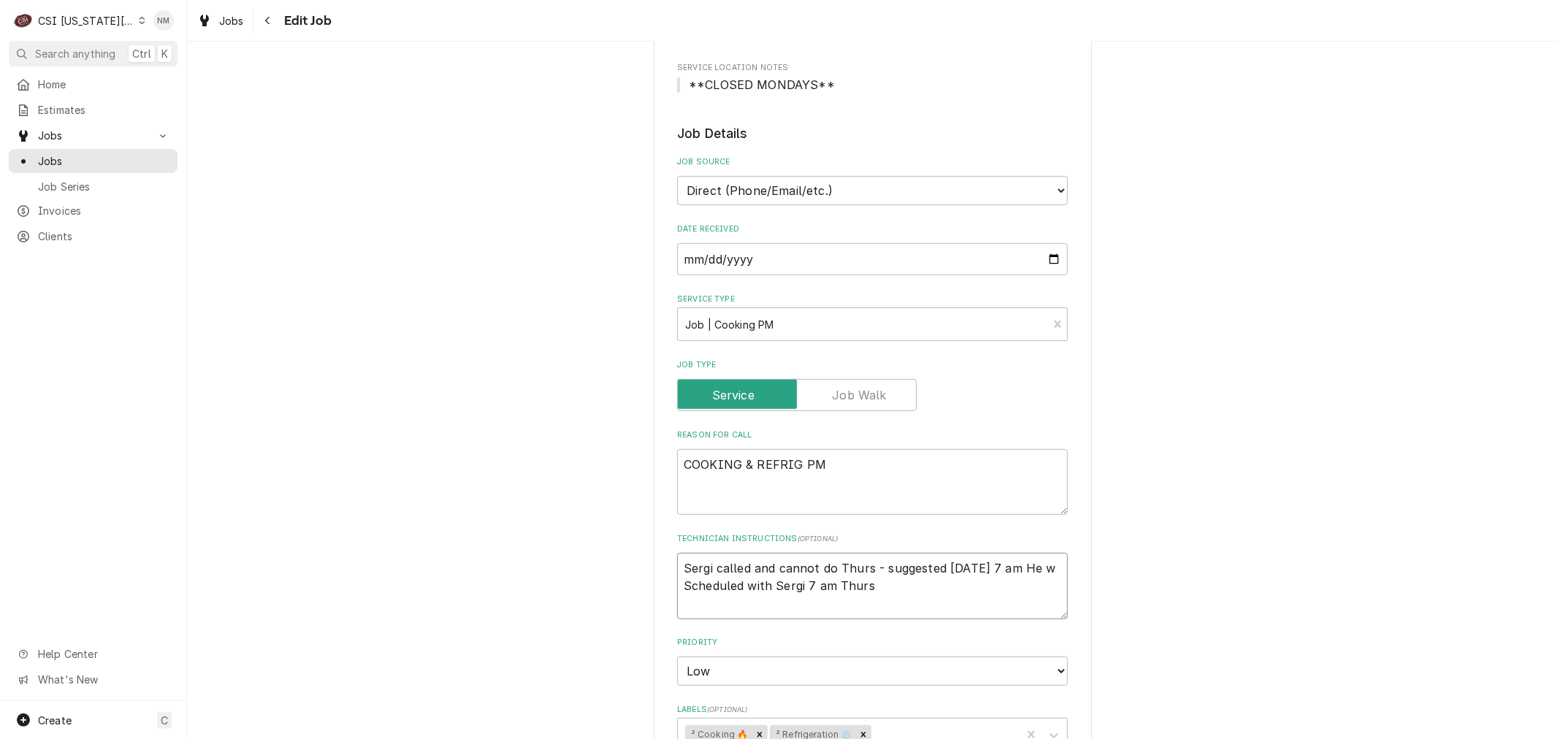
type textarea "Sergi called and cannot do Thurs - suggested Monday 7 am He wi Scheduled with S…"
type textarea "x"
type textarea "Sergi called and cannot do Thurs - suggested Monday 7 am He wil Scheduled with …"
type textarea "x"
type textarea "Sergi called and cannot do Thurs - suggested Monday 7 am He will Scheduled with…"
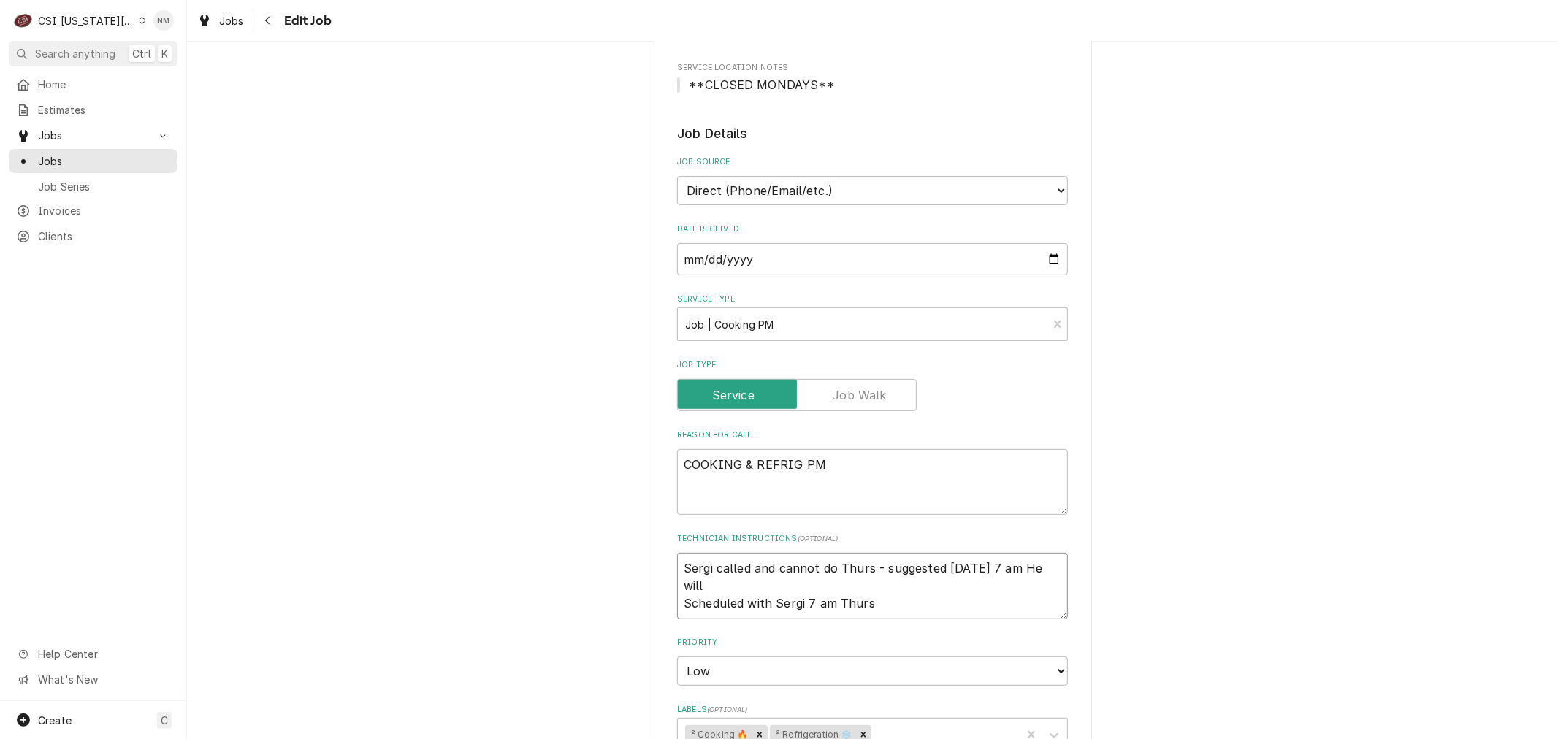
type textarea "x"
type textarea "Sergi called and cannot do Thurs - suggested Monday 7 am He will Scheduled with…"
type textarea "x"
type textarea "Sergi called and cannot do Thurs - suggested Monday 7 am He will b Scheduled wi…"
type textarea "x"
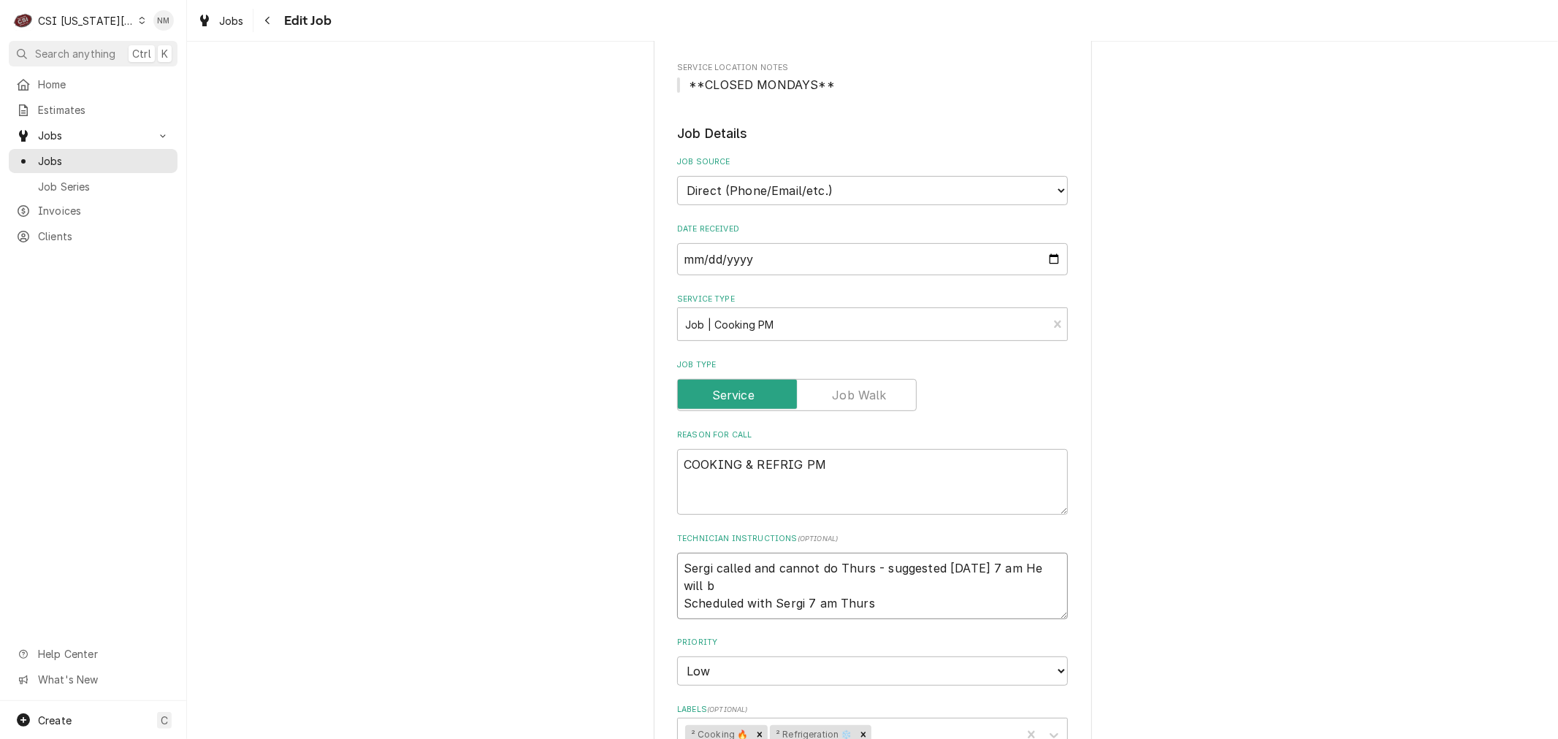
type textarea "Sergi called and cannot do Thurs - suggested Monday 7 am He will be Scheduled w…"
type textarea "x"
type textarea "Sergi called and cannot do Thurs - suggested Monday 7 am He will be Scheduled w…"
type textarea "x"
type textarea "Sergi called and cannot do Thurs - suggested Monday 7 am He will be o Scheduled…"
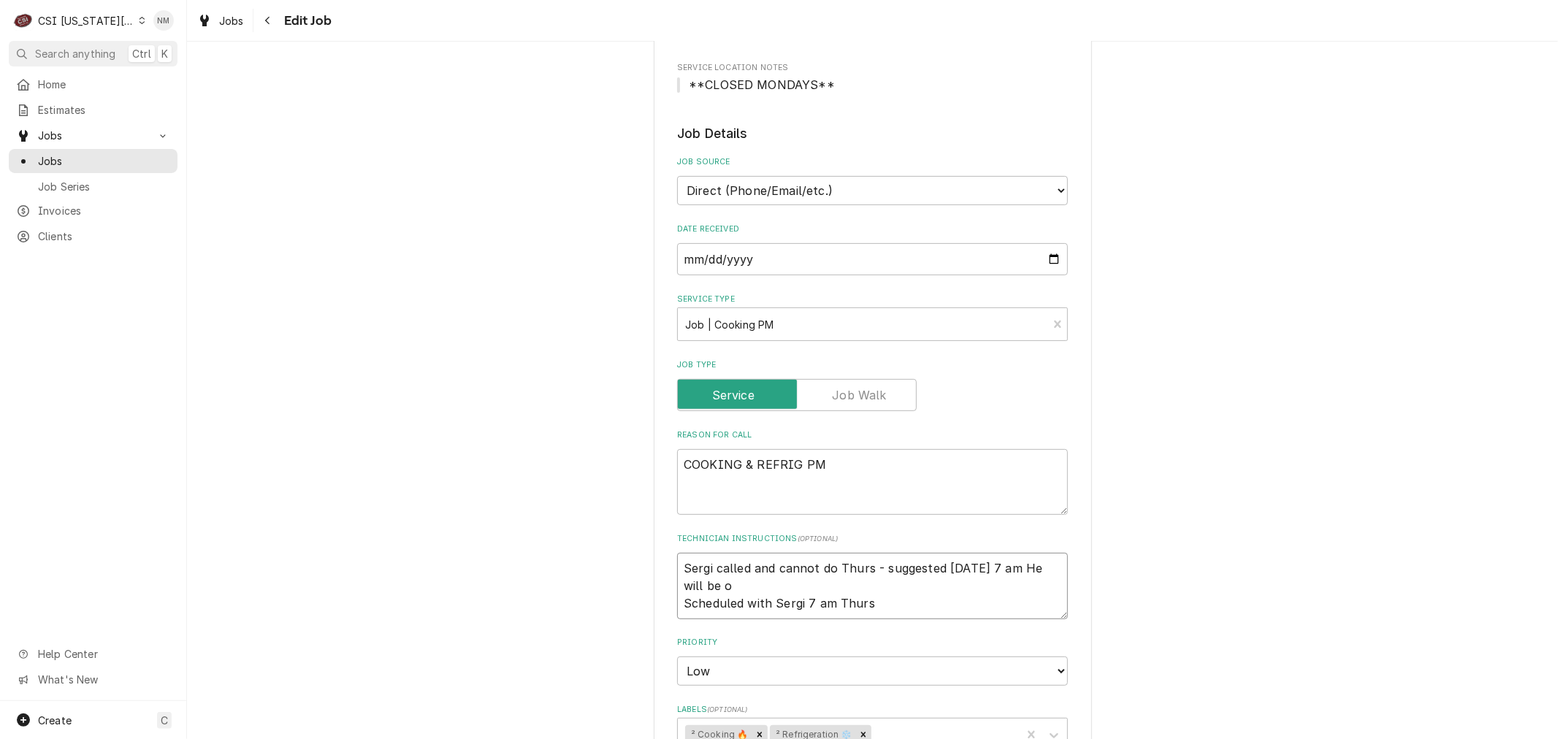
type textarea "x"
type textarea "Sergi called and cannot do Thurs - suggested Monday 7 am He will be on Schedule…"
type textarea "x"
type textarea "Sergi called and cannot do Thurs - suggested Monday 7 am He will be on Schedule…"
type textarea "x"
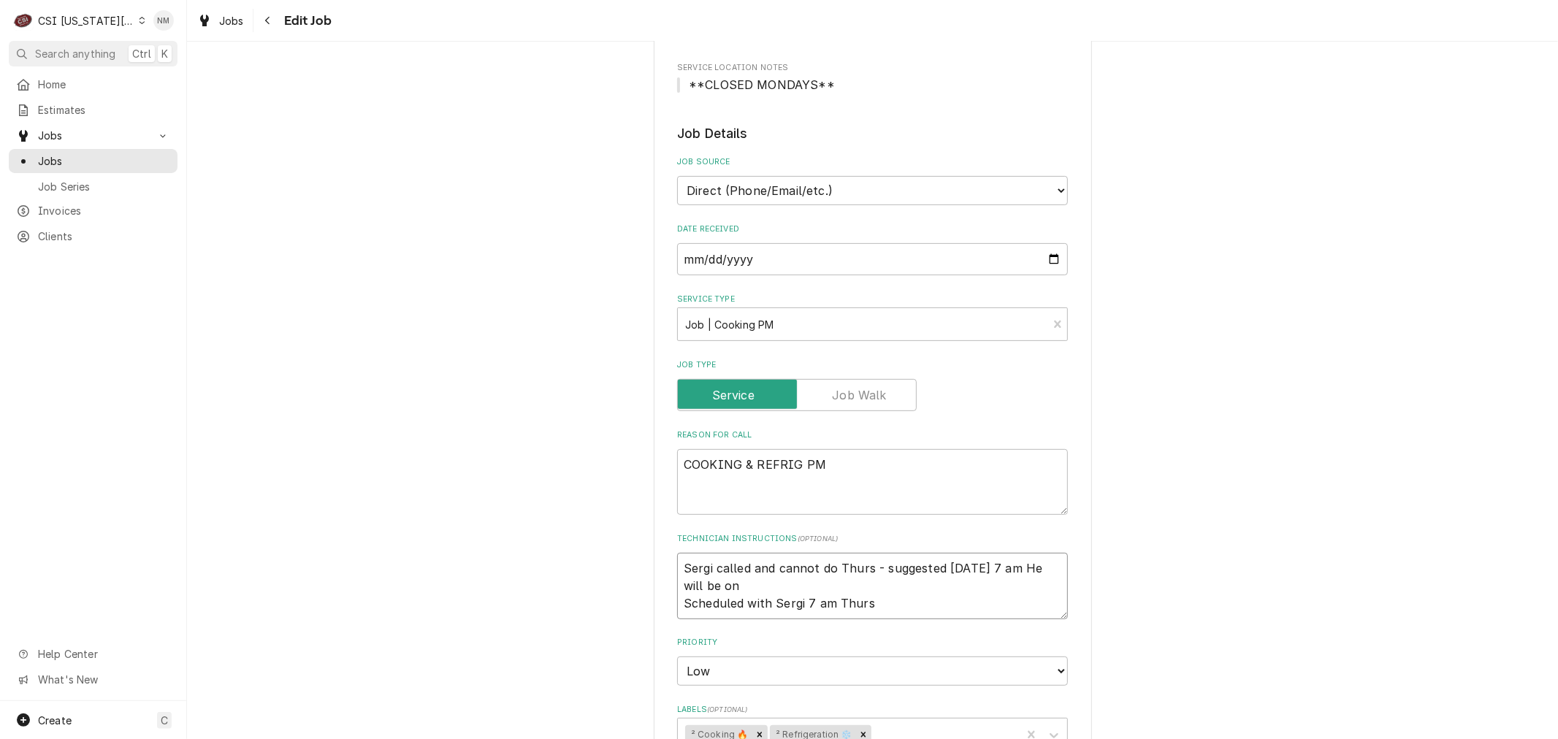
type textarea "Sergi called and cannot do Thurs - suggested Monday 7 am He will be on s Schedu…"
type textarea "x"
type textarea "Sergi called and cannot do Thurs - suggested Monday 7 am He will be on si Sched…"
type textarea "x"
type textarea "Sergi called and cannot do Thurs - suggested Monday 7 am He will be on sit Sche…"
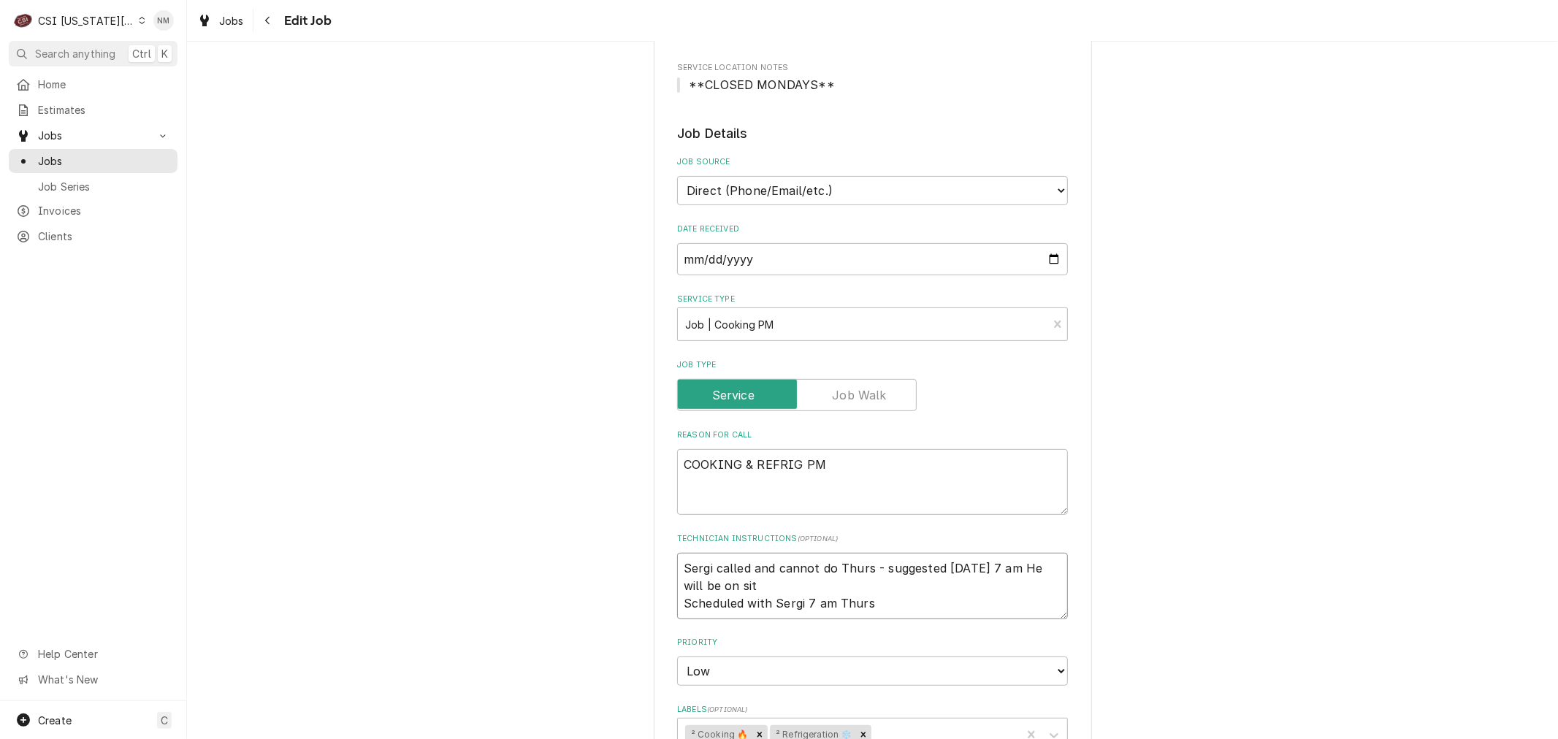
type textarea "x"
type textarea "Sergi called and cannot do Thurs - suggested Monday 7 am He will be on site Sch…"
type textarea "x"
type textarea "Sergi called and cannot do Thurs - suggested Monday 7 am He will be on site Sch…"
type textarea "x"
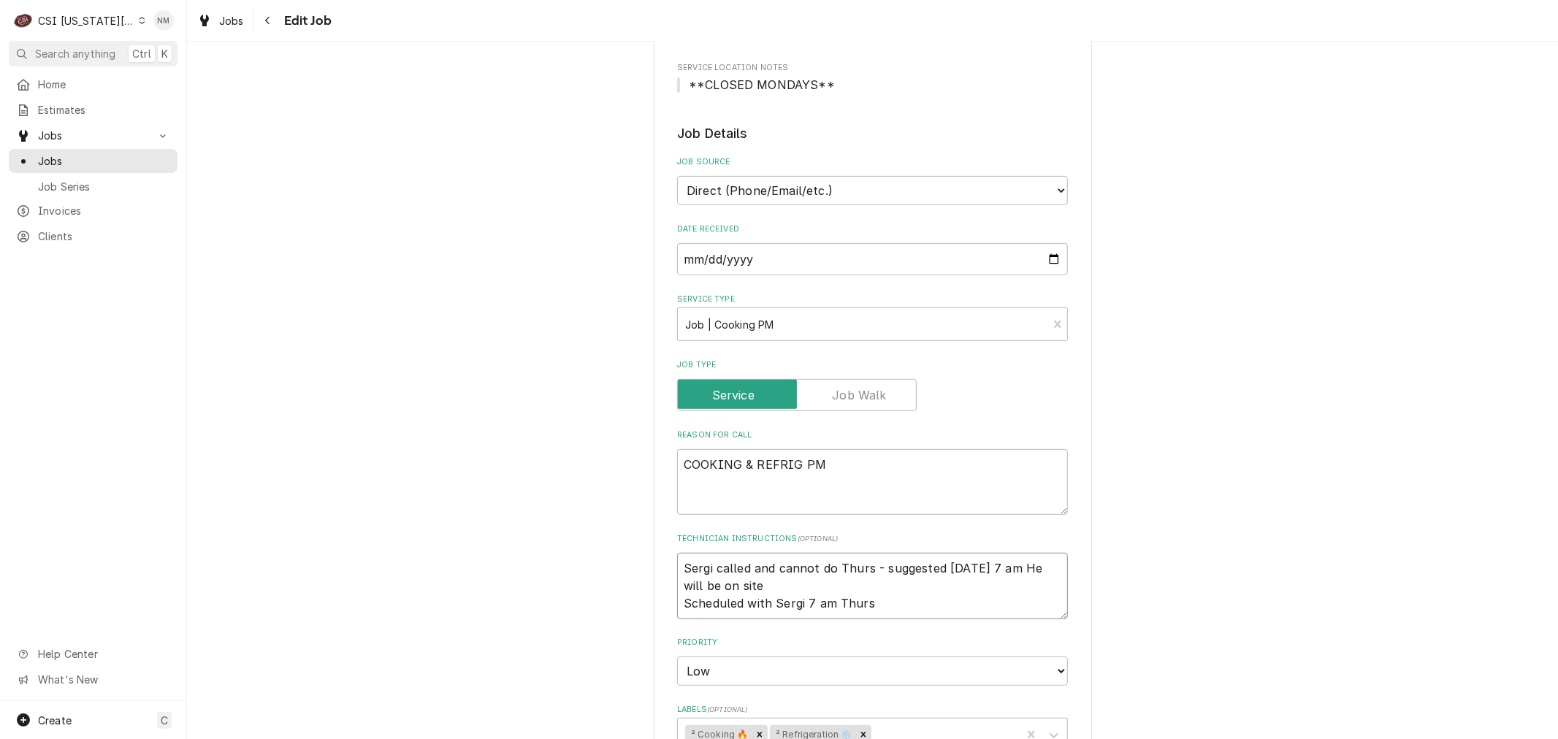
type textarea "Sergi called and cannot do Thurs - suggested Monday 7 am He will be on site M S…"
type textarea "x"
type textarea "Sergi called and cannot do Thurs - suggested Monday 7 am He will be on site Mo …"
type textarea "x"
type textarea "Sergi called and cannot do Thurs - suggested Monday 7 am He will be on site Mon…"
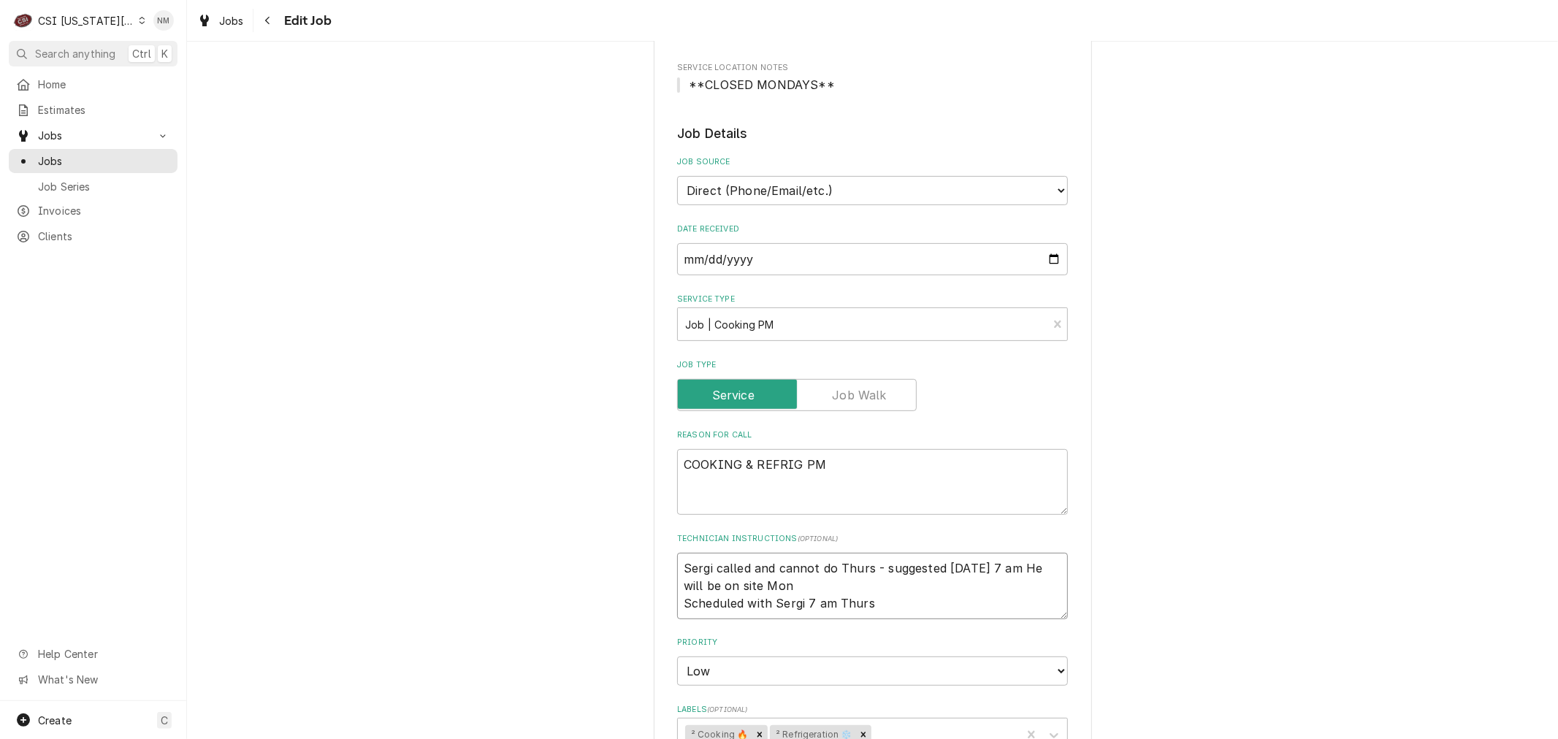
type textarea "x"
type textarea "Sergi called and cannot do Thurs - suggested Monday 7 am He will be on site Mon…"
type textarea "x"
type textarea "Sergi called and cannot do Thurs - suggested Monday 7 am He will be on site Mon…"
type textarea "x"
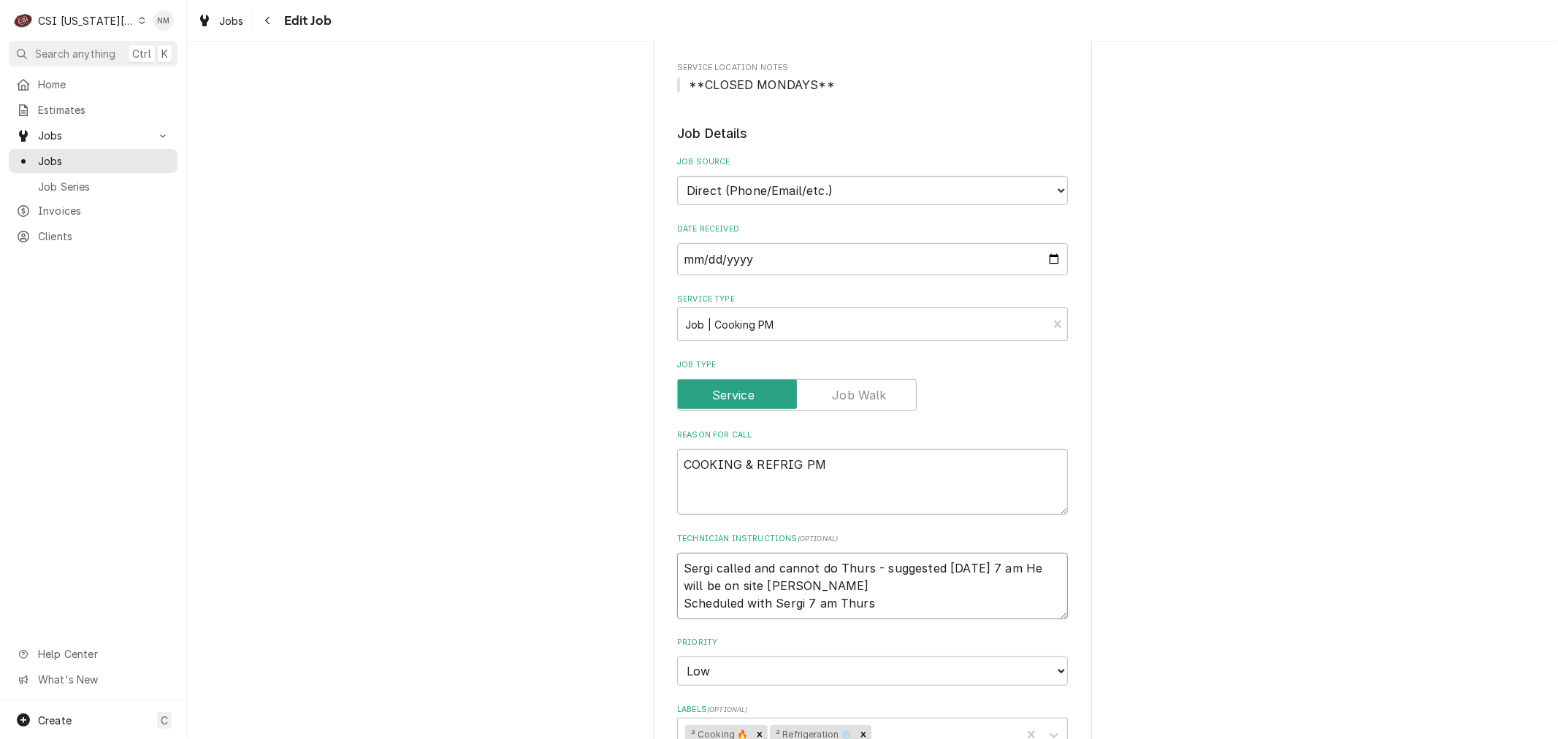
type textarea "Sergi called and cannot do Thurs - suggested Monday 7 am He will be on site Mon…"
type textarea "x"
type textarea "Sergi called and cannot do Thurs - suggested Monday 7 am He will be on site Mon…"
type textarea "x"
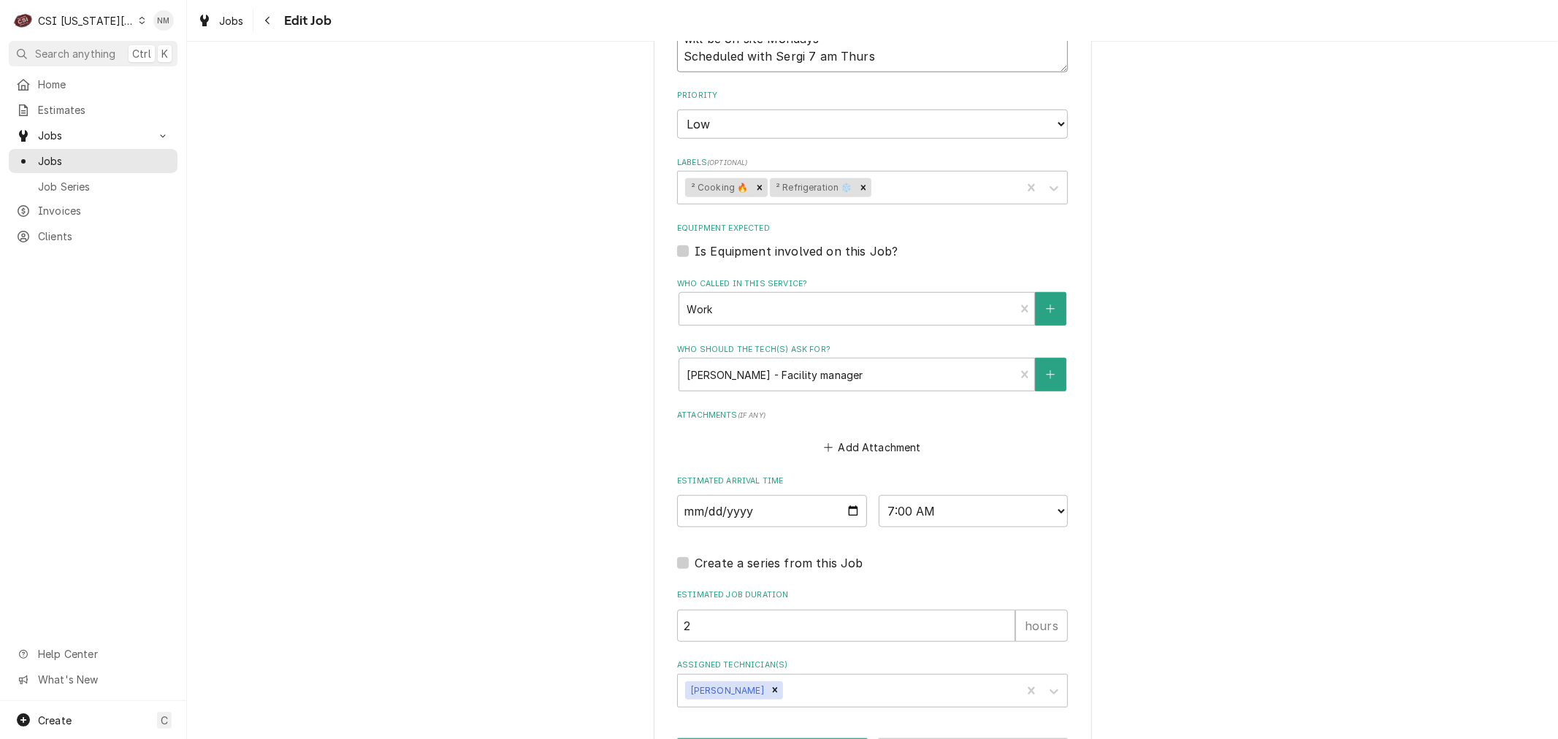
scroll to position [925, 0]
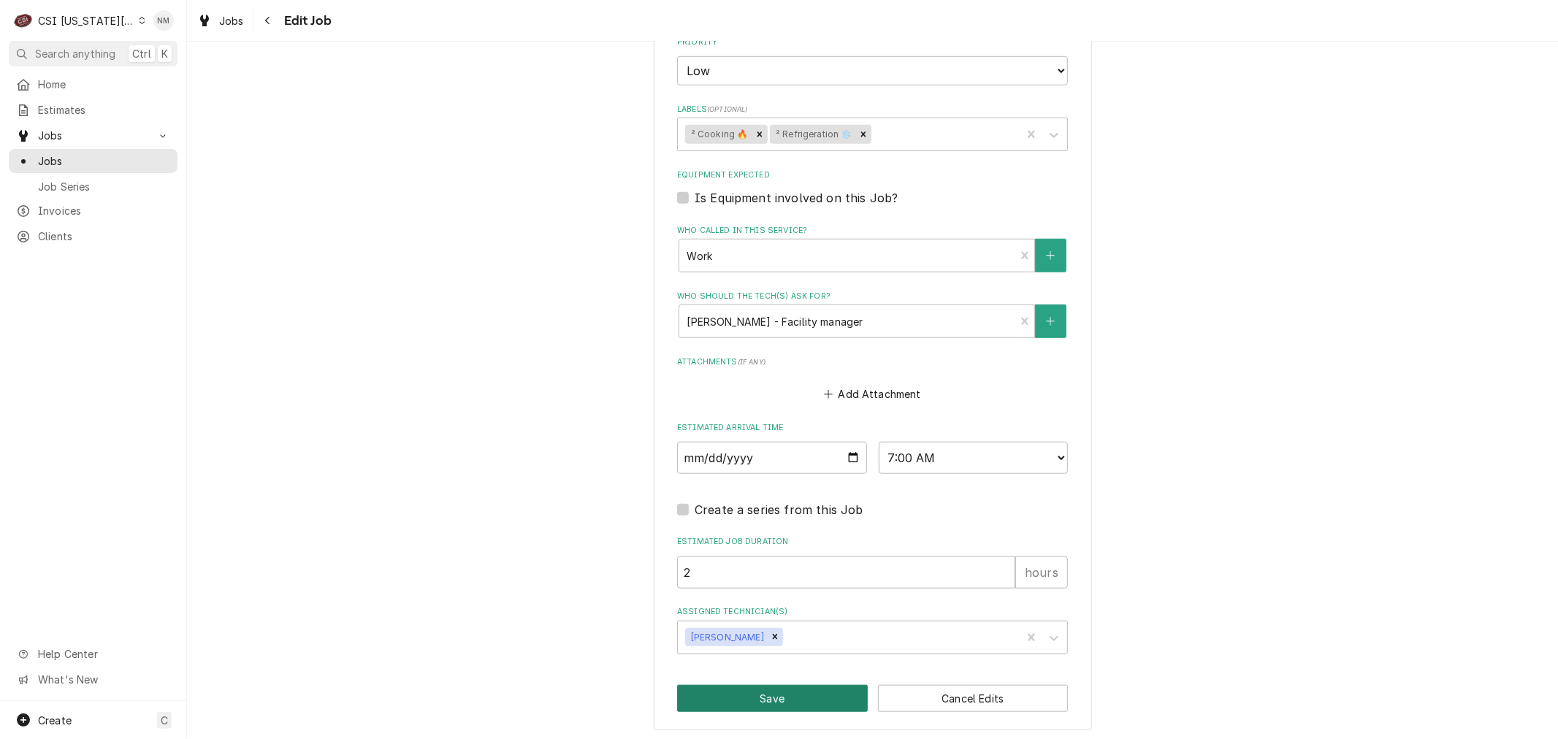
type textarea "Sergi called and cannot do Thurs - suggested Monday 7 am He will be on site Mon…"
click at [794, 695] on button "Save" at bounding box center [772, 698] width 191 height 27
type textarea "x"
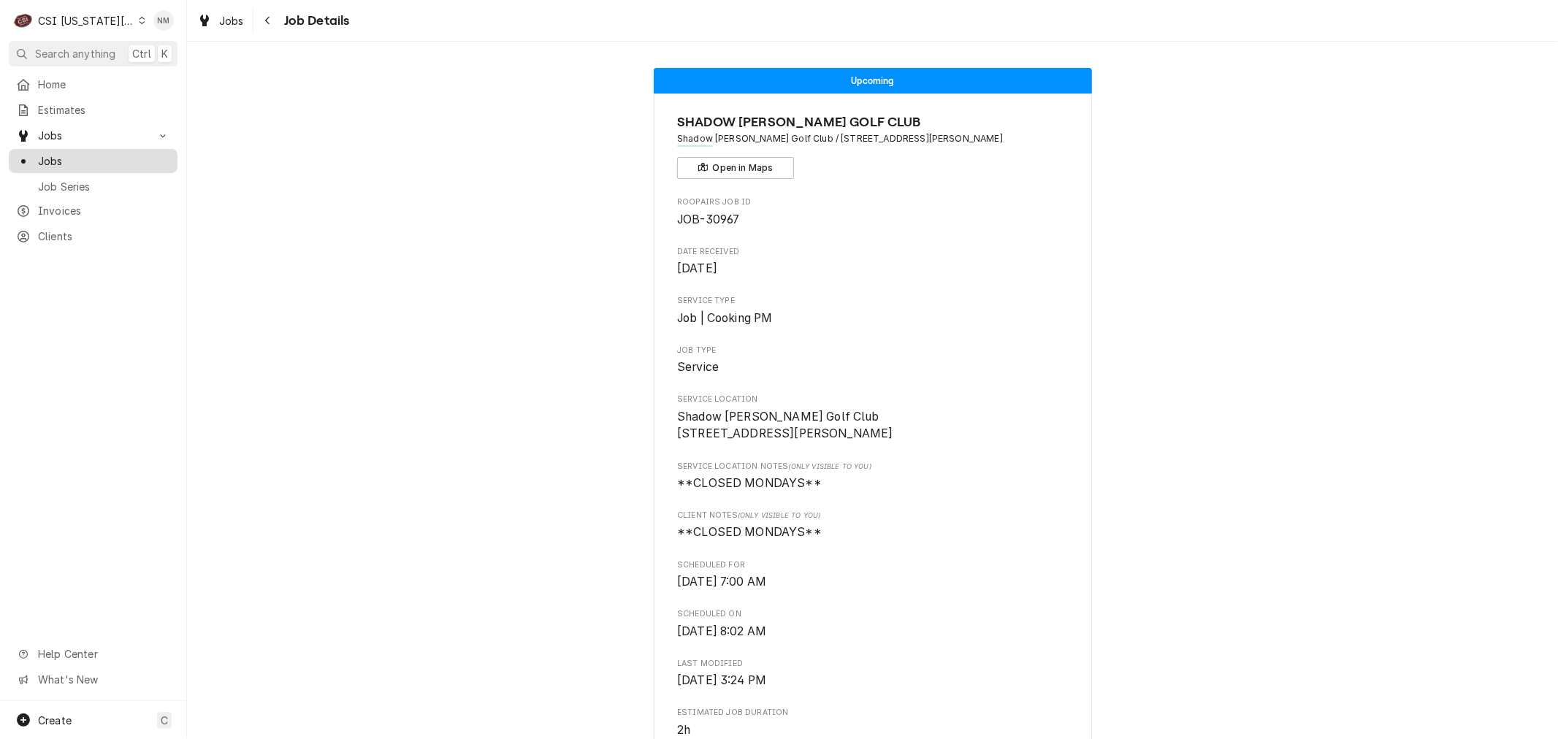
click at [82, 153] on span "Jobs" at bounding box center [104, 160] width 132 height 15
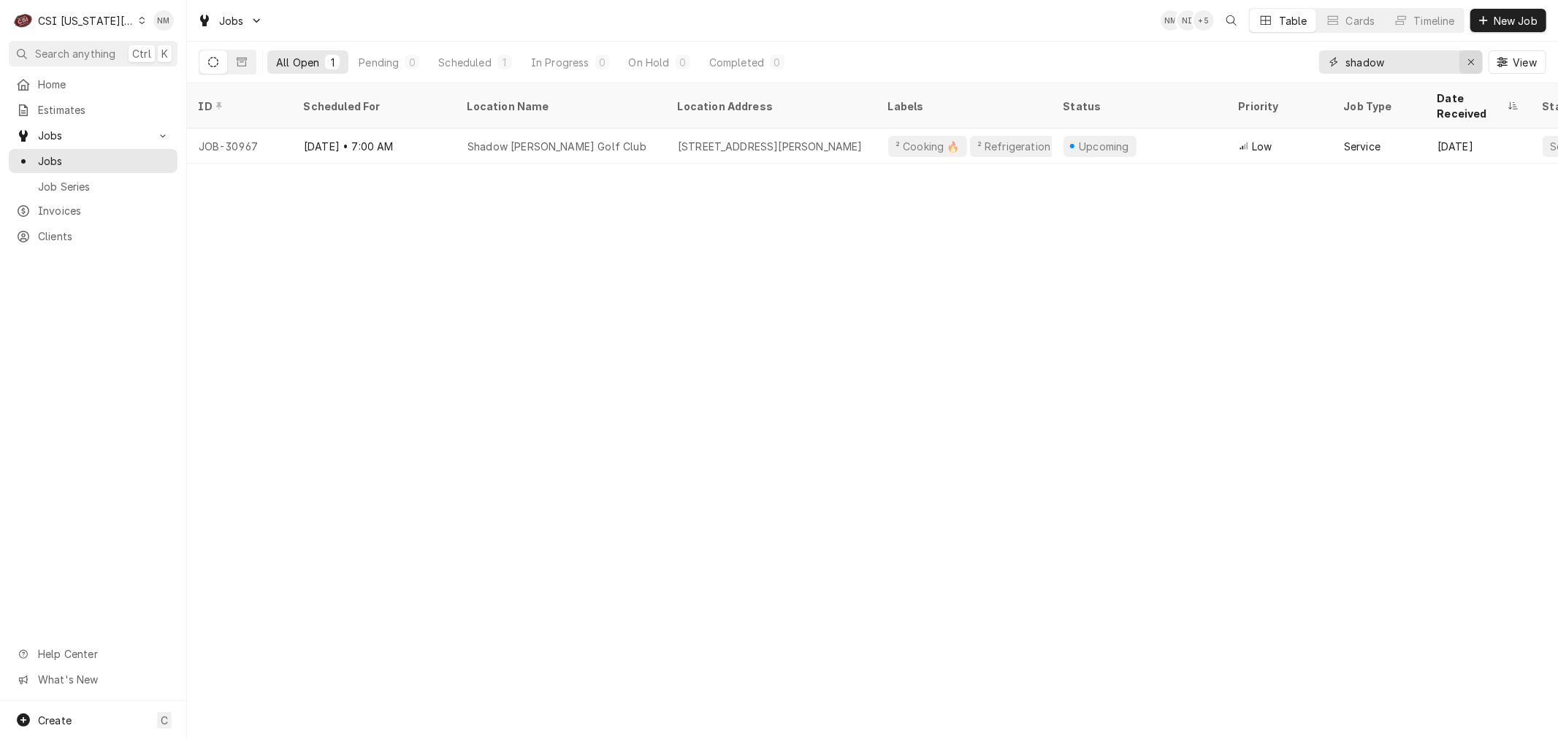
click at [1470, 63] on icon "Erase input" at bounding box center [1471, 62] width 6 height 6
